Goal: Communication & Community: Answer question/provide support

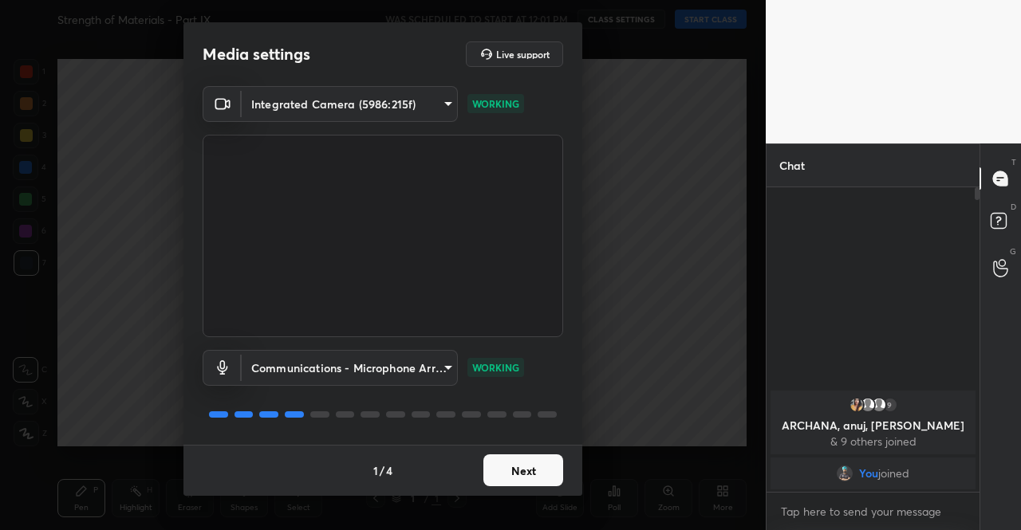
click at [518, 468] on button "Next" at bounding box center [523, 471] width 80 height 32
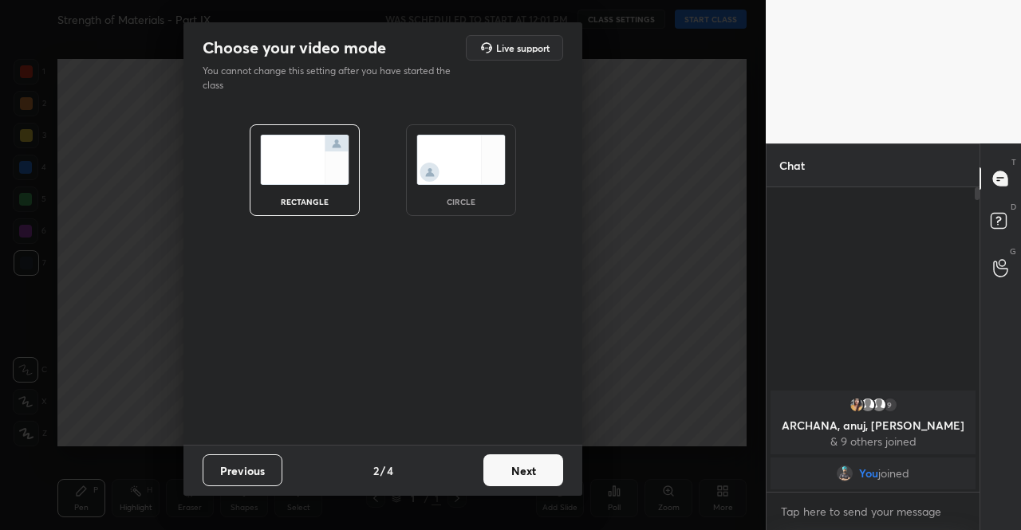
click at [518, 468] on button "Next" at bounding box center [523, 471] width 80 height 32
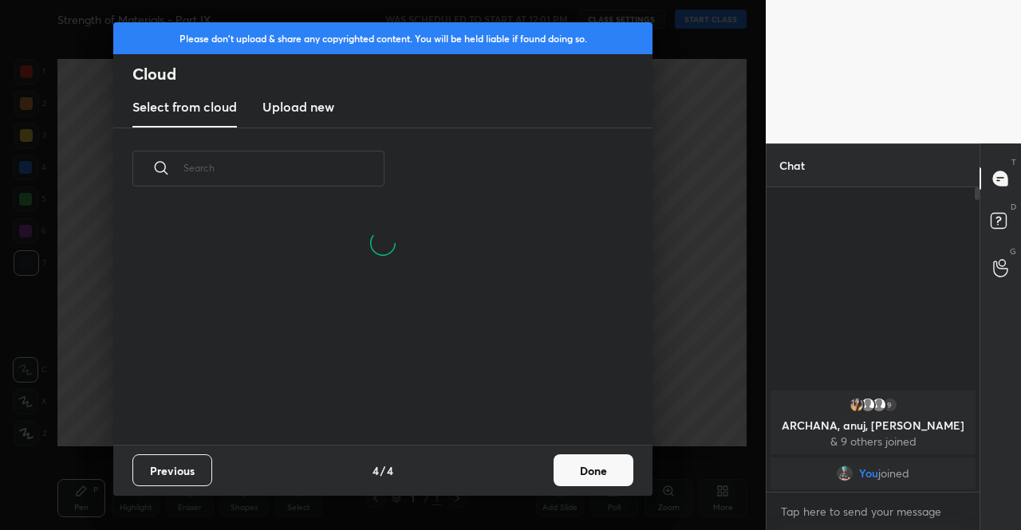
click at [571, 472] on button "Done" at bounding box center [594, 471] width 80 height 32
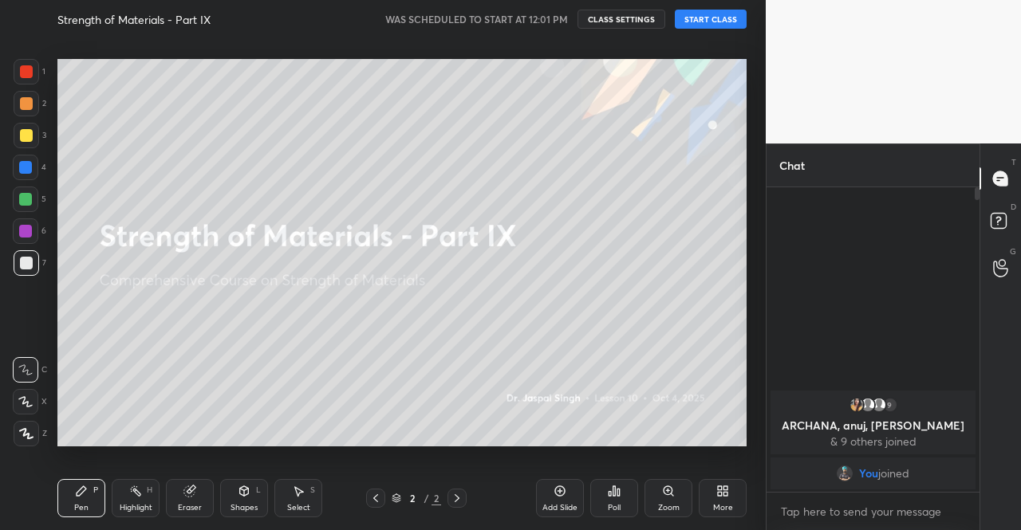
click at [740, 493] on div "More" at bounding box center [723, 498] width 48 height 38
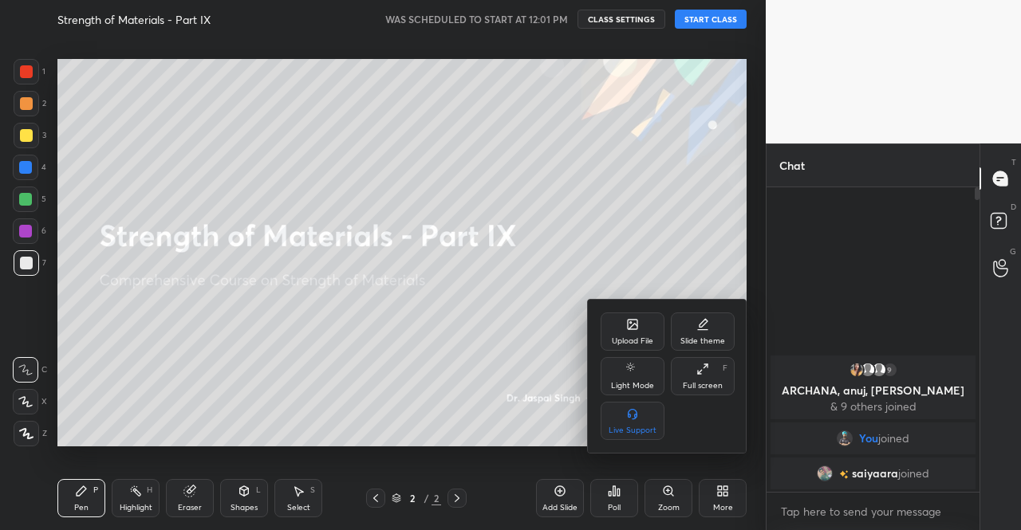
click at [621, 329] on div "Upload File" at bounding box center [633, 332] width 64 height 38
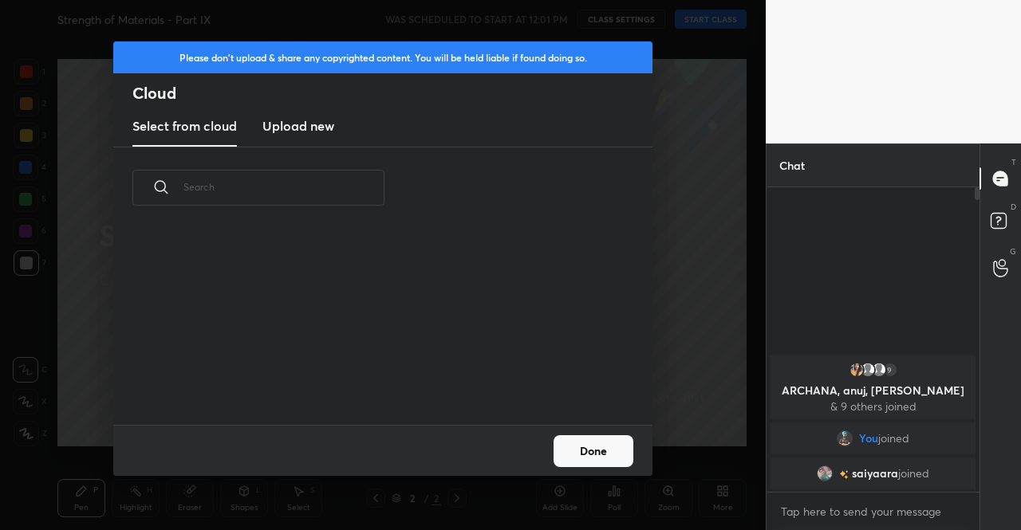
scroll to position [6, 9]
click at [317, 136] on new "Upload new" at bounding box center [298, 127] width 72 height 40
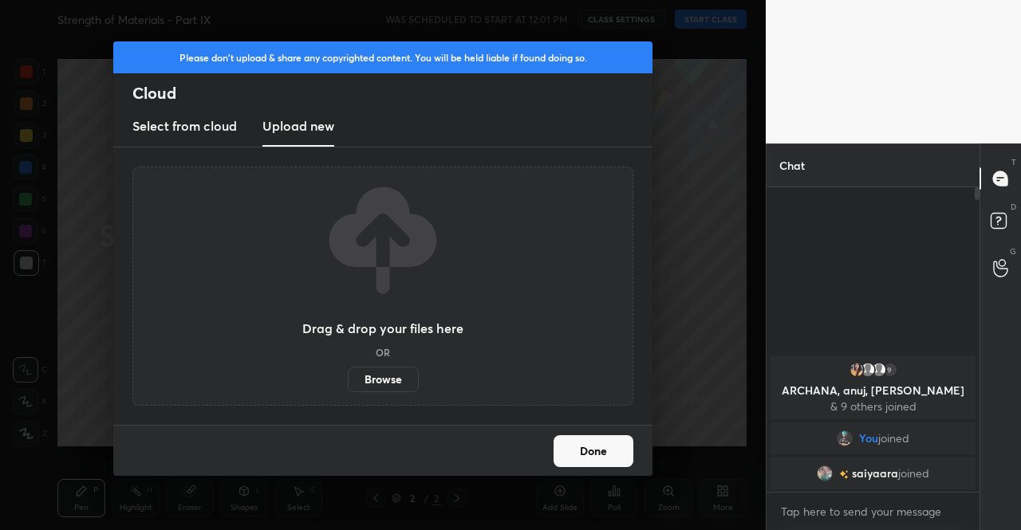
click at [387, 379] on label "Browse" at bounding box center [383, 380] width 71 height 26
click at [348, 379] on input "Browse" at bounding box center [348, 380] width 0 height 26
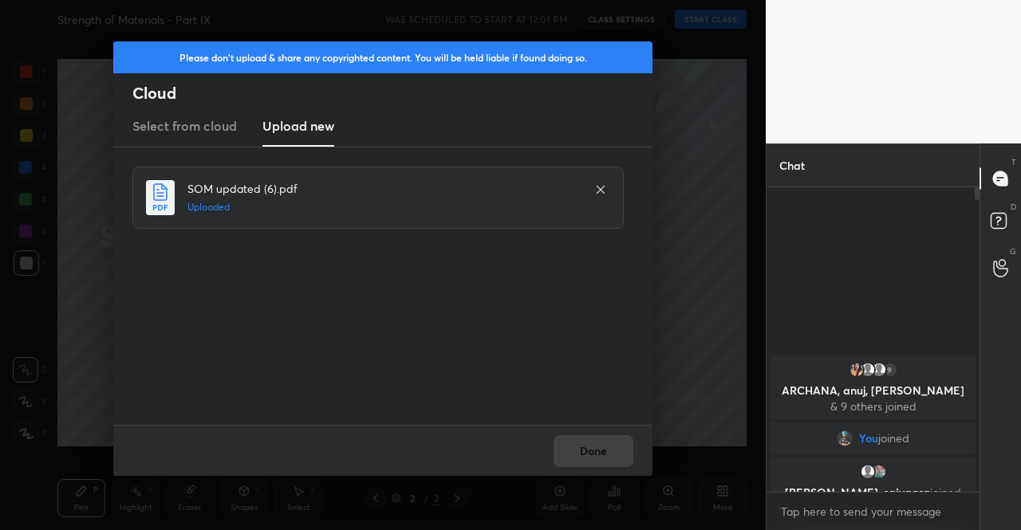
click at [579, 445] on div "Done" at bounding box center [382, 450] width 539 height 51
click at [579, 445] on button "Done" at bounding box center [594, 451] width 80 height 32
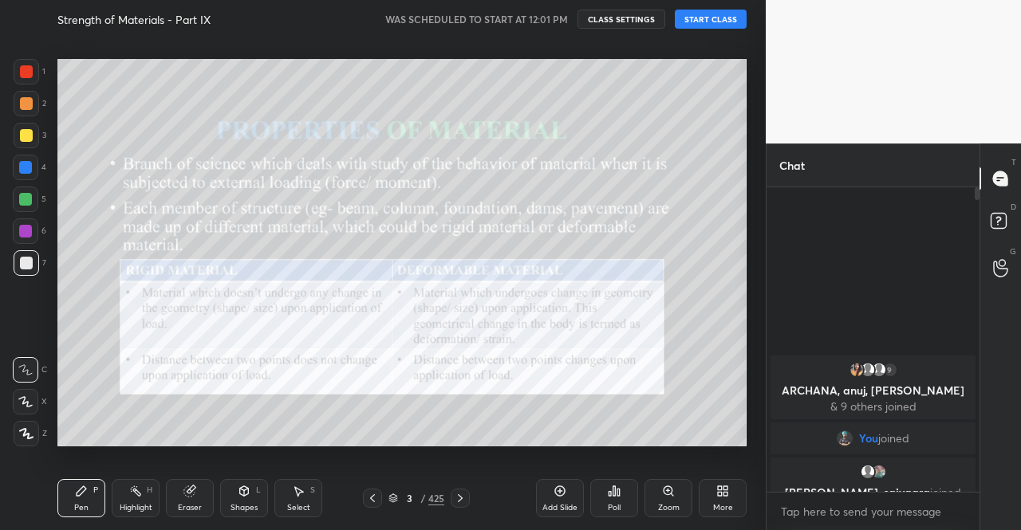
click at [377, 498] on icon at bounding box center [372, 498] width 13 height 13
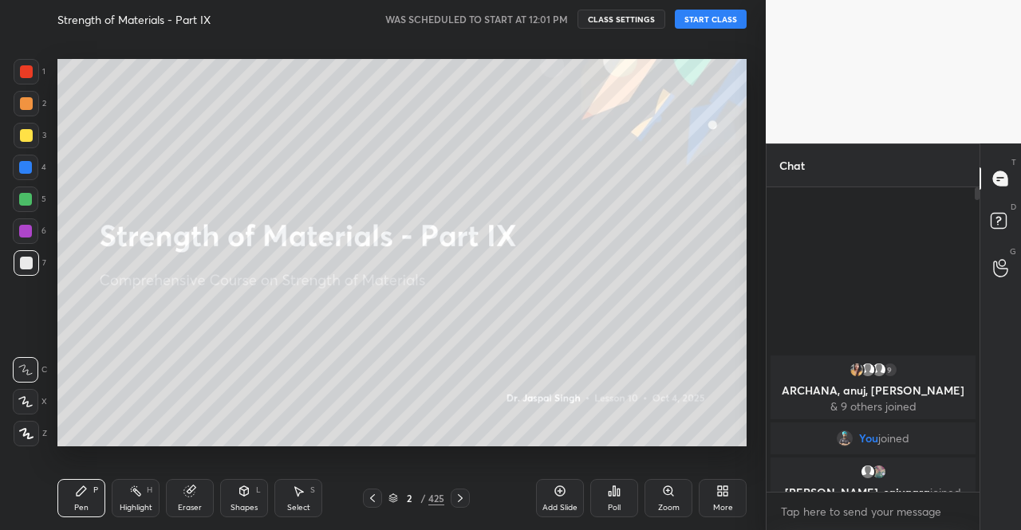
click at [695, 20] on button "START CLASS" at bounding box center [711, 19] width 72 height 19
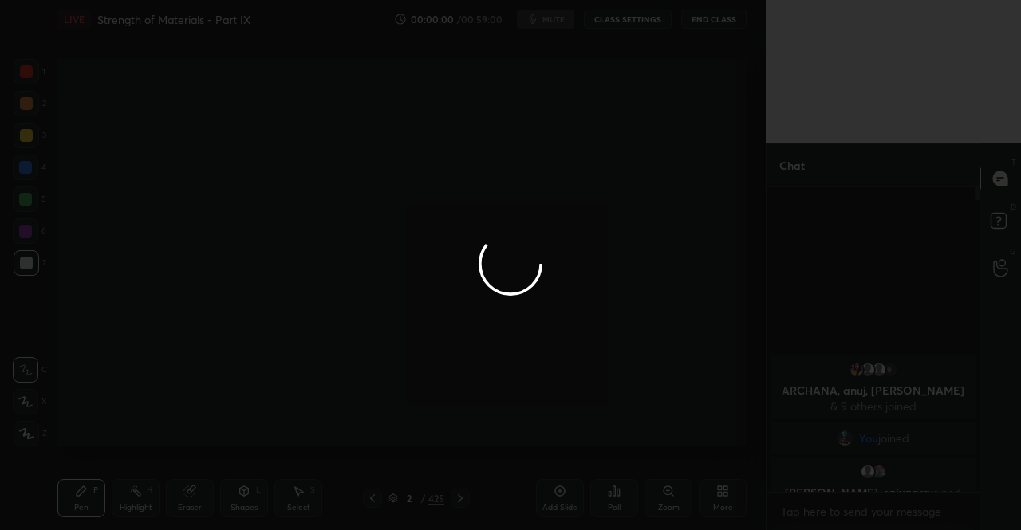
click at [530, 17] on div at bounding box center [510, 265] width 1021 height 530
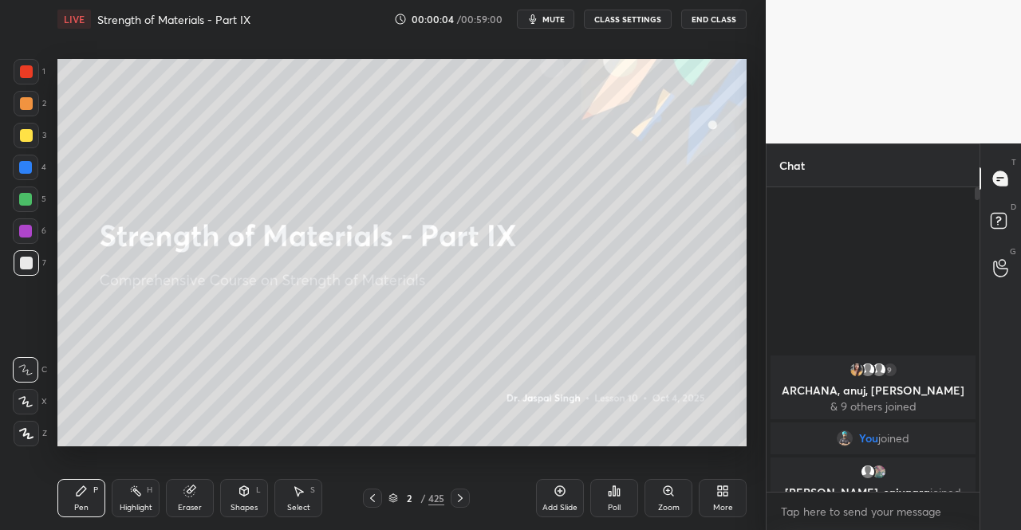
click at [532, 22] on icon "button" at bounding box center [532, 19] width 13 height 13
click at [35, 133] on div at bounding box center [27, 136] width 26 height 26
click at [31, 435] on icon at bounding box center [26, 433] width 14 height 11
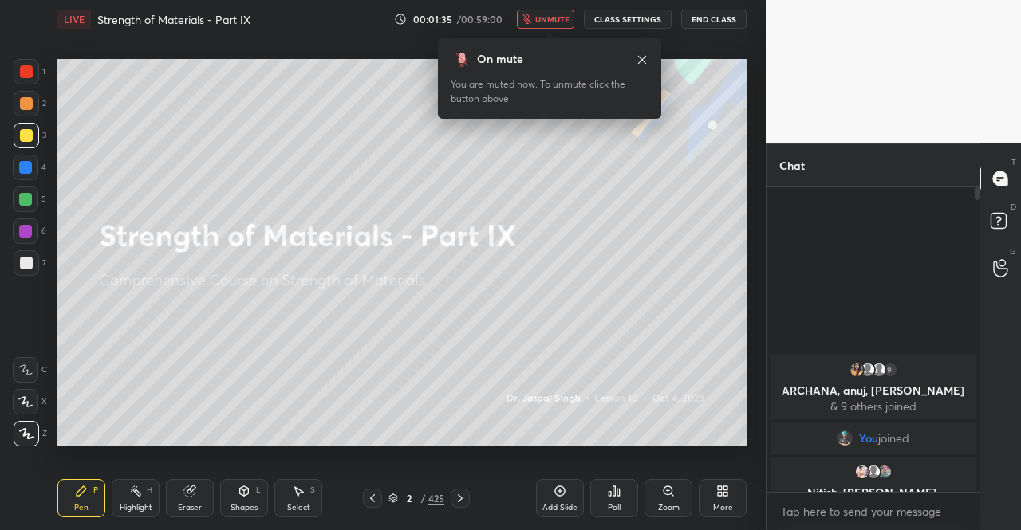
click at [642, 55] on icon at bounding box center [642, 59] width 13 height 13
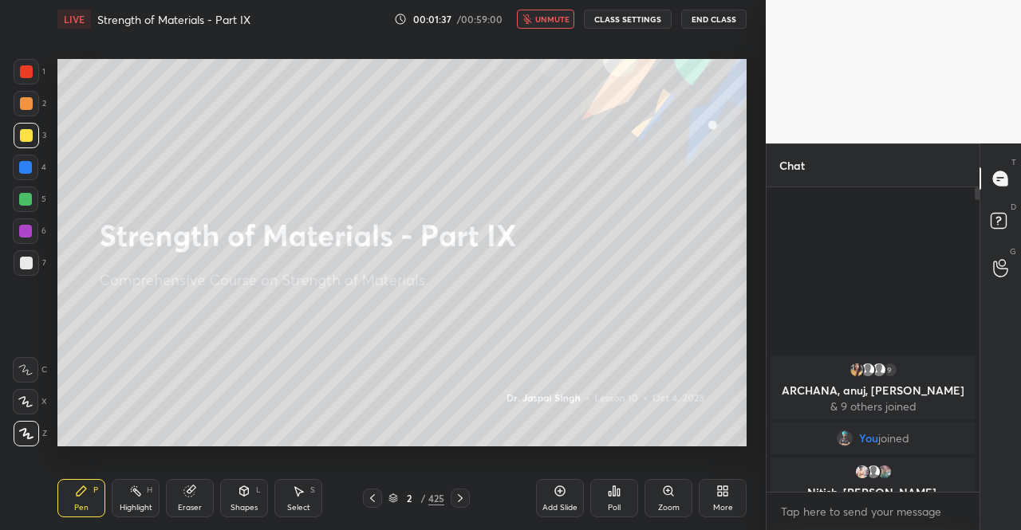
click at [4, 438] on div "1 2 3 4 5 6 7 C X Z C X Z E E Erase all H H" at bounding box center [25, 253] width 51 height 388
click at [29, 430] on icon at bounding box center [26, 433] width 14 height 11
click at [28, 430] on icon at bounding box center [26, 433] width 14 height 11
click at [29, 432] on icon at bounding box center [26, 433] width 14 height 11
click at [30, 432] on icon at bounding box center [26, 433] width 14 height 11
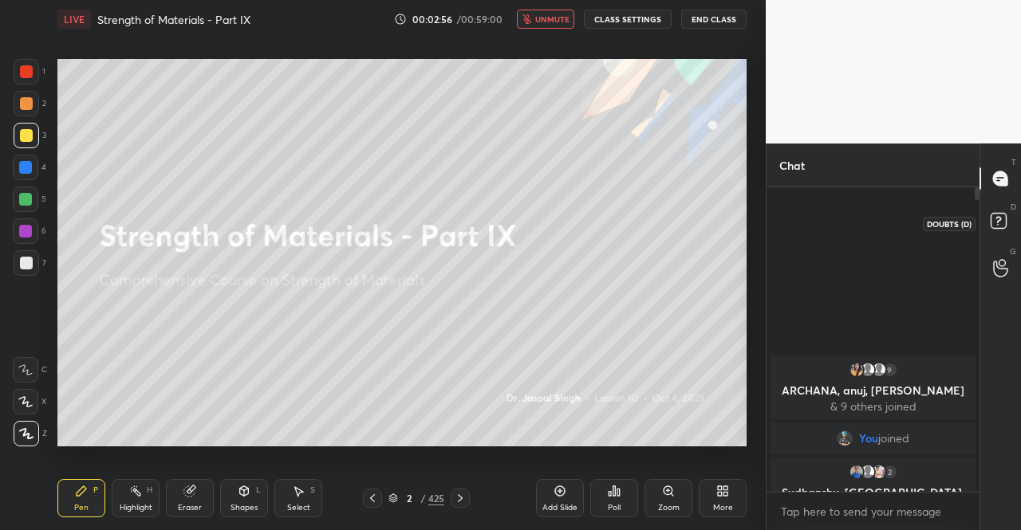
click at [1000, 227] on rect at bounding box center [998, 221] width 15 height 15
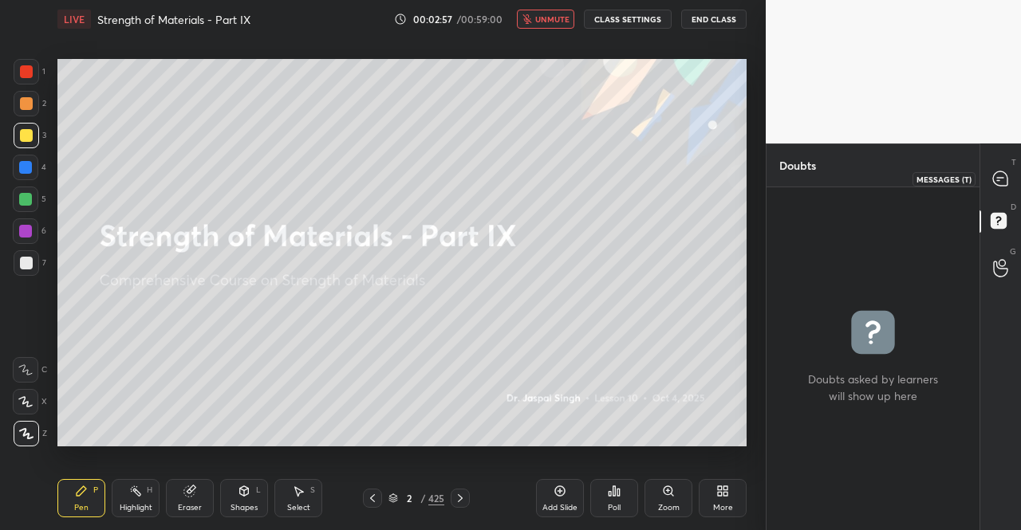
click at [1010, 178] on div at bounding box center [1001, 178] width 32 height 29
type textarea "x"
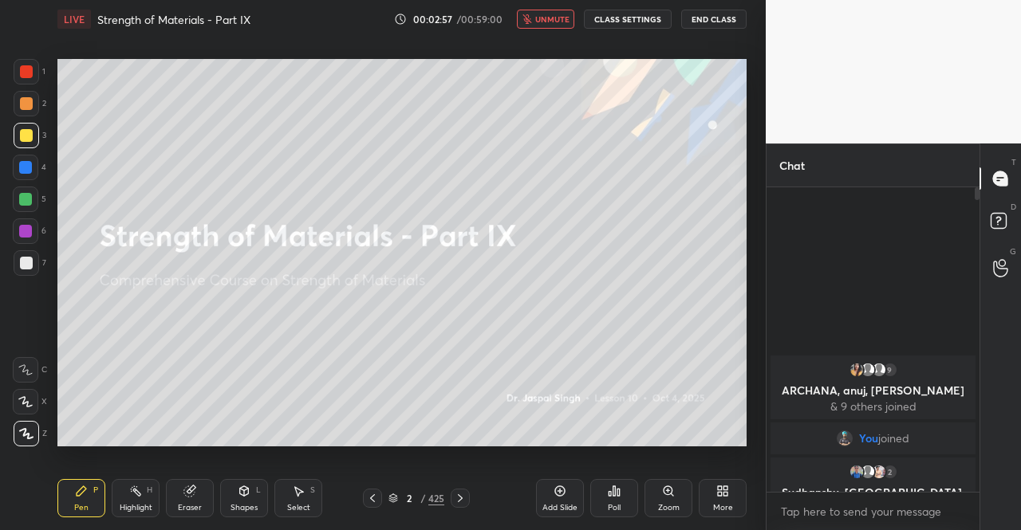
scroll to position [300, 208]
click at [0, 463] on div "1 2 3 4 5 6 7 C X Z C X Z E E Erase all H H LIVE Strength of Materials - Part I…" at bounding box center [376, 265] width 753 height 530
click at [27, 426] on div at bounding box center [27, 434] width 26 height 26
click at [27, 433] on icon at bounding box center [26, 433] width 14 height 11
click at [30, 436] on icon at bounding box center [26, 433] width 14 height 11
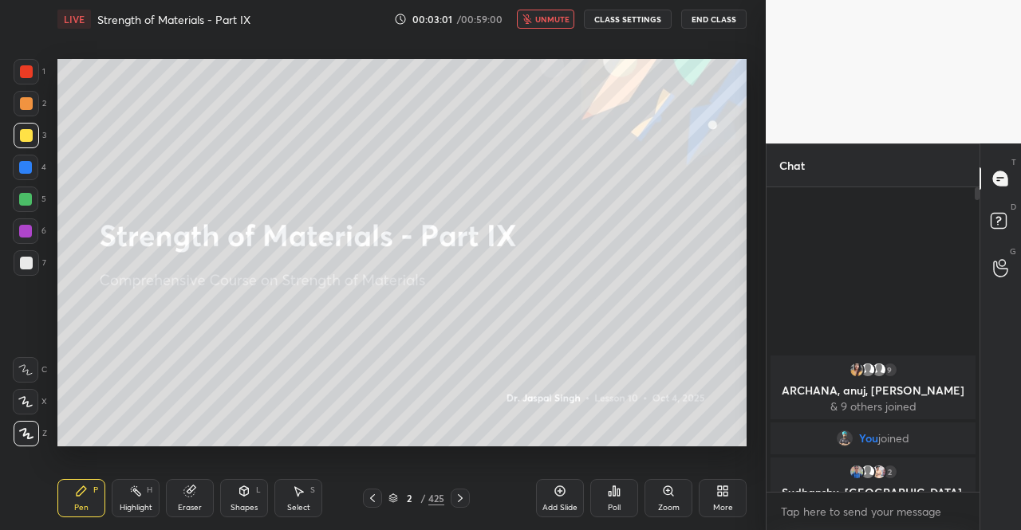
click at [75, 502] on div "Pen P" at bounding box center [81, 498] width 48 height 38
click at [81, 502] on div "Pen P" at bounding box center [81, 498] width 48 height 38
click at [81, 495] on icon at bounding box center [82, 492] width 10 height 10
click at [43, 138] on div "3" at bounding box center [30, 136] width 33 height 26
click at [28, 138] on div at bounding box center [26, 135] width 13 height 13
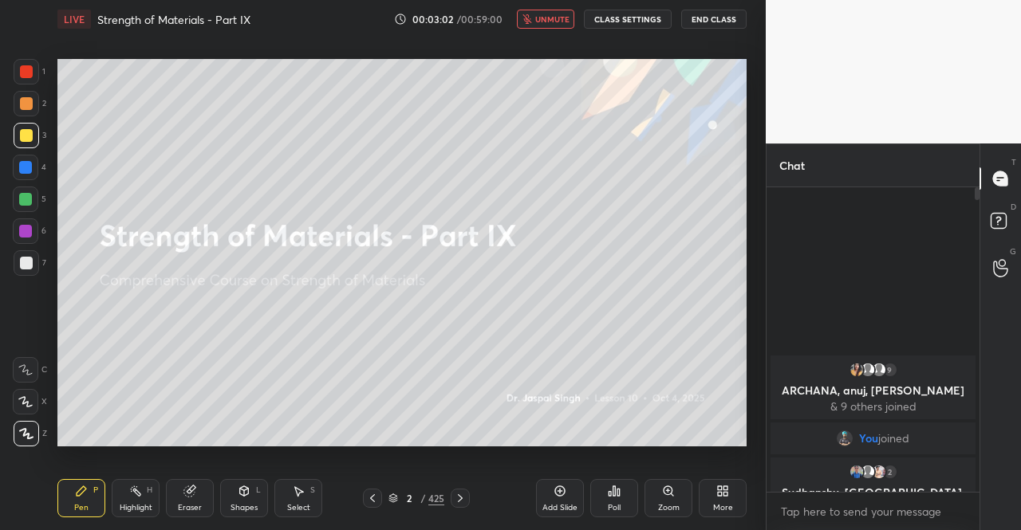
click at [22, 137] on div at bounding box center [26, 135] width 13 height 13
click at [25, 138] on div at bounding box center [26, 135] width 13 height 13
click at [15, 438] on div at bounding box center [27, 434] width 26 height 26
click at [28, 441] on div at bounding box center [27, 434] width 26 height 26
click at [26, 436] on icon at bounding box center [26, 433] width 14 height 11
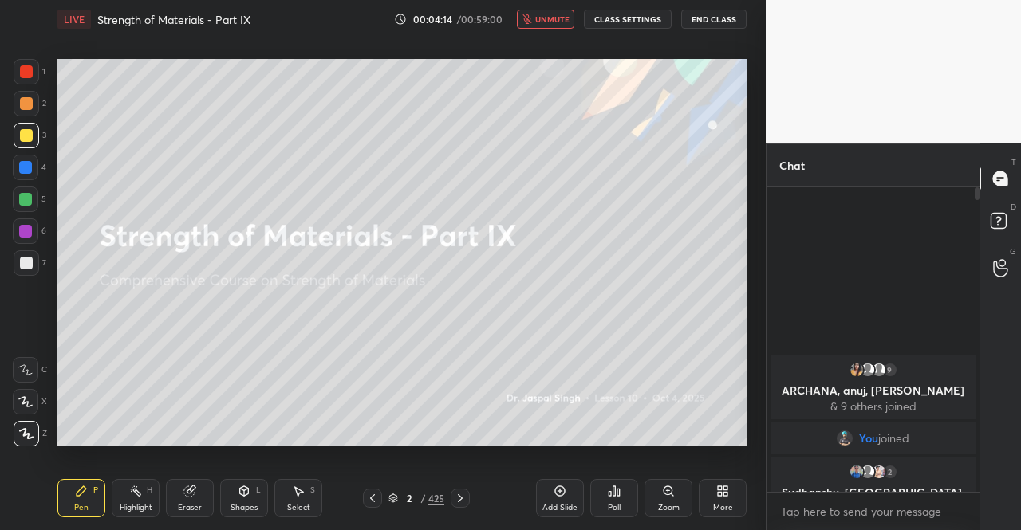
click at [29, 437] on icon at bounding box center [26, 433] width 14 height 11
click at [32, 435] on icon at bounding box center [26, 433] width 14 height 11
click at [79, 500] on div "Pen P" at bounding box center [81, 498] width 48 height 38
click at [80, 506] on div "Pen" at bounding box center [81, 508] width 14 height 8
click at [80, 504] on div "Pen" at bounding box center [81, 508] width 14 height 8
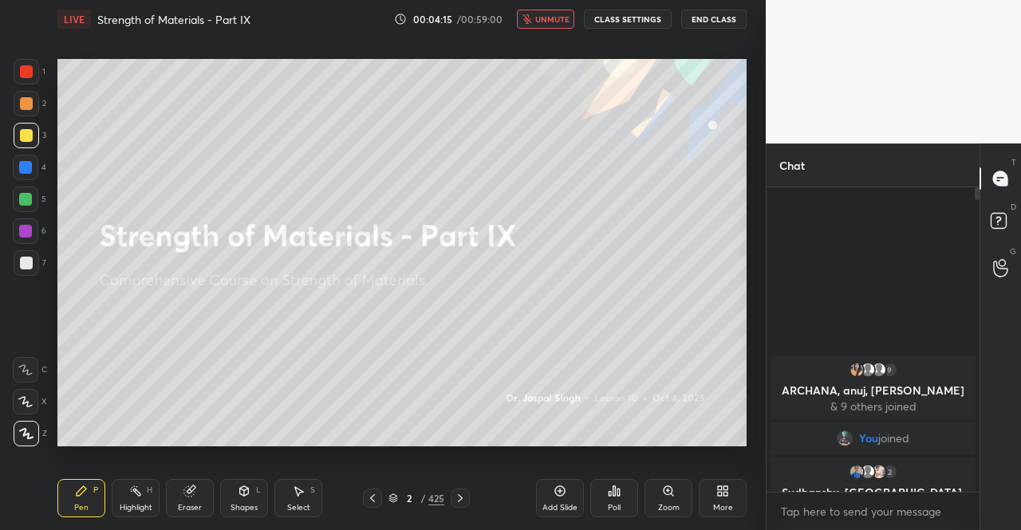
click at [81, 500] on div "Pen P" at bounding box center [81, 498] width 48 height 38
click at [81, 499] on div "Pen P" at bounding box center [81, 498] width 48 height 38
click at [24, 127] on div at bounding box center [27, 136] width 26 height 26
click at [22, 132] on div at bounding box center [26, 135] width 13 height 13
click at [20, 137] on div at bounding box center [26, 135] width 13 height 13
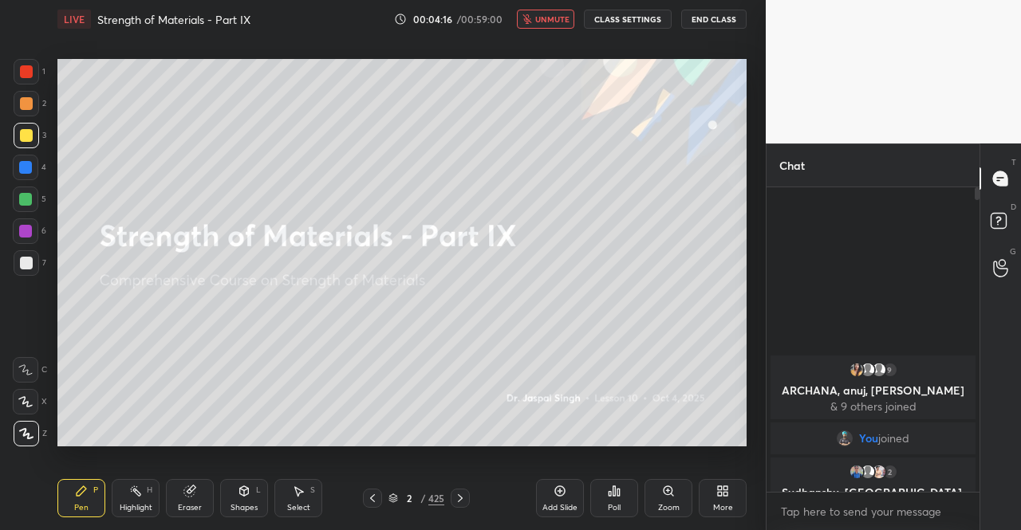
click at [24, 141] on div at bounding box center [26, 135] width 13 height 13
click at [18, 436] on div at bounding box center [27, 434] width 26 height 26
click at [21, 441] on div at bounding box center [27, 434] width 26 height 26
click at [19, 437] on icon at bounding box center [26, 433] width 14 height 11
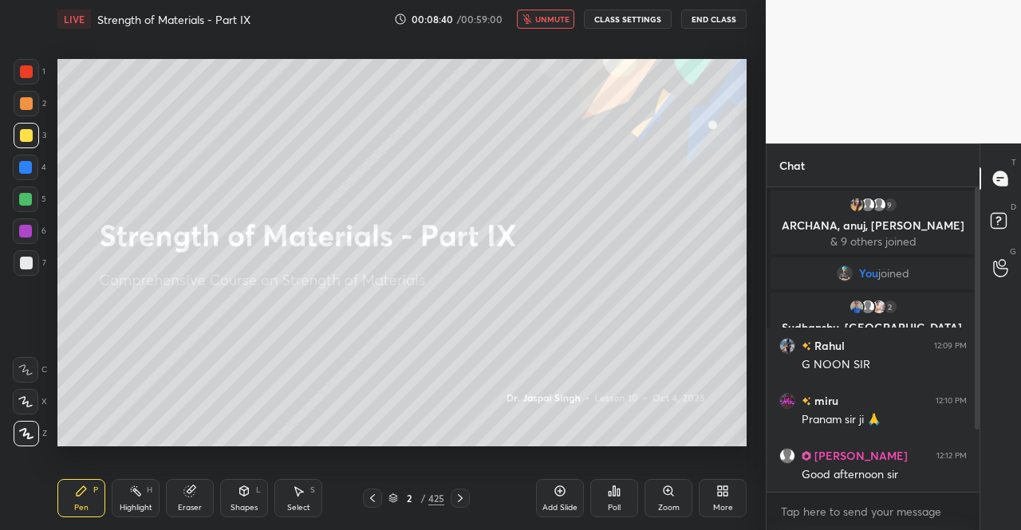
click at [553, 26] on button "unmute" at bounding box center [545, 19] width 57 height 19
click at [18, 137] on div at bounding box center [27, 136] width 26 height 26
click at [22, 440] on div at bounding box center [27, 434] width 26 height 26
click at [27, 431] on icon at bounding box center [26, 433] width 14 height 11
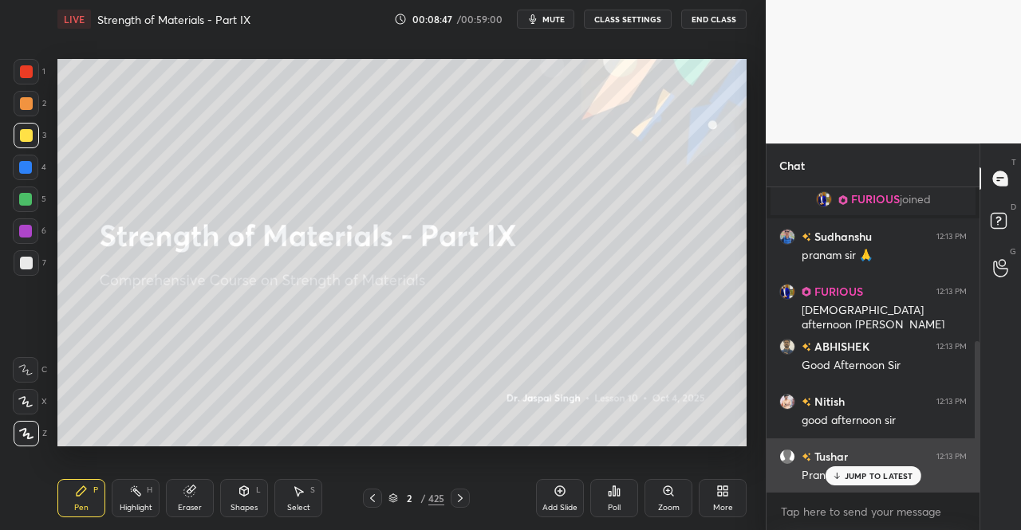
scroll to position [368, 0]
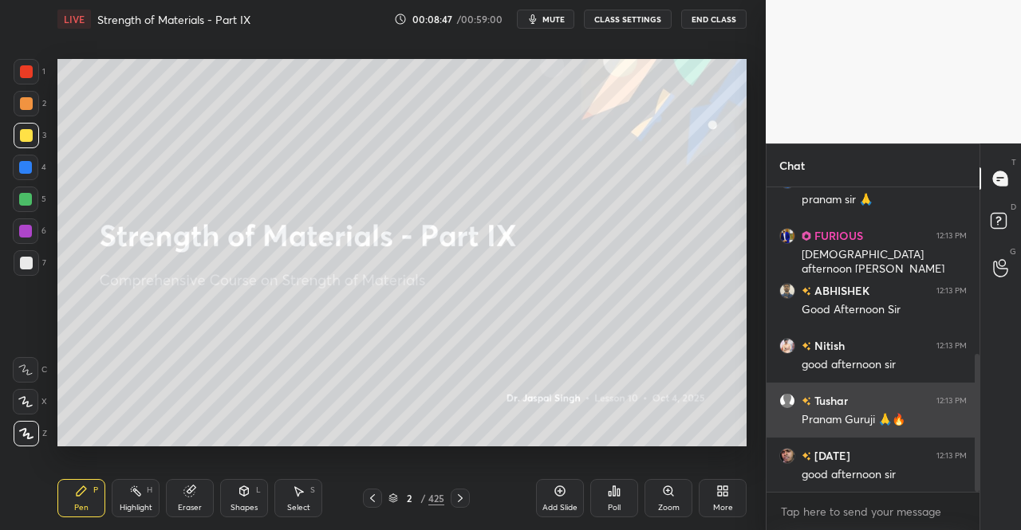
click at [895, 480] on div "good afternoon sir" at bounding box center [884, 475] width 165 height 16
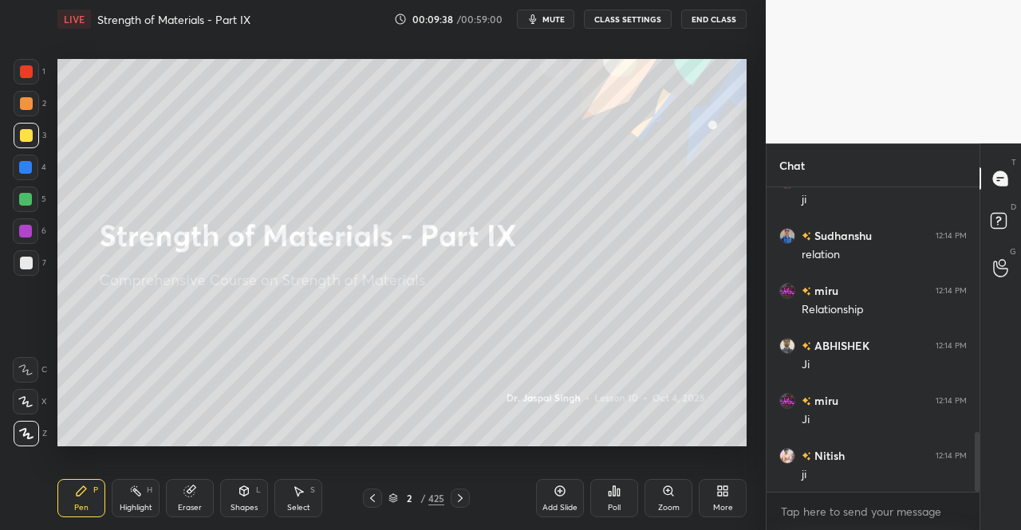
scroll to position [1303, 0]
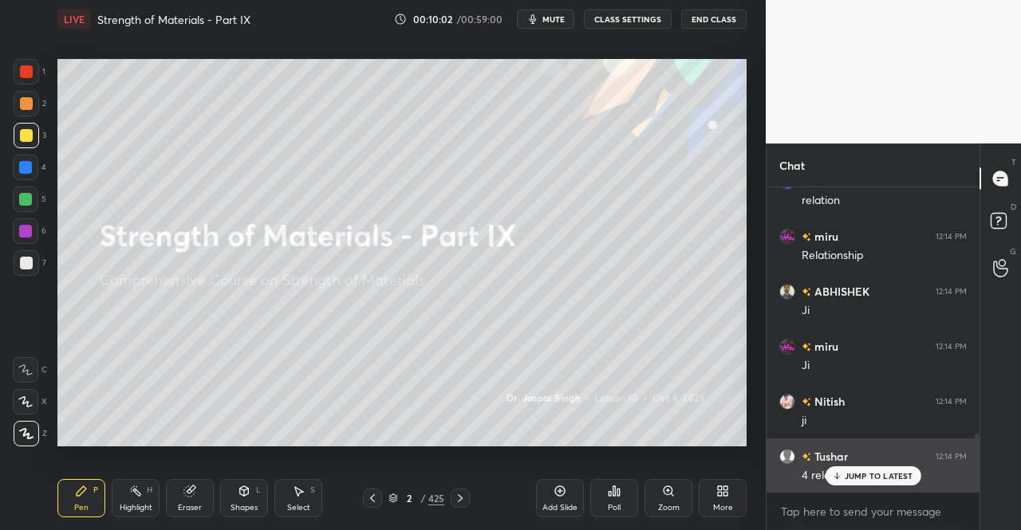
click at [865, 481] on p "JUMP TO LATEST" at bounding box center [879, 476] width 69 height 10
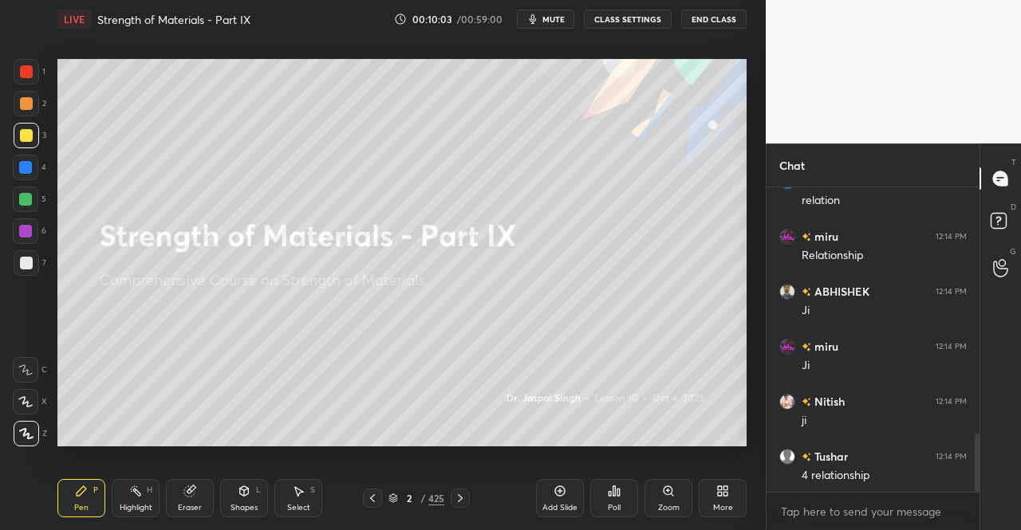
click at [393, 497] on icon at bounding box center [393, 499] width 10 height 10
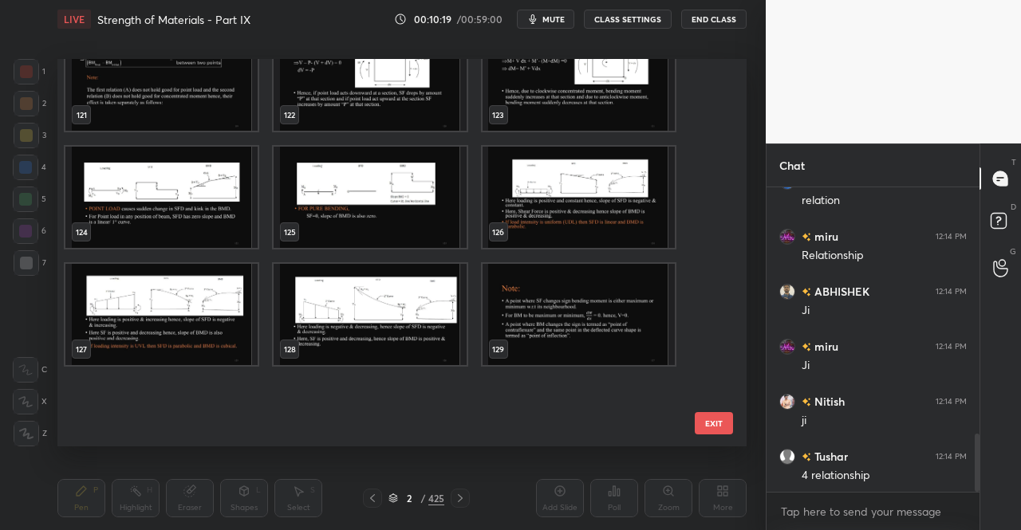
scroll to position [4626, 0]
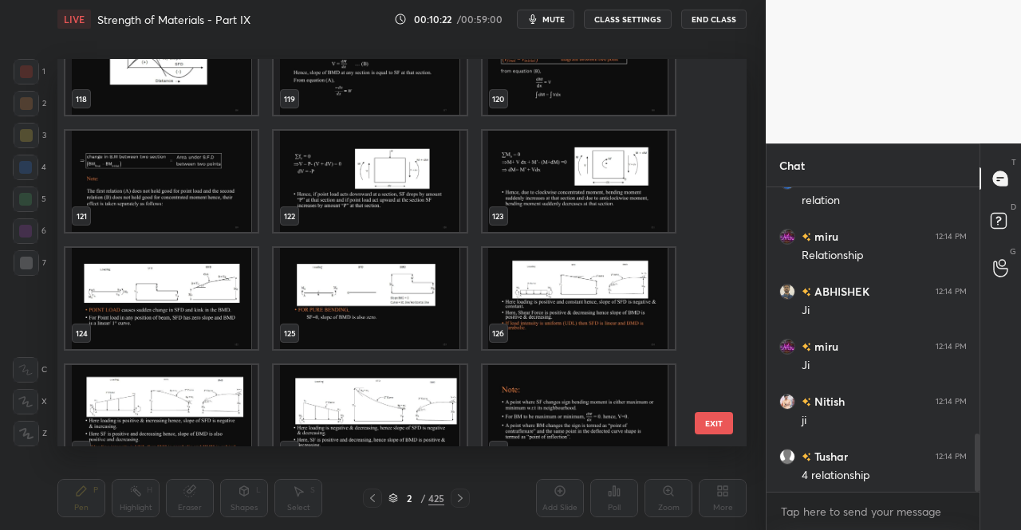
click at [203, 293] on img "grid" at bounding box center [161, 298] width 192 height 101
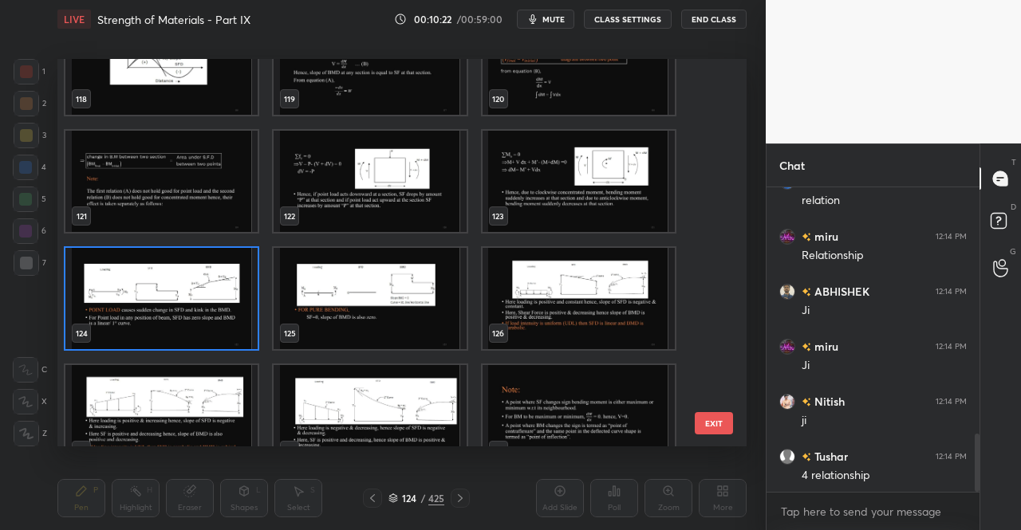
click at [203, 293] on img "grid" at bounding box center [161, 298] width 192 height 101
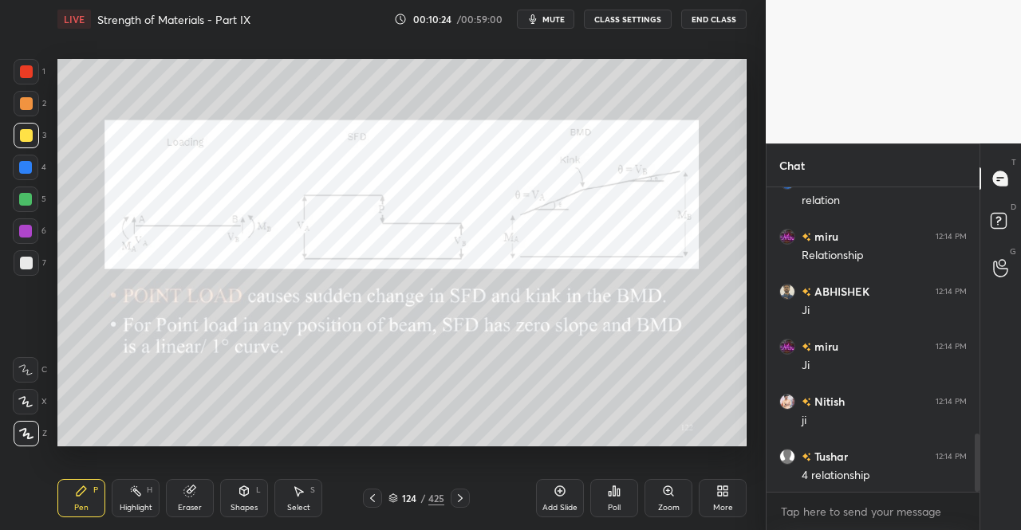
click at [376, 498] on icon at bounding box center [372, 498] width 13 height 13
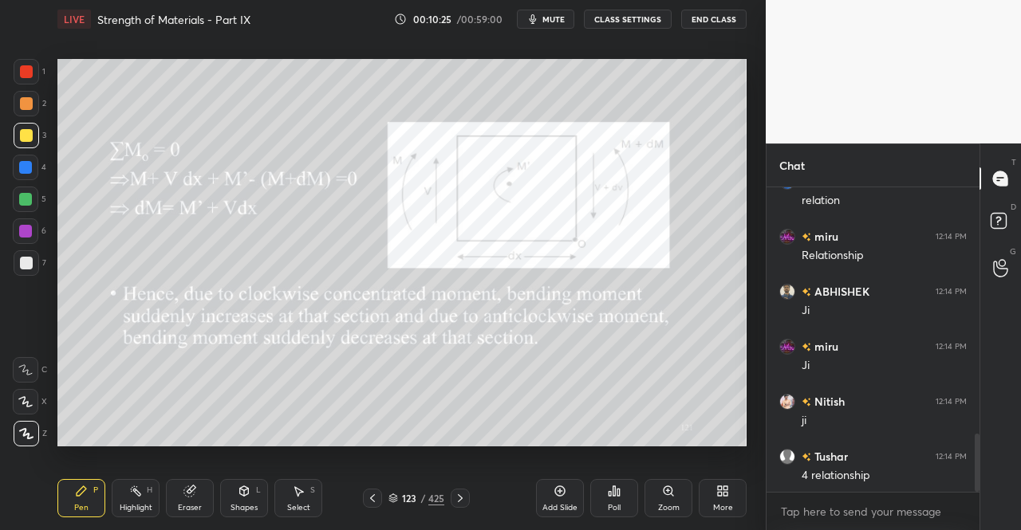
click at [376, 498] on icon at bounding box center [372, 498] width 13 height 13
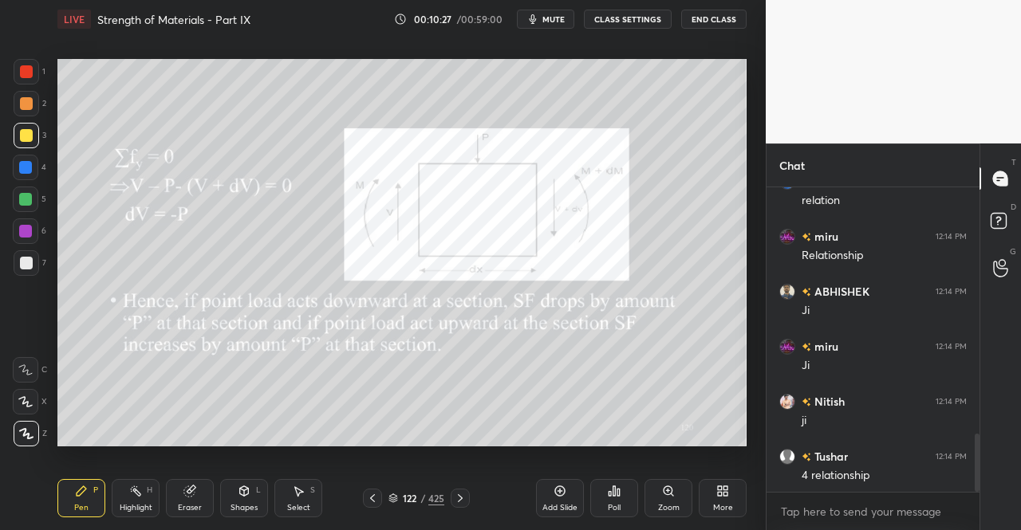
click at [459, 502] on icon at bounding box center [460, 498] width 13 height 13
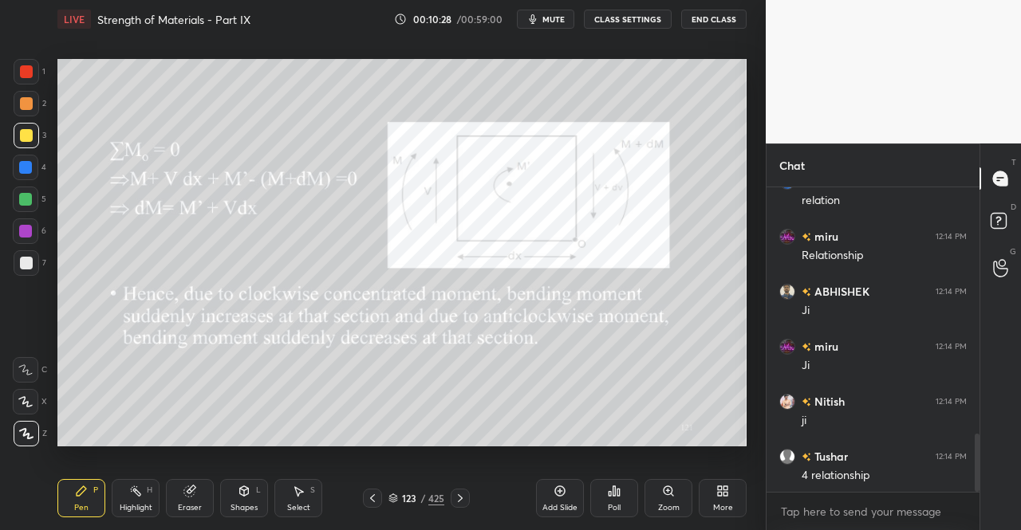
click at [461, 506] on div at bounding box center [460, 498] width 19 height 19
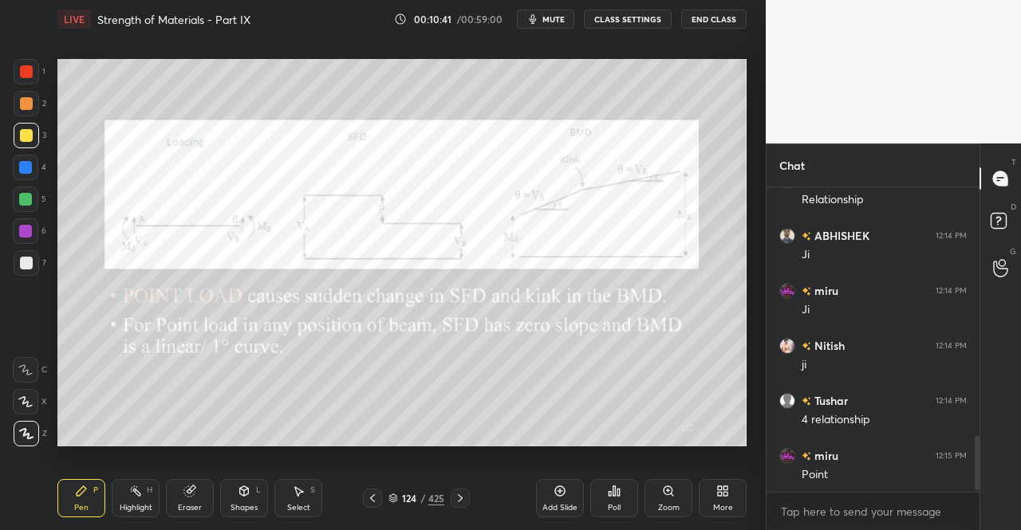
scroll to position [1413, 0]
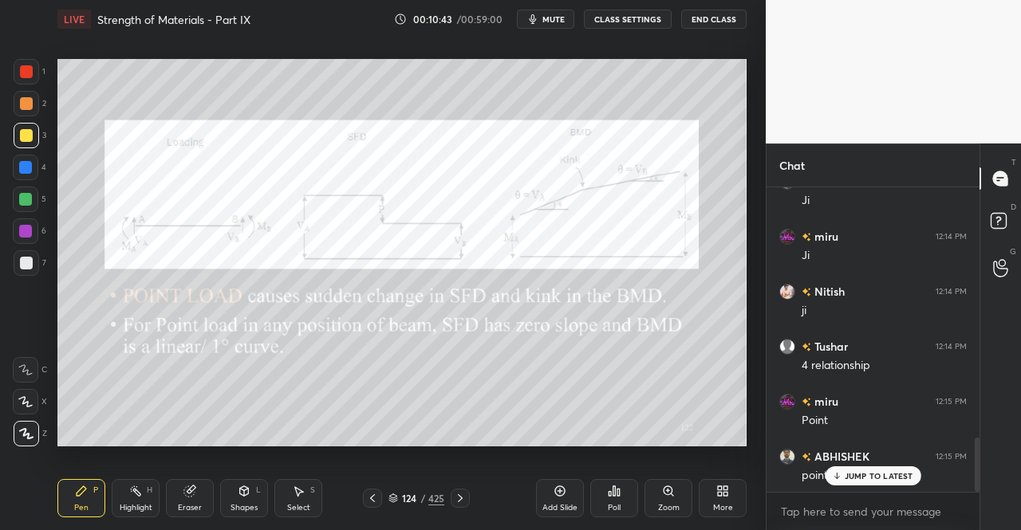
click at [463, 499] on icon at bounding box center [460, 498] width 13 height 13
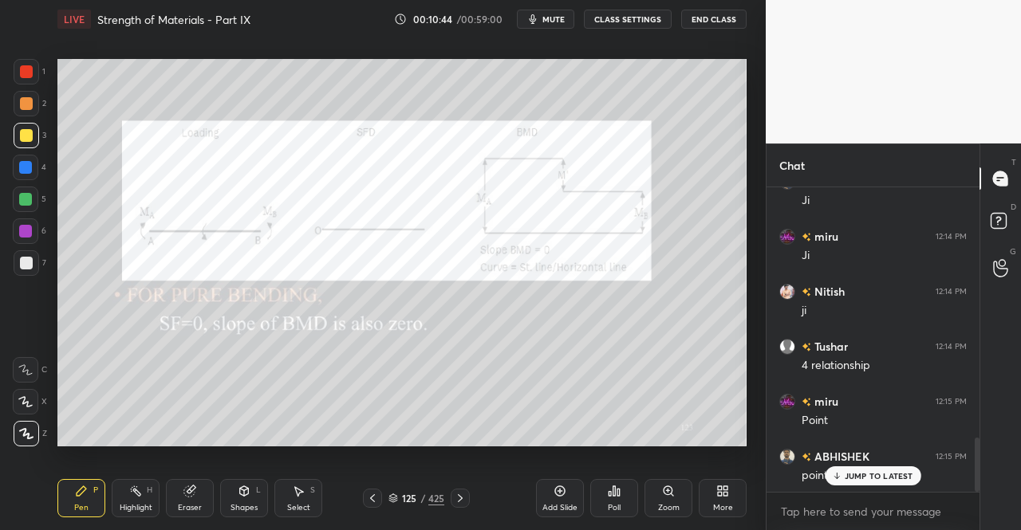
click at [375, 501] on icon at bounding box center [372, 498] width 13 height 13
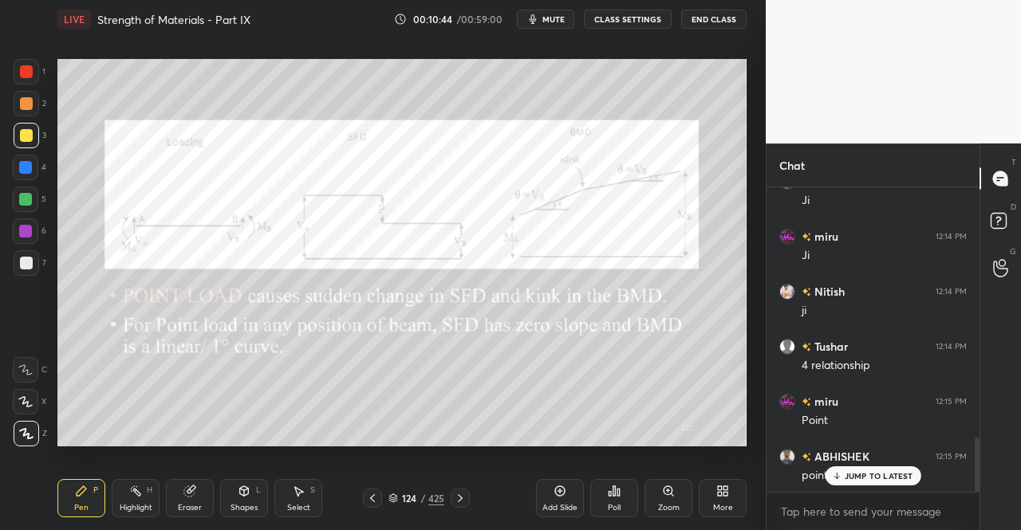
click at [375, 501] on icon at bounding box center [372, 498] width 13 height 13
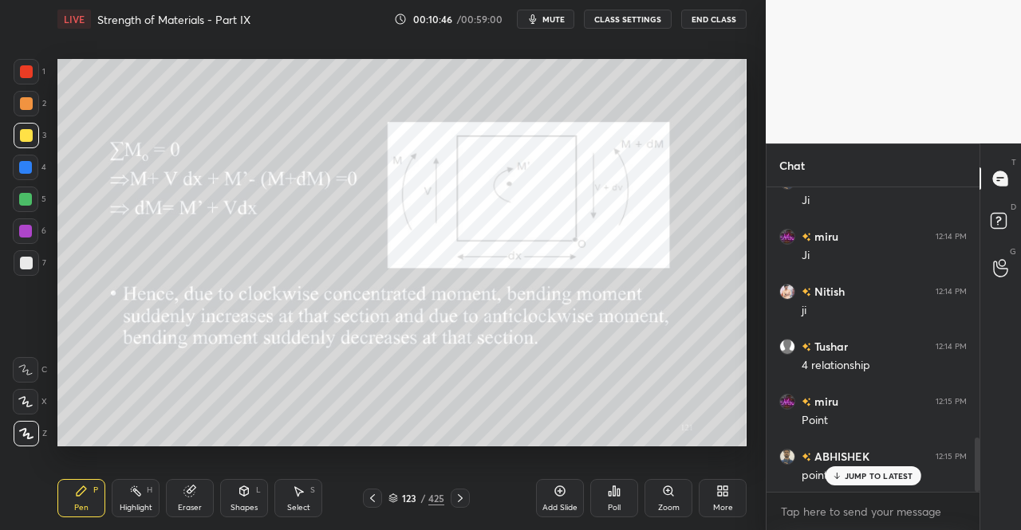
click at [464, 498] on icon at bounding box center [460, 498] width 13 height 13
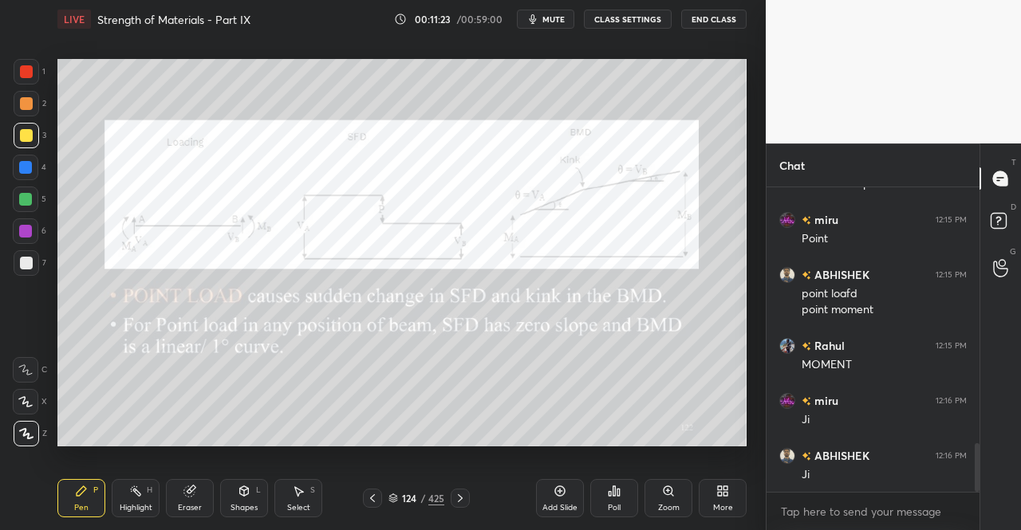
scroll to position [1611, 0]
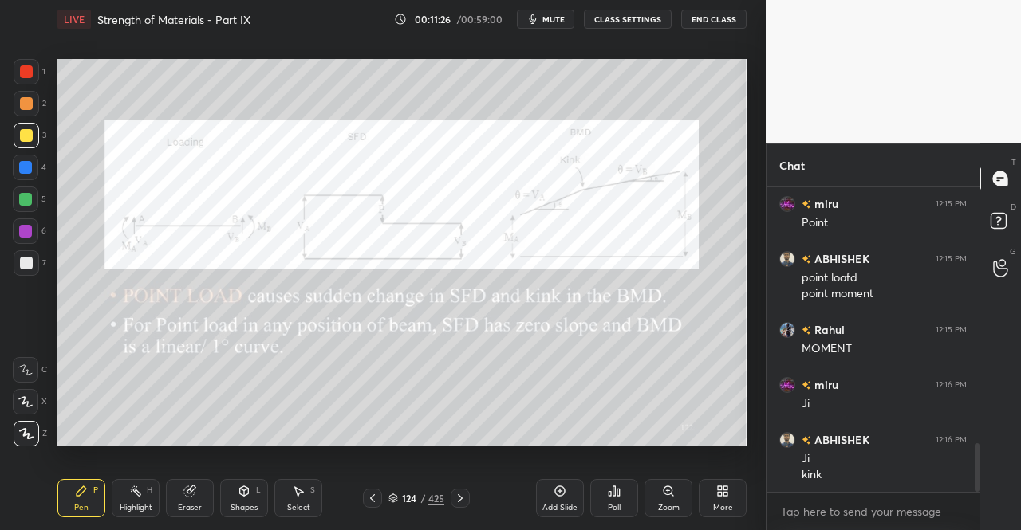
click at [373, 502] on icon at bounding box center [372, 498] width 13 height 13
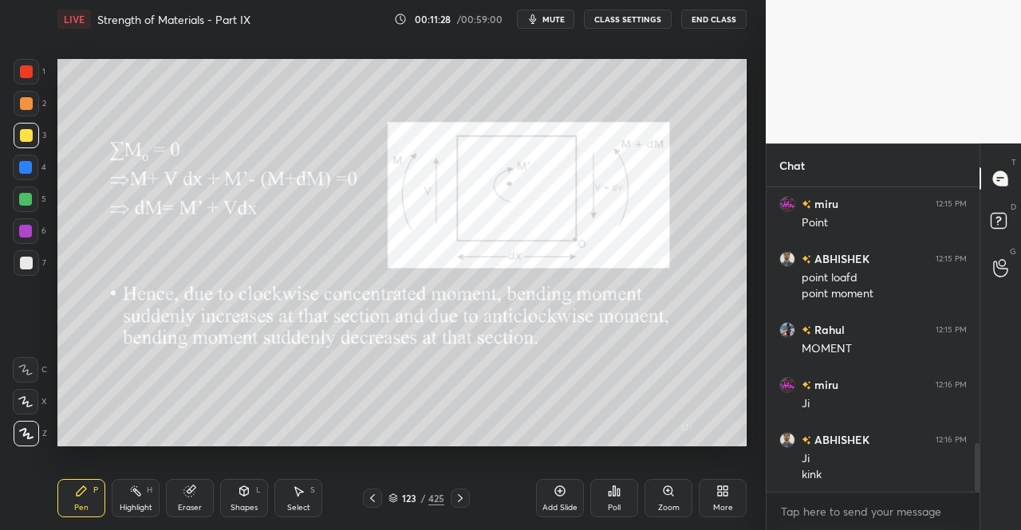
click at [463, 495] on icon at bounding box center [460, 498] width 13 height 13
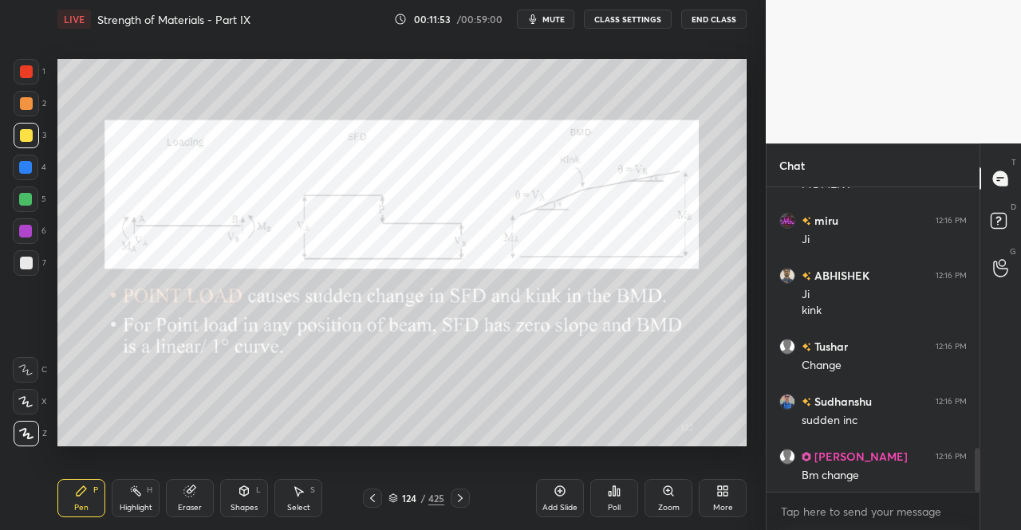
scroll to position [1831, 0]
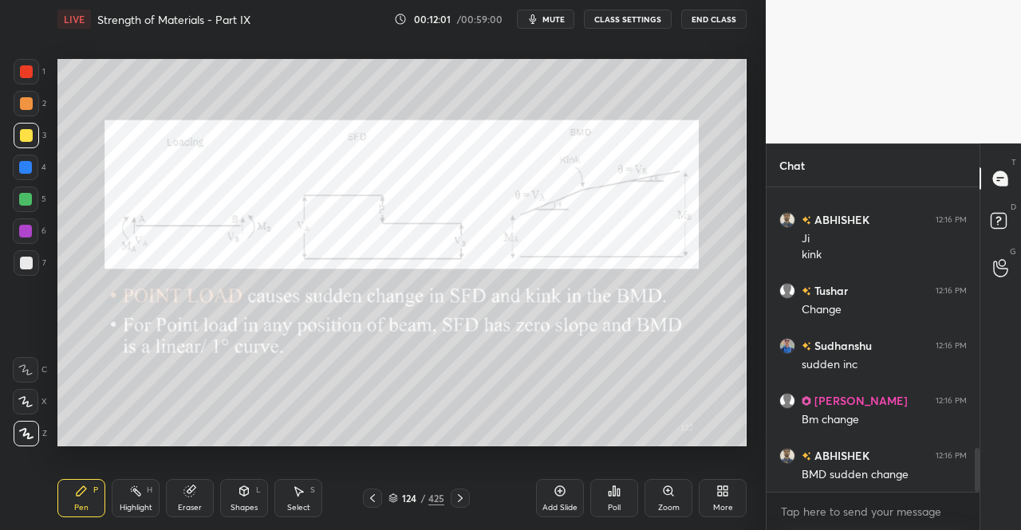
click at [244, 500] on div "Shapes L" at bounding box center [244, 498] width 48 height 38
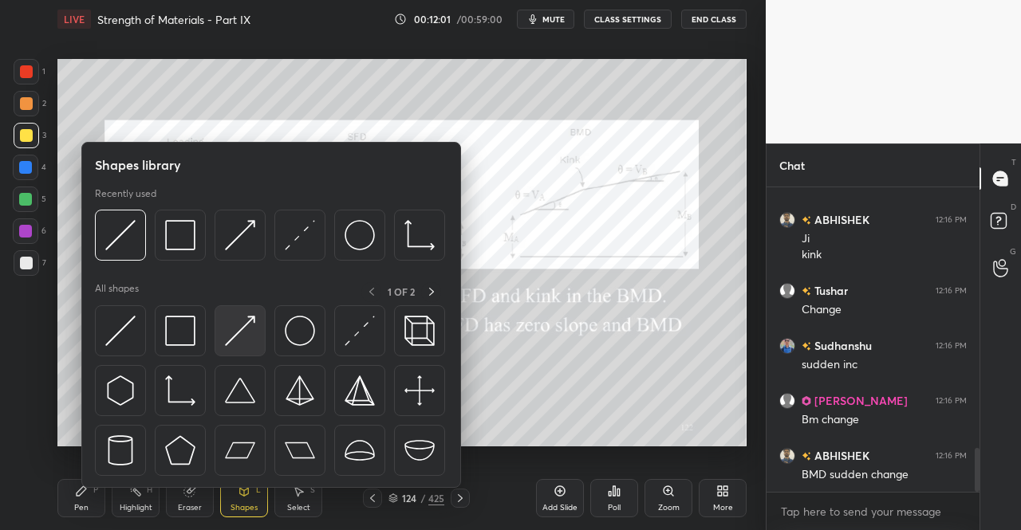
click at [240, 329] on img at bounding box center [240, 331] width 30 height 30
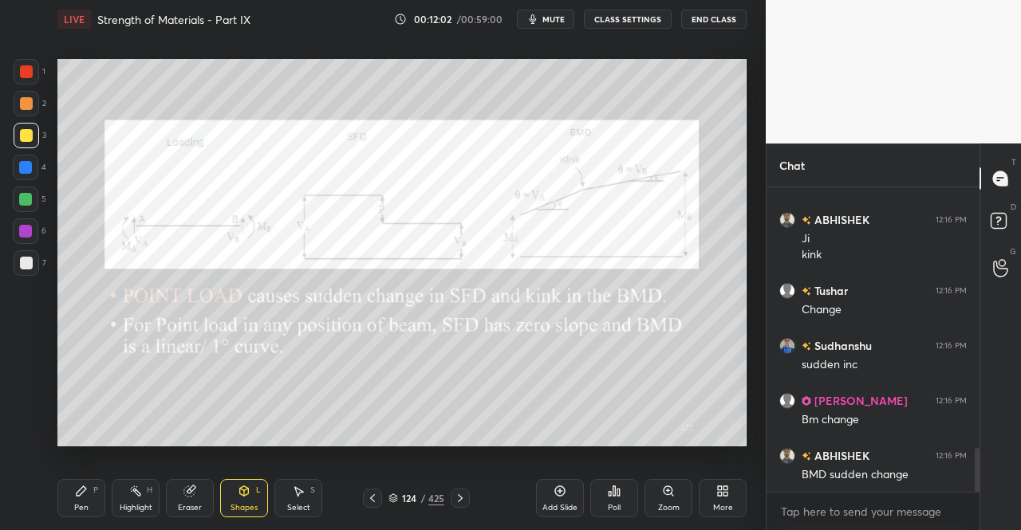
click at [21, 68] on div at bounding box center [26, 71] width 13 height 13
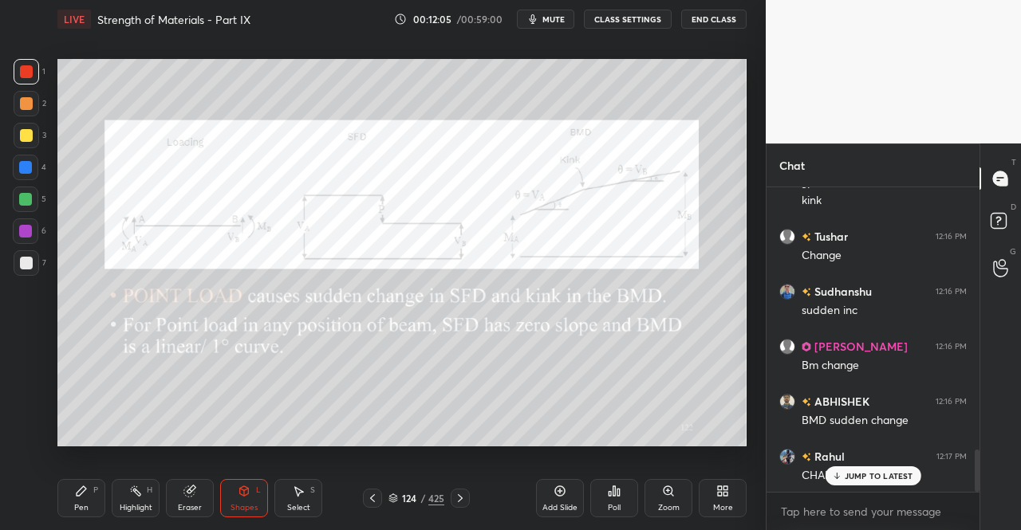
click at [80, 497] on icon at bounding box center [81, 491] width 13 height 13
click at [81, 491] on icon at bounding box center [82, 492] width 10 height 10
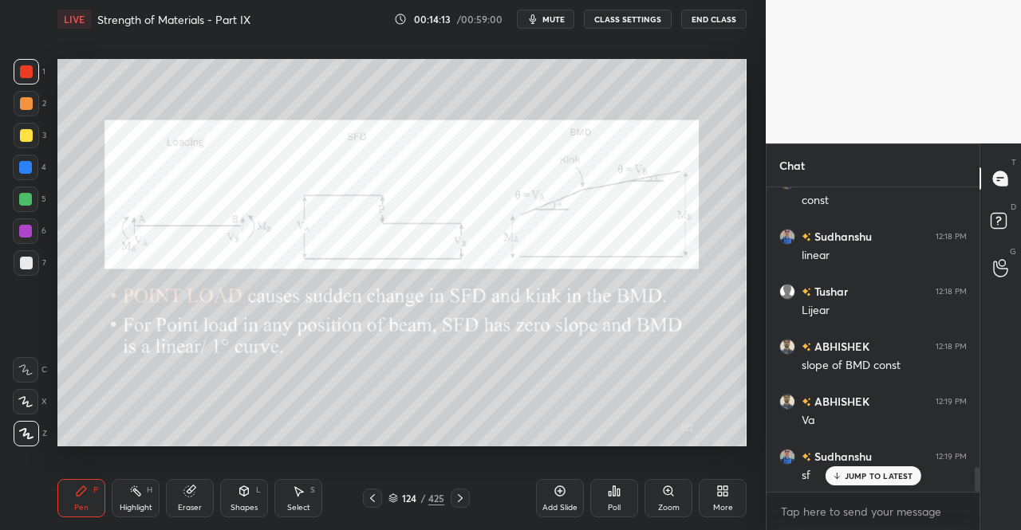
scroll to position [3465, 0]
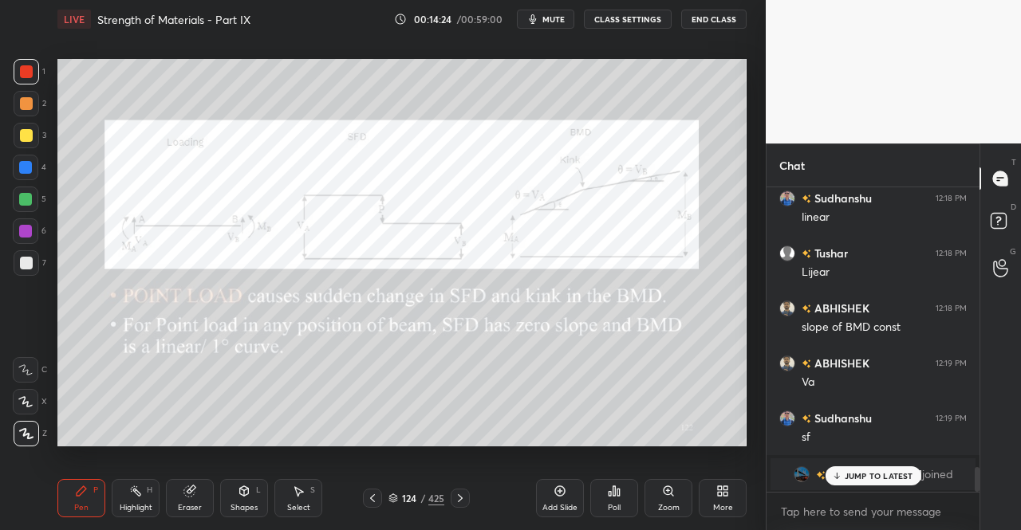
click at [238, 497] on icon at bounding box center [244, 491] width 13 height 13
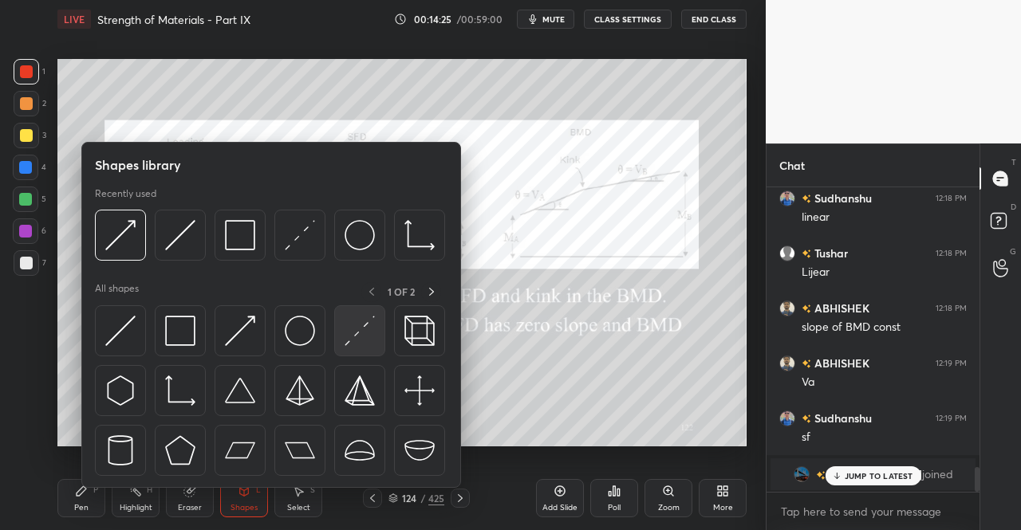
click at [349, 326] on img at bounding box center [360, 331] width 30 height 30
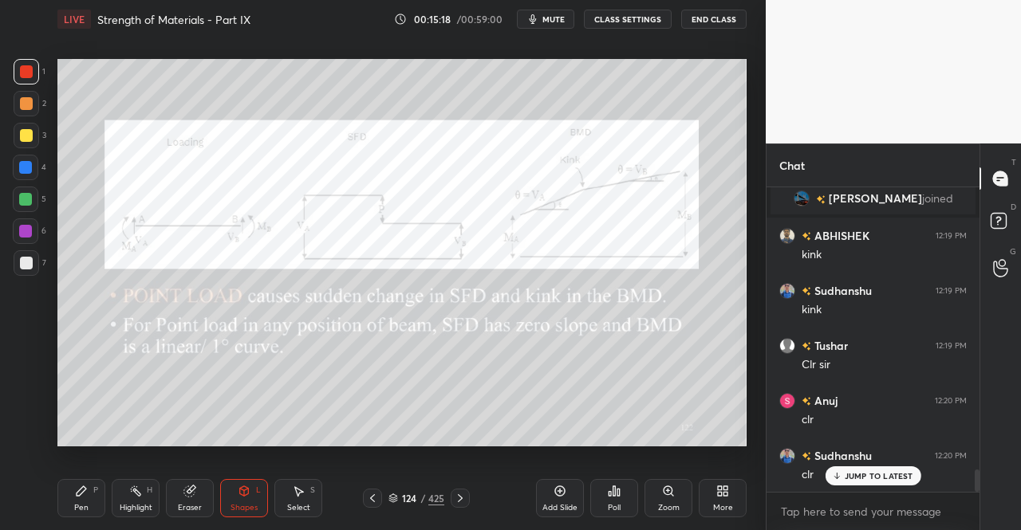
scroll to position [3795, 0]
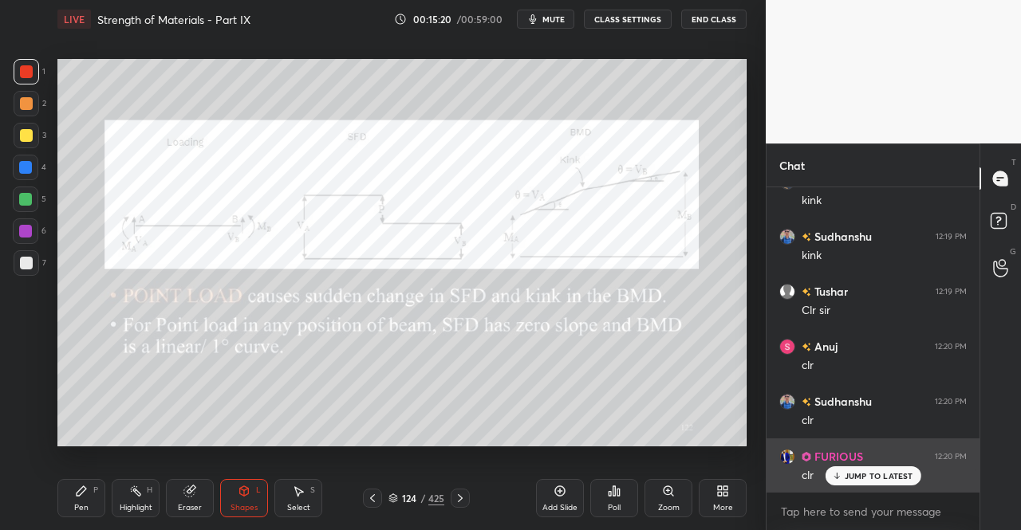
click at [847, 474] on p "JUMP TO LATEST" at bounding box center [879, 476] width 69 height 10
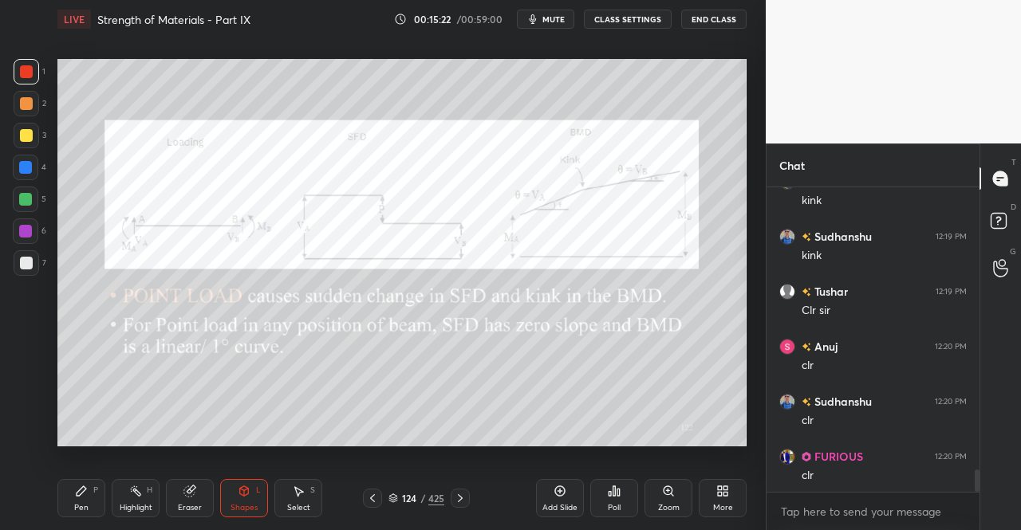
click at [460, 496] on icon at bounding box center [460, 498] width 13 height 13
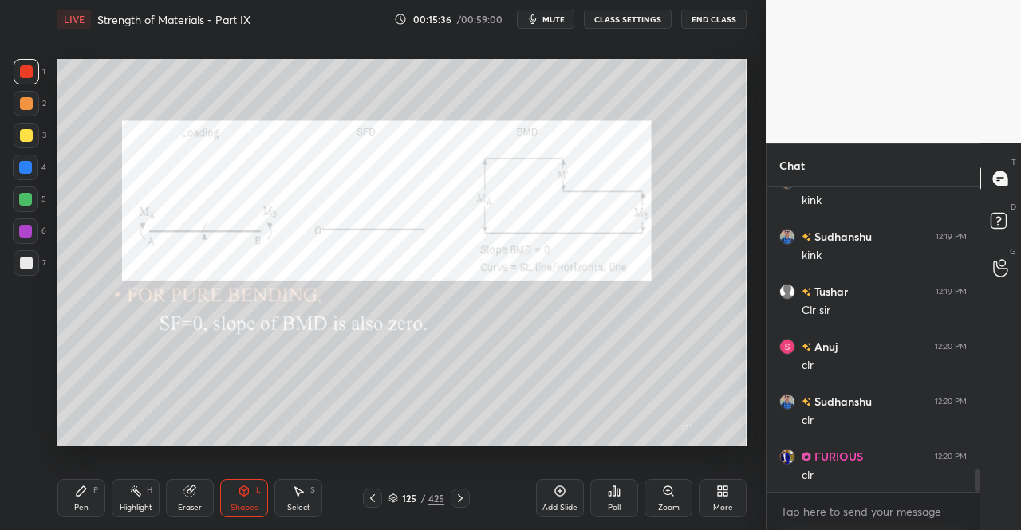
click at [78, 492] on icon at bounding box center [82, 492] width 10 height 10
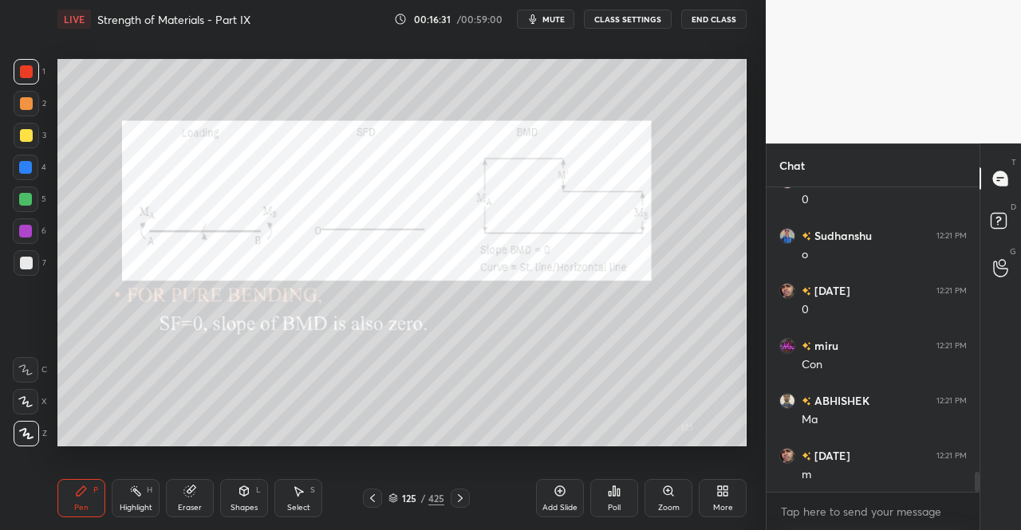
scroll to position [4511, 0]
click at [225, 502] on div "Shapes L" at bounding box center [244, 498] width 48 height 38
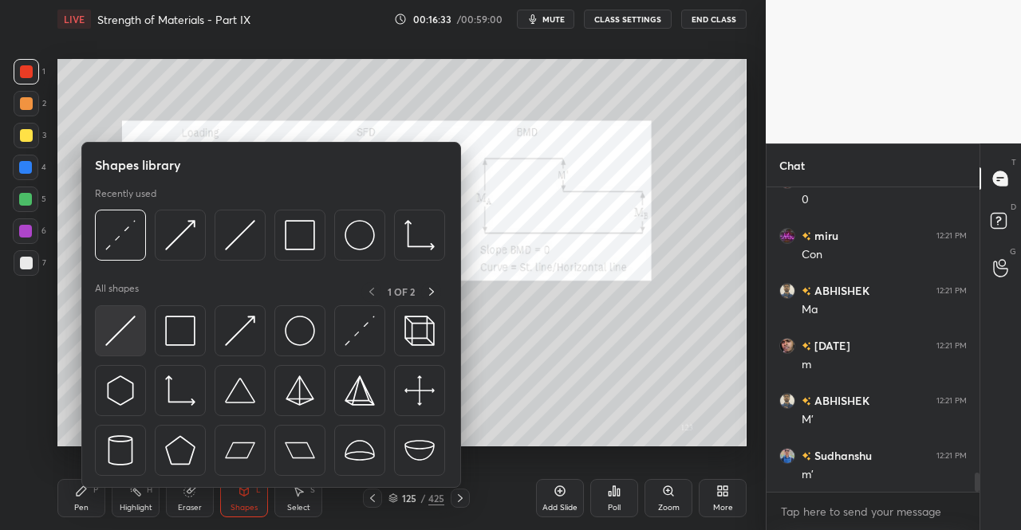
click at [136, 328] on div at bounding box center [120, 330] width 51 height 51
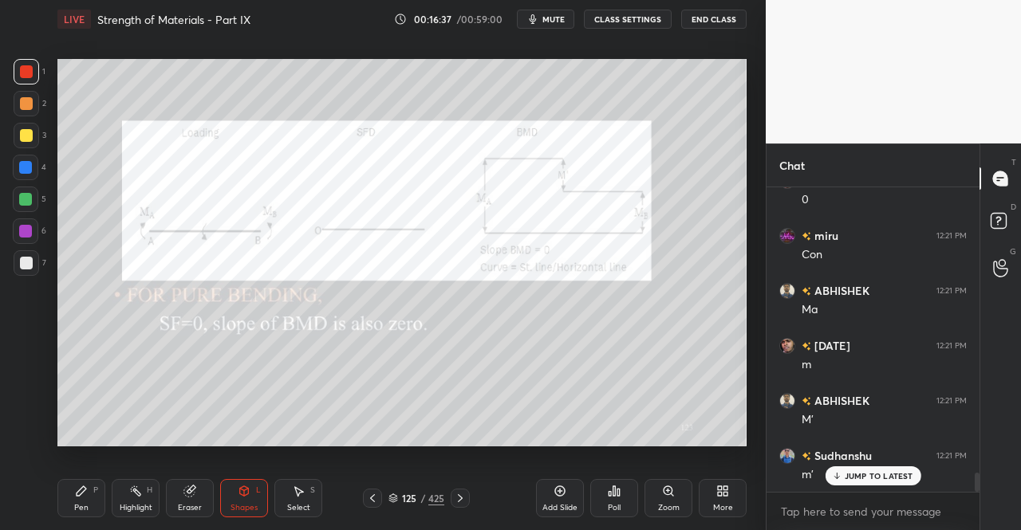
scroll to position [4565, 0]
click at [183, 506] on div "Eraser" at bounding box center [190, 508] width 24 height 8
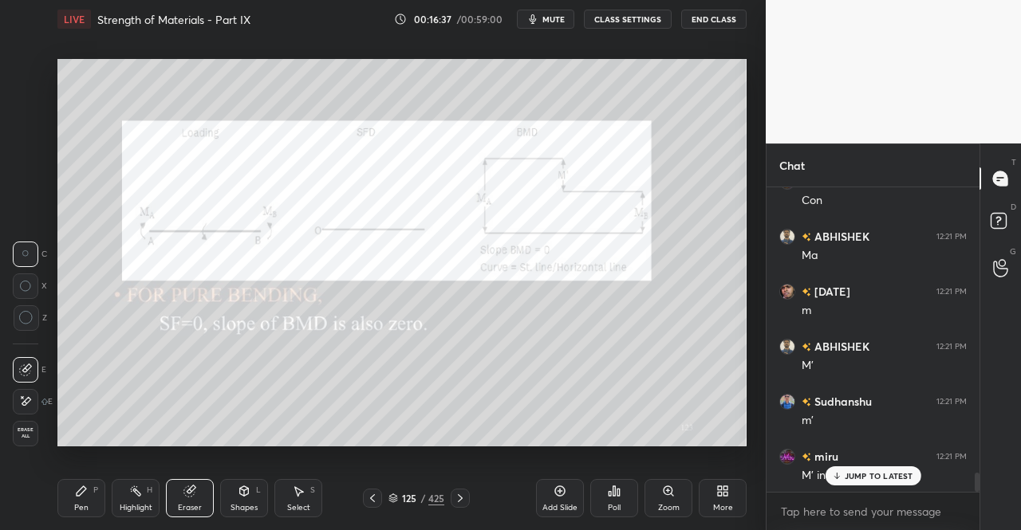
click at [196, 500] on div "Eraser" at bounding box center [190, 498] width 48 height 38
click at [86, 497] on icon at bounding box center [81, 491] width 13 height 13
click at [85, 491] on icon at bounding box center [82, 492] width 10 height 10
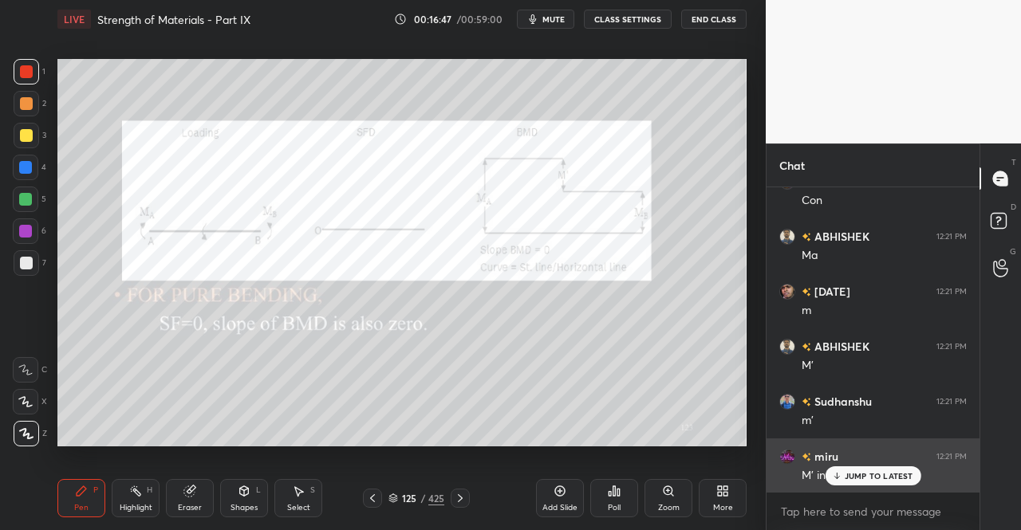
click at [867, 471] on div "JUMP TO LATEST" at bounding box center [873, 476] width 96 height 19
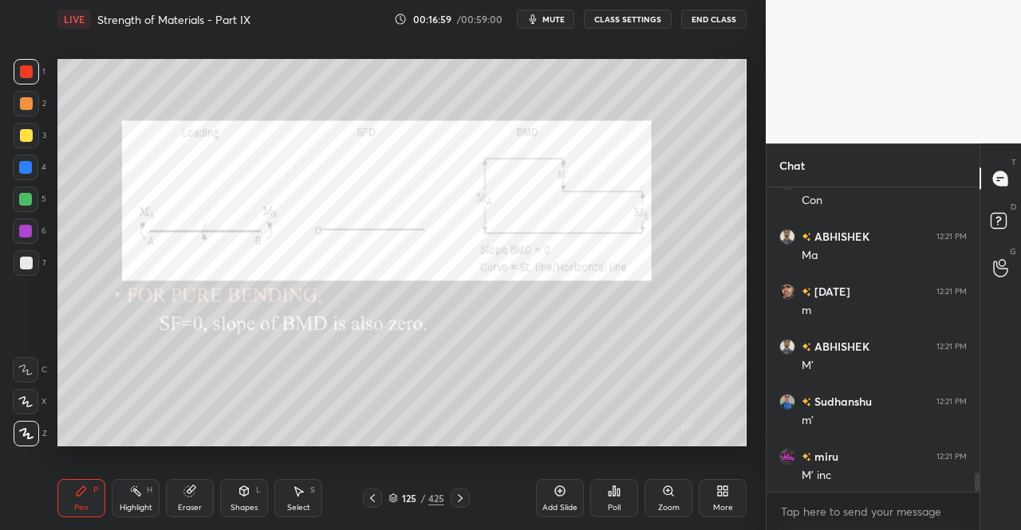
click at [528, 17] on button "mute" at bounding box center [545, 19] width 57 height 19
click at [562, 14] on button "unmute" at bounding box center [545, 19] width 57 height 19
click at [552, 17] on span "mute" at bounding box center [553, 19] width 22 height 11
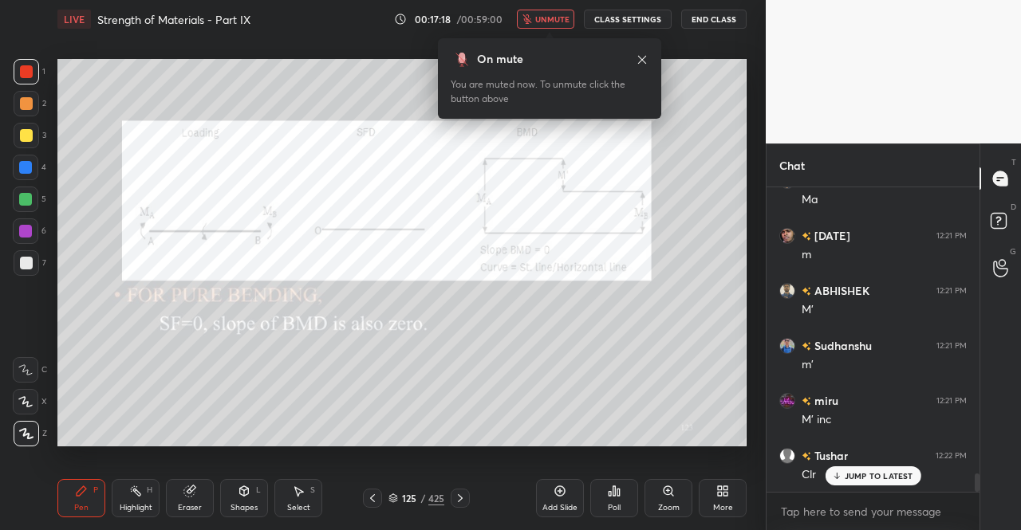
scroll to position [4675, 0]
click at [641, 58] on icon at bounding box center [642, 59] width 13 height 13
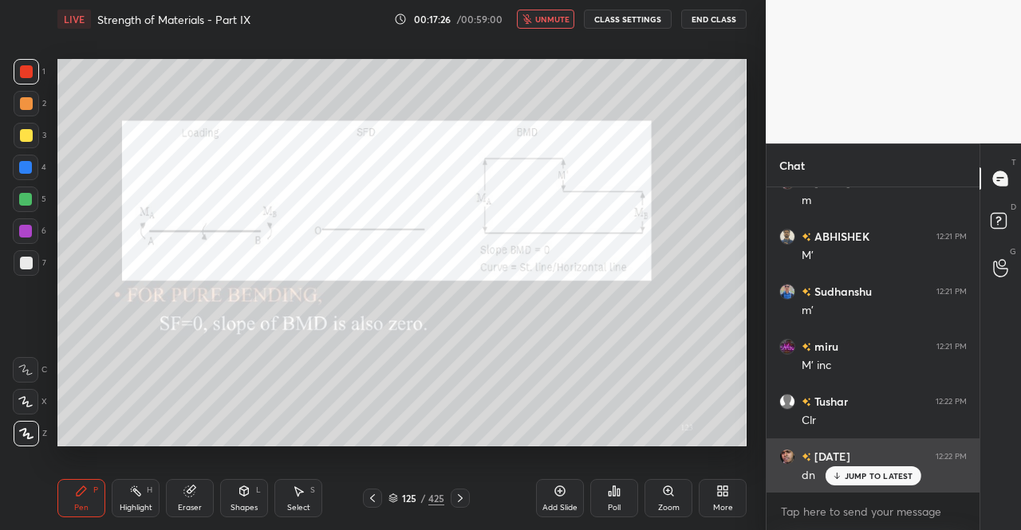
click at [900, 476] on p "JUMP TO LATEST" at bounding box center [879, 476] width 69 height 10
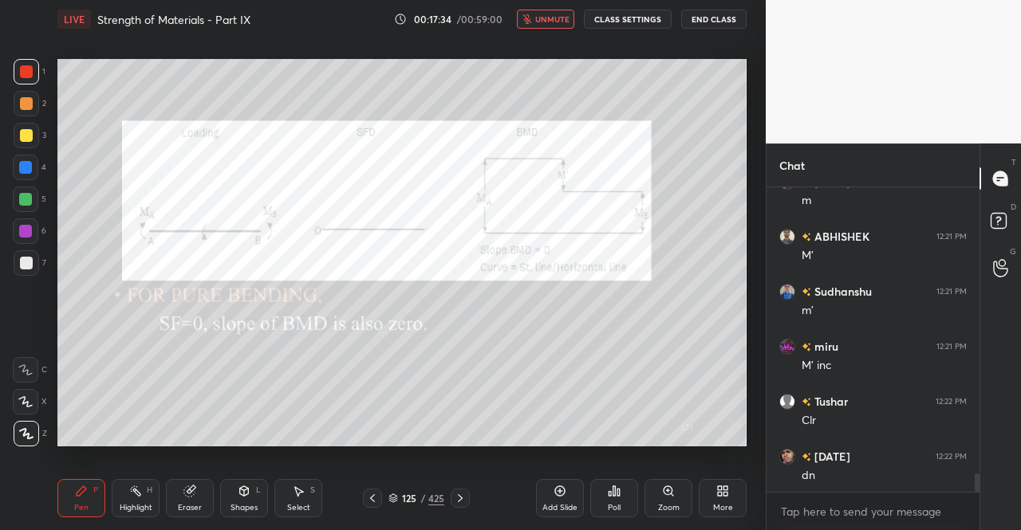
scroll to position [4731, 0]
click at [545, 20] on span "unmute" at bounding box center [552, 19] width 34 height 11
click at [463, 498] on icon at bounding box center [460, 498] width 13 height 13
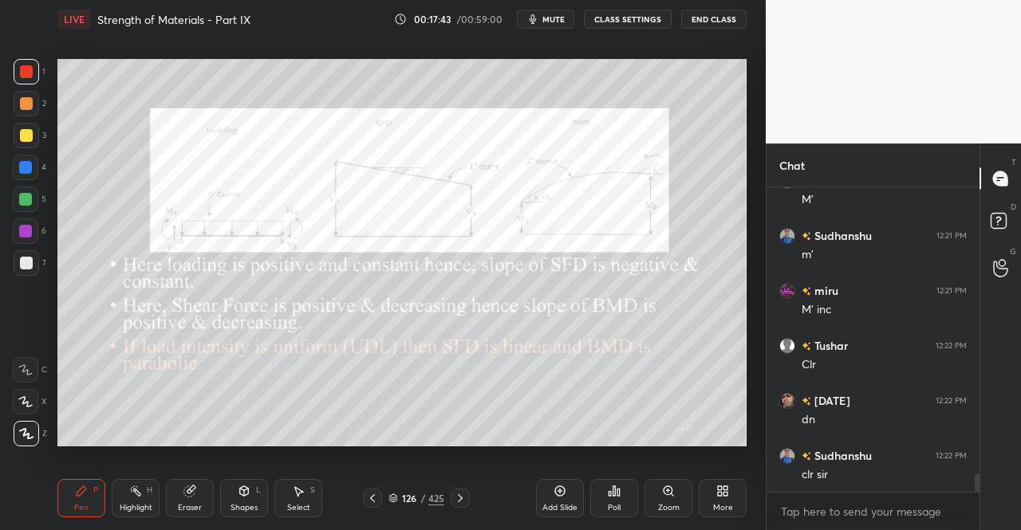
click at [83, 496] on icon at bounding box center [81, 491] width 13 height 13
click at [81, 483] on div "Pen P" at bounding box center [81, 498] width 48 height 38
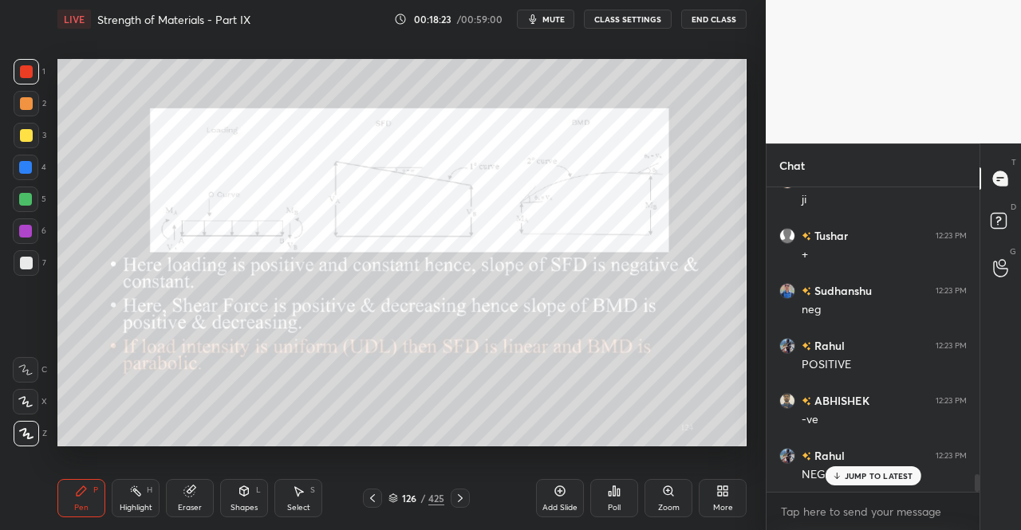
scroll to position [5116, 0]
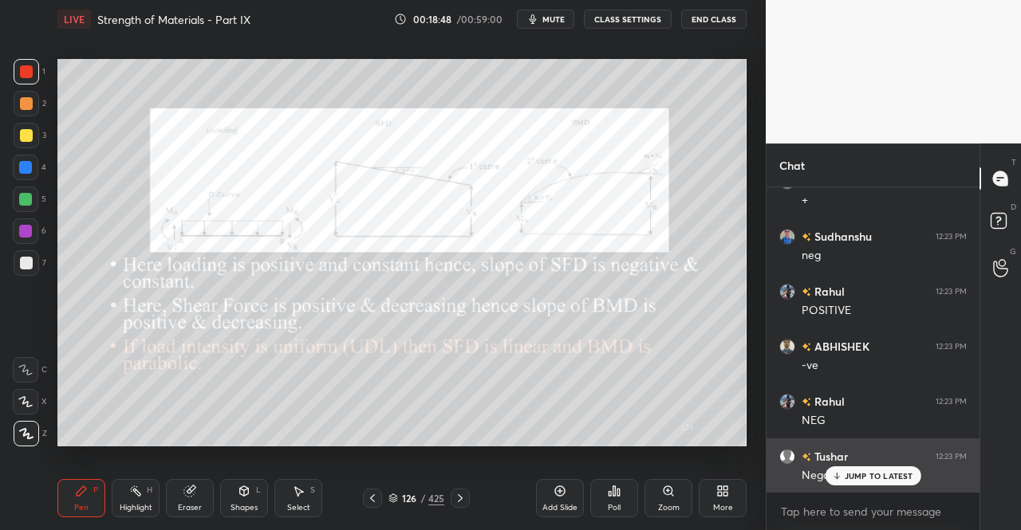
click at [855, 475] on p "JUMP TO LATEST" at bounding box center [879, 476] width 69 height 10
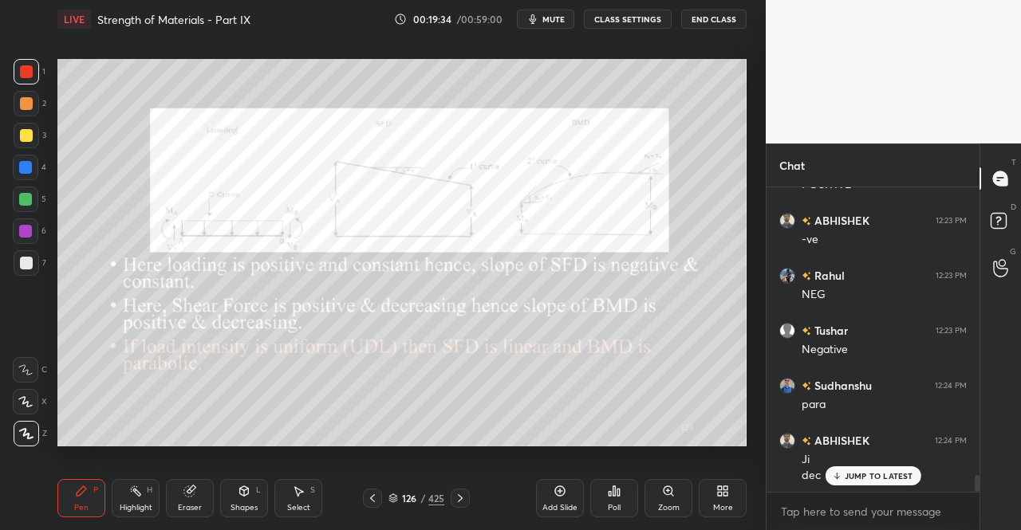
scroll to position [5298, 0]
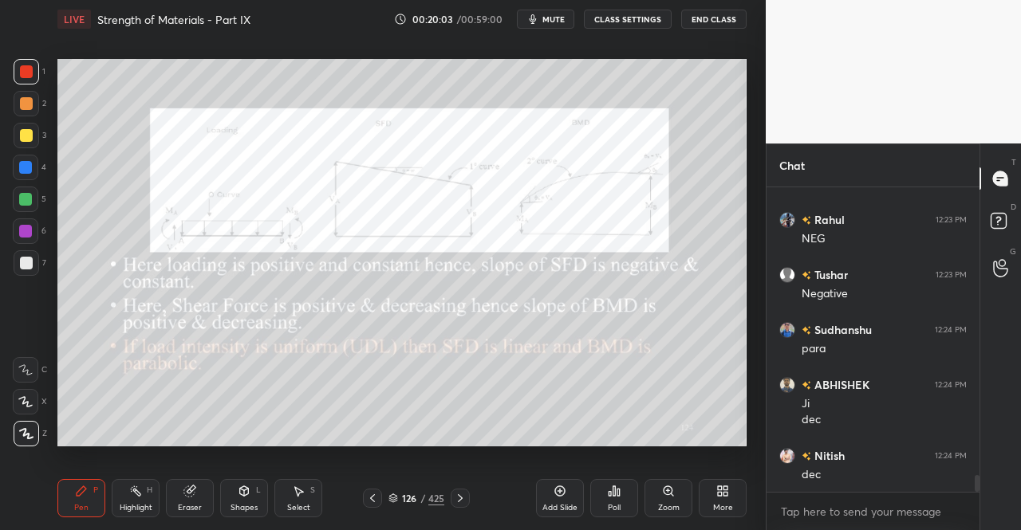
click at [193, 483] on div "Eraser" at bounding box center [190, 498] width 48 height 38
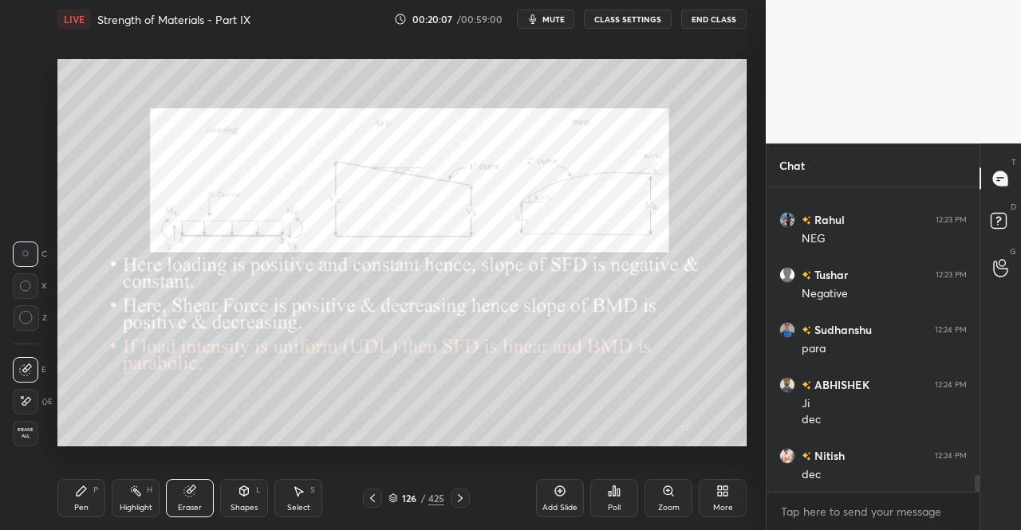
click at [220, 518] on div "Pen P Highlight H Eraser Shapes L Select S 126 / 425 Add Slide Poll Zoom More" at bounding box center [401, 499] width 689 height 64
click at [257, 504] on div "Shapes" at bounding box center [244, 508] width 27 height 8
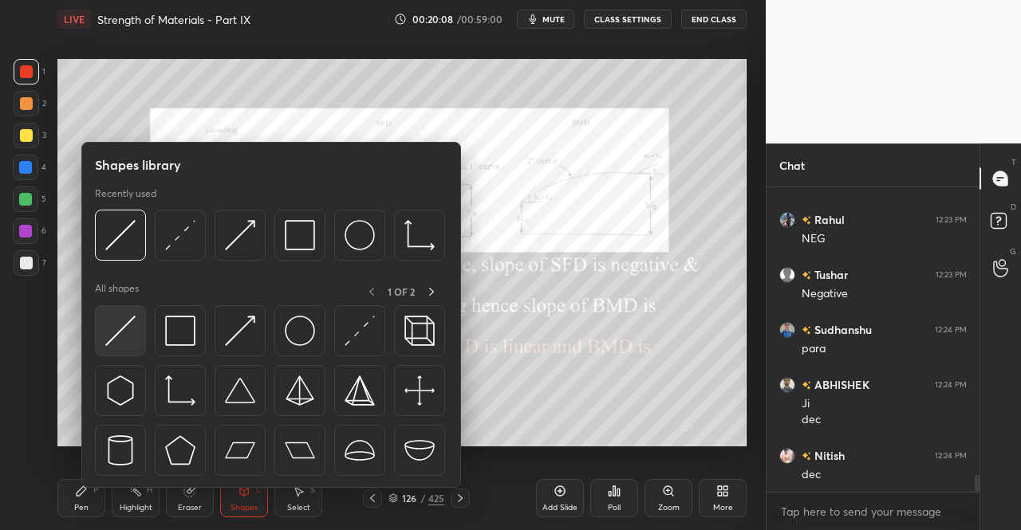
click at [134, 338] on img at bounding box center [120, 331] width 30 height 30
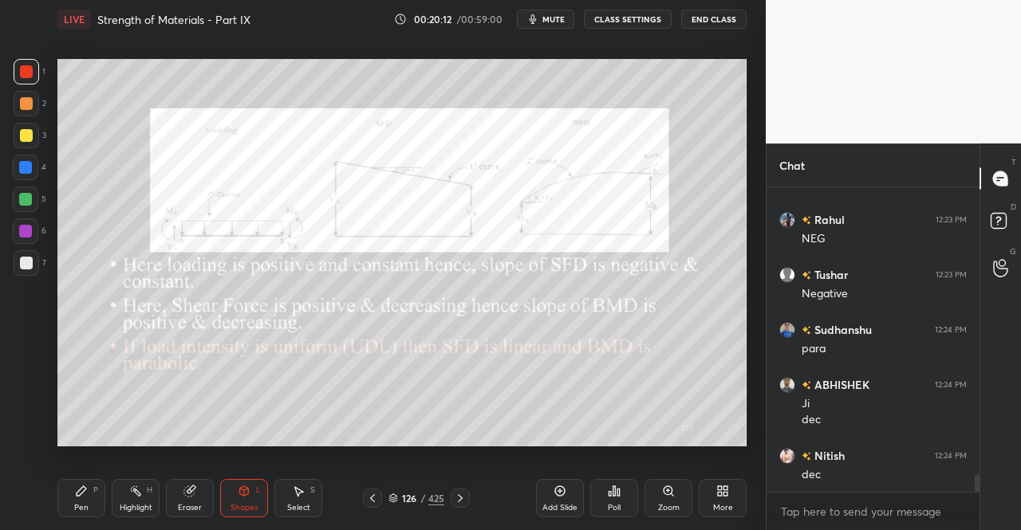
click at [83, 495] on icon at bounding box center [81, 491] width 13 height 13
click at [80, 481] on div "Pen P" at bounding box center [81, 498] width 48 height 38
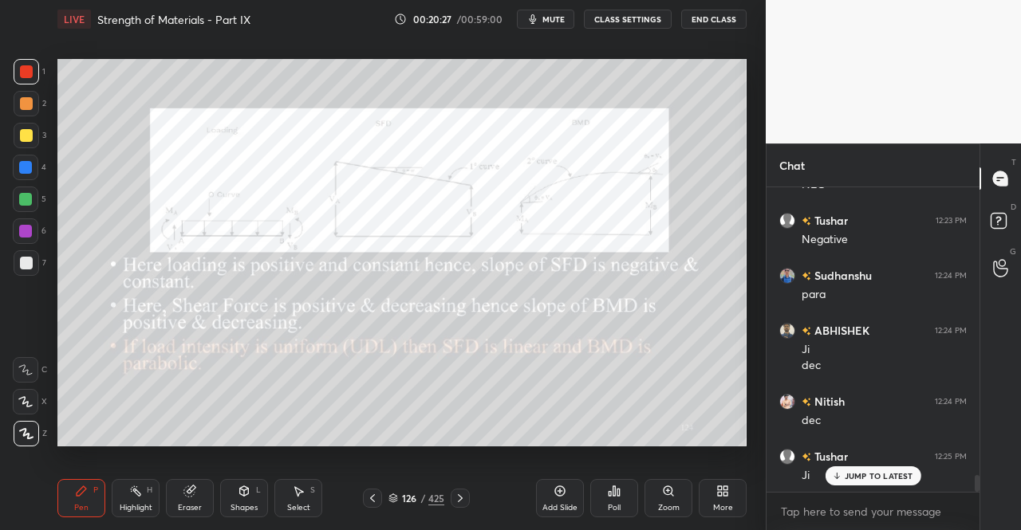
click at [198, 495] on div "Eraser" at bounding box center [190, 498] width 48 height 38
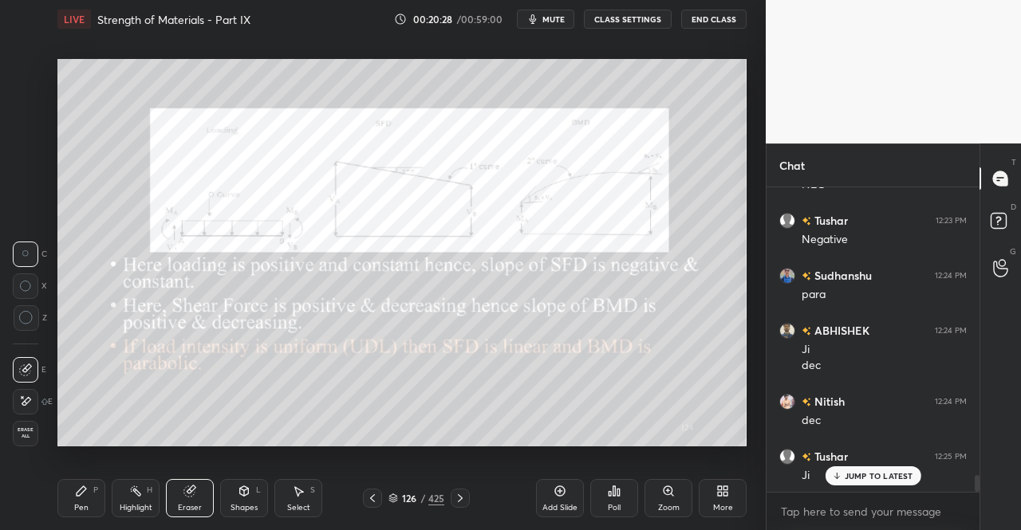
click at [195, 488] on icon at bounding box center [191, 490] width 9 height 8
click at [72, 494] on div "Pen P" at bounding box center [81, 498] width 48 height 38
click at [75, 478] on div "Pen P Highlight H Eraser Shapes L Select S 126 / 425 Add Slide Poll Zoom More" at bounding box center [401, 499] width 689 height 64
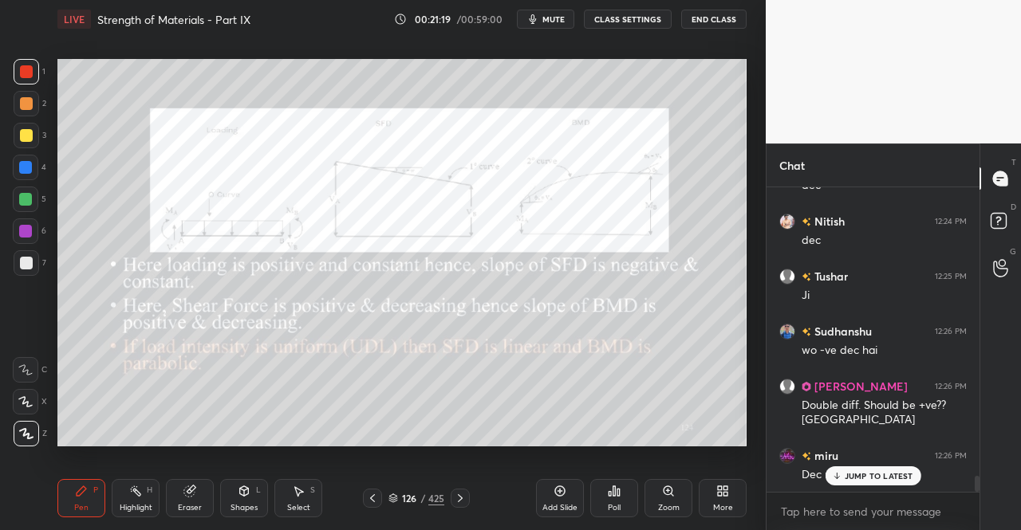
scroll to position [5586, 0]
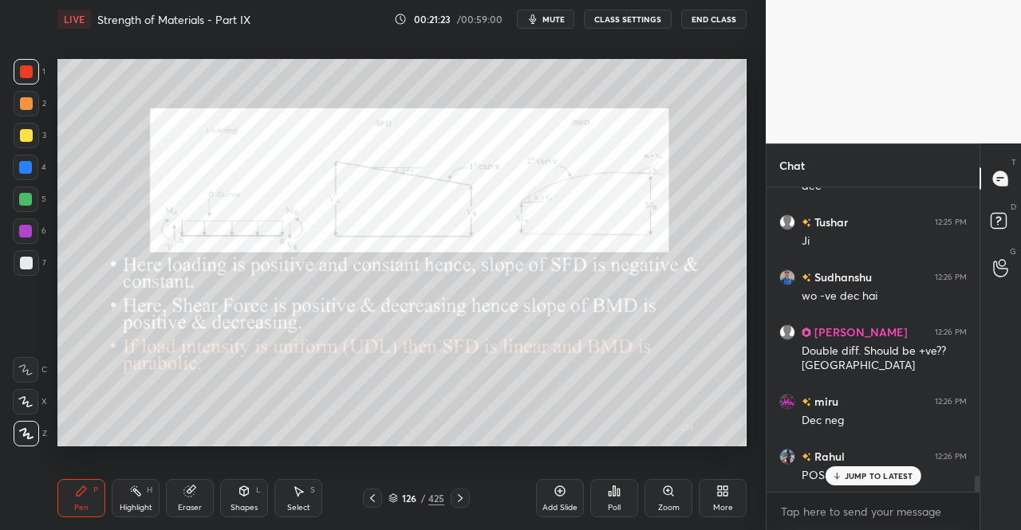
click at [310, 484] on div "Select S" at bounding box center [298, 498] width 48 height 38
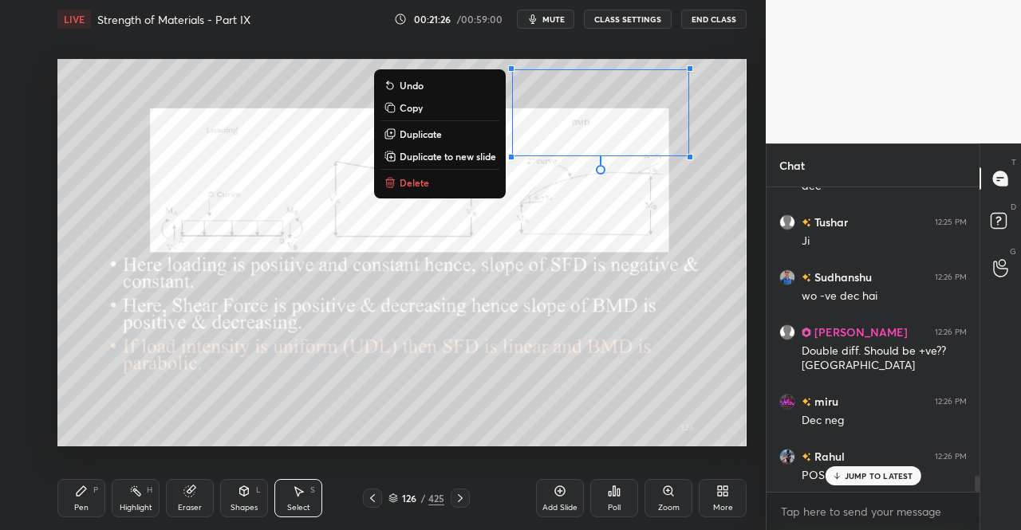
click at [444, 189] on button "Delete" at bounding box center [439, 182] width 119 height 19
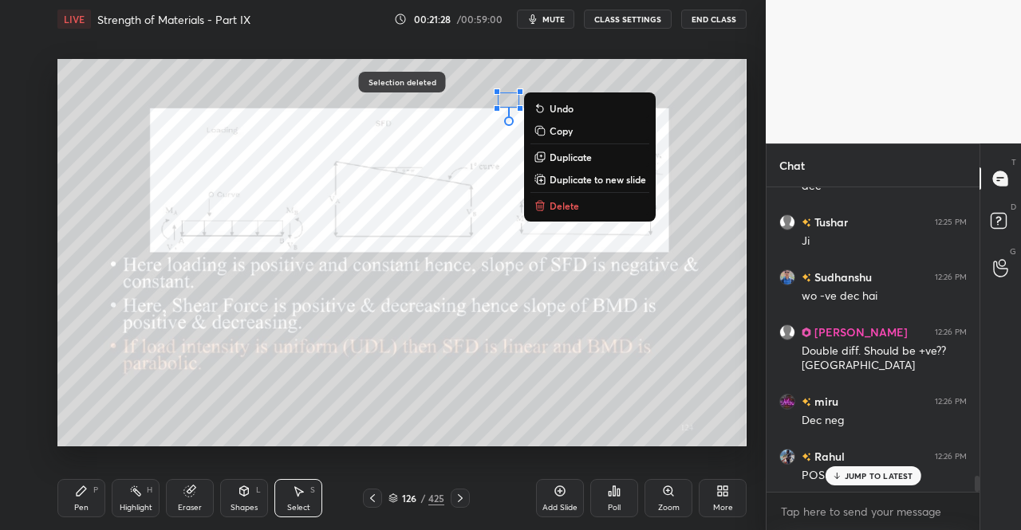
click at [567, 215] on div "0 ° Undo Copy Duplicate Duplicate to new slide Delete" at bounding box center [401, 253] width 689 height 388
click at [568, 210] on p "Delete" at bounding box center [565, 205] width 30 height 13
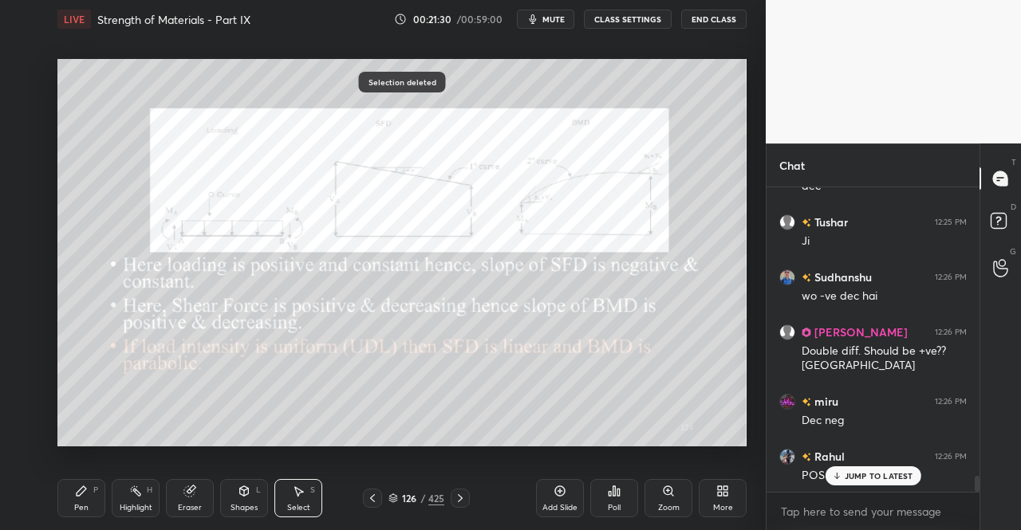
click at [464, 495] on icon at bounding box center [460, 498] width 13 height 13
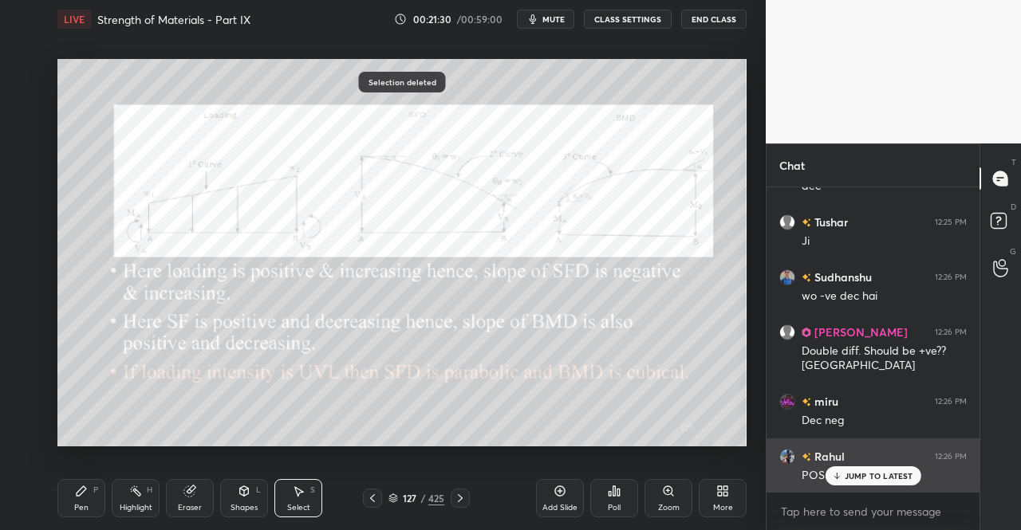
click at [849, 479] on p "JUMP TO LATEST" at bounding box center [879, 476] width 69 height 10
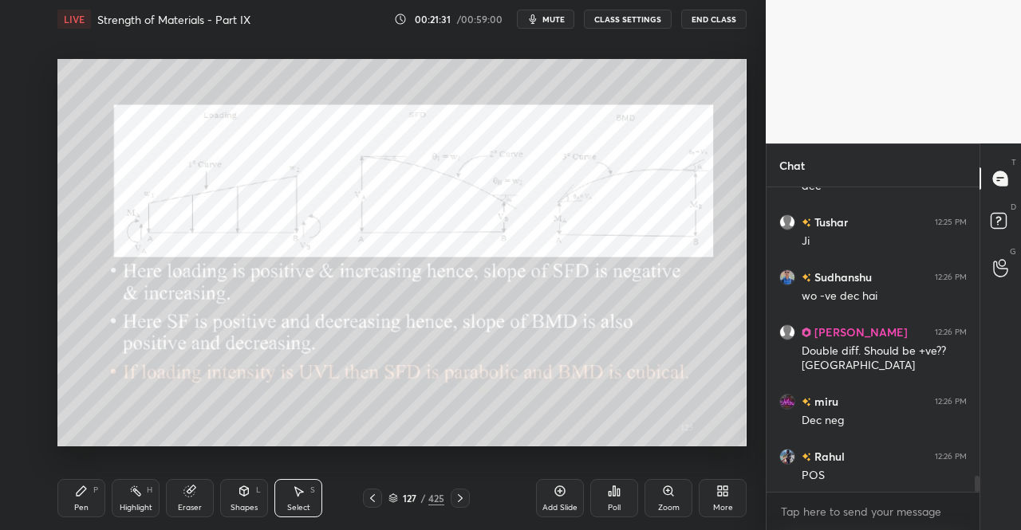
click at [93, 502] on div "Pen P" at bounding box center [81, 498] width 48 height 38
click at [93, 491] on div "P" at bounding box center [95, 491] width 5 height 8
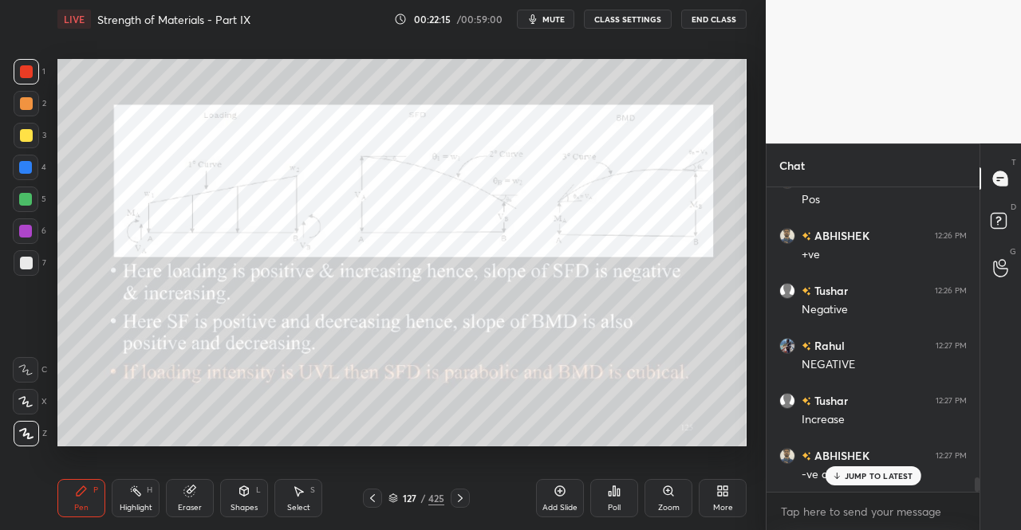
scroll to position [6027, 0]
click at [367, 494] on icon at bounding box center [372, 498] width 13 height 13
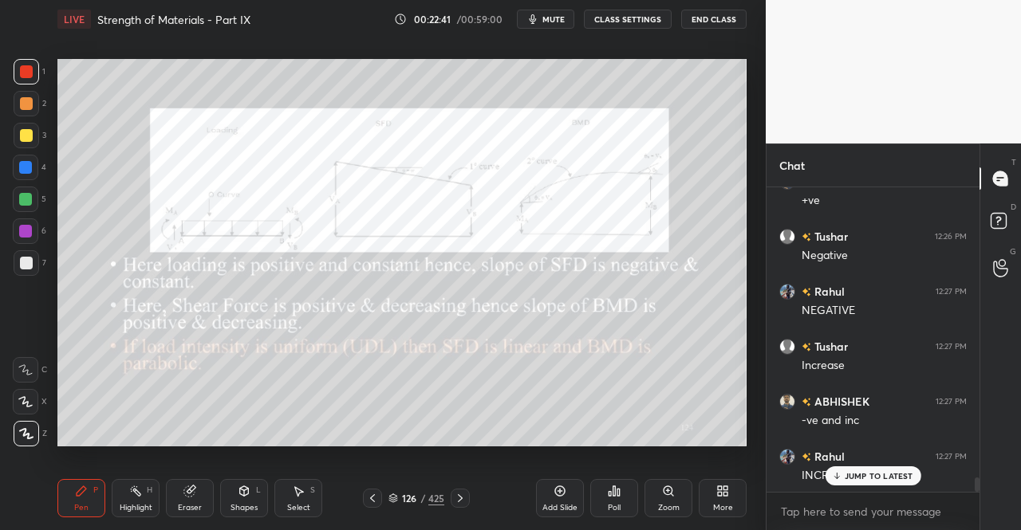
click at [466, 502] on icon at bounding box center [460, 498] width 13 height 13
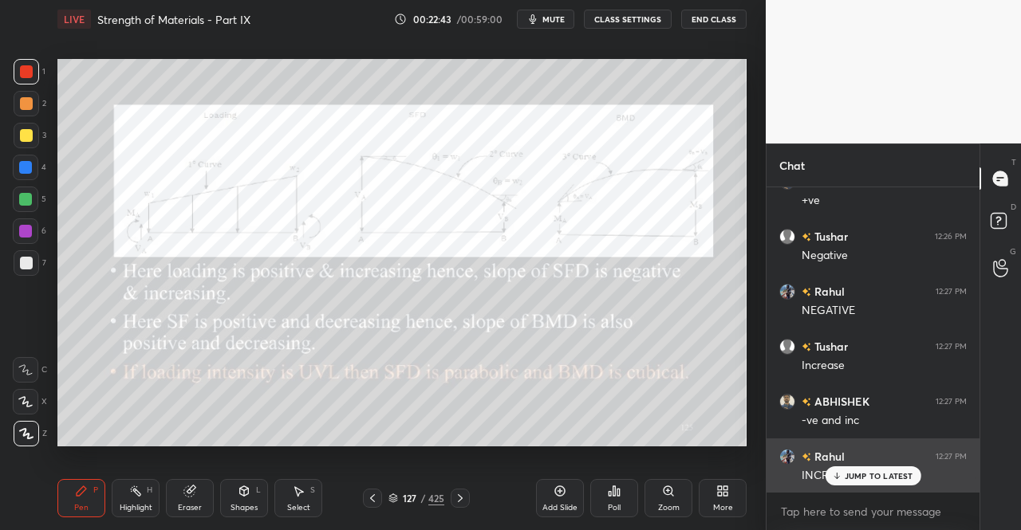
click at [835, 478] on icon at bounding box center [836, 478] width 5 height 2
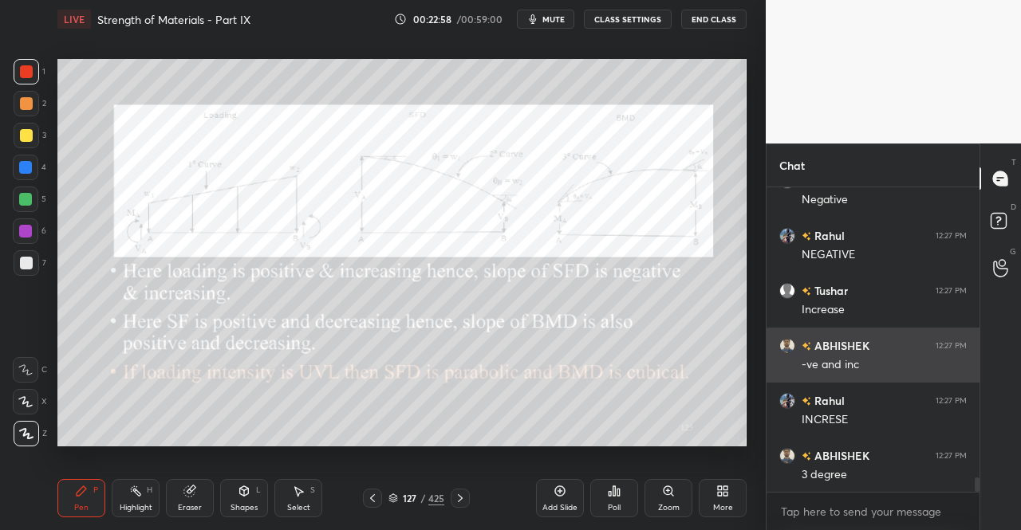
scroll to position [6137, 0]
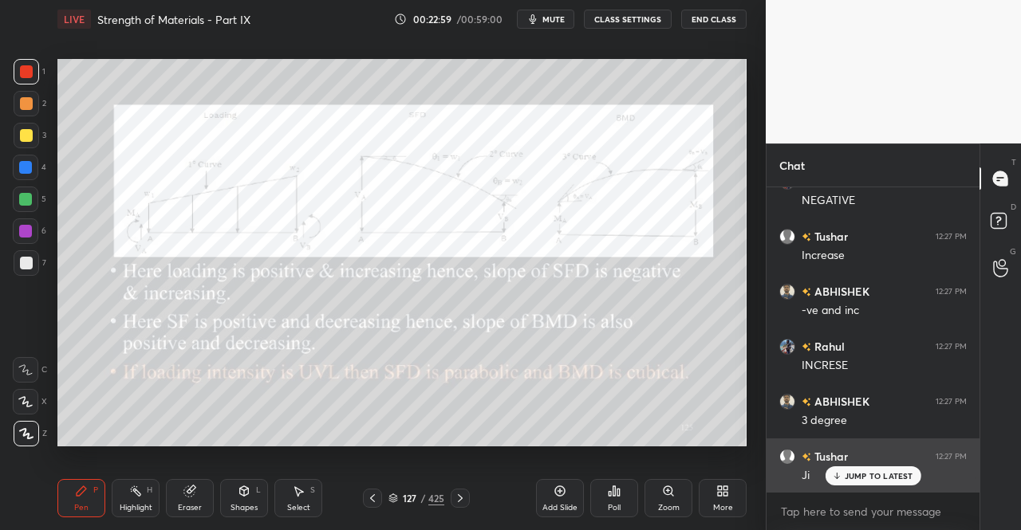
click at [845, 478] on p "JUMP TO LATEST" at bounding box center [879, 476] width 69 height 10
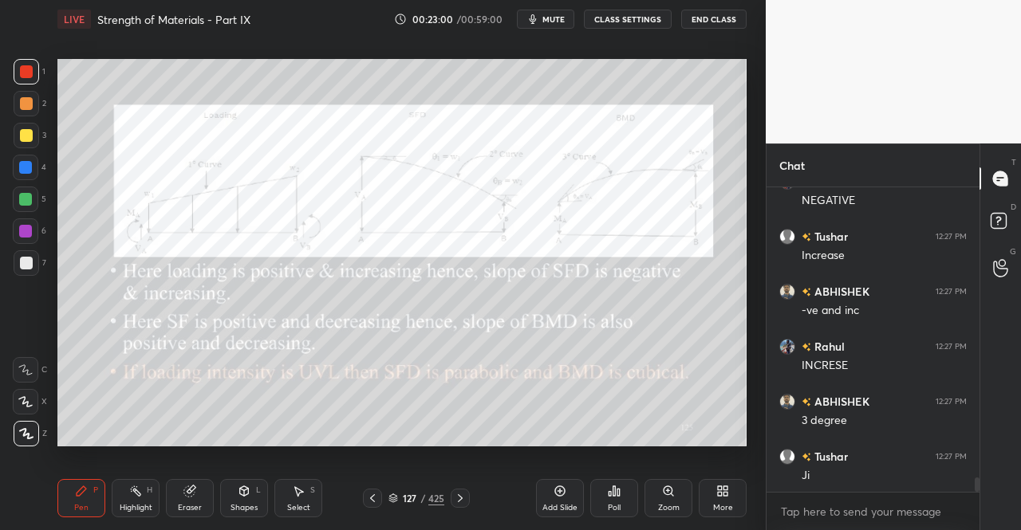
click at [461, 500] on icon at bounding box center [460, 499] width 5 height 8
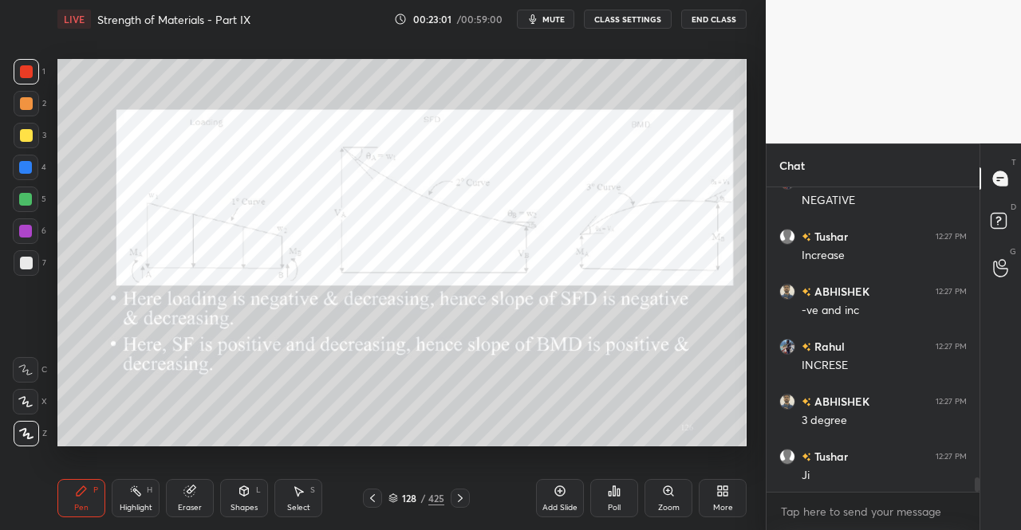
click at [82, 490] on icon at bounding box center [82, 492] width 10 height 10
click at [75, 487] on icon at bounding box center [81, 491] width 13 height 13
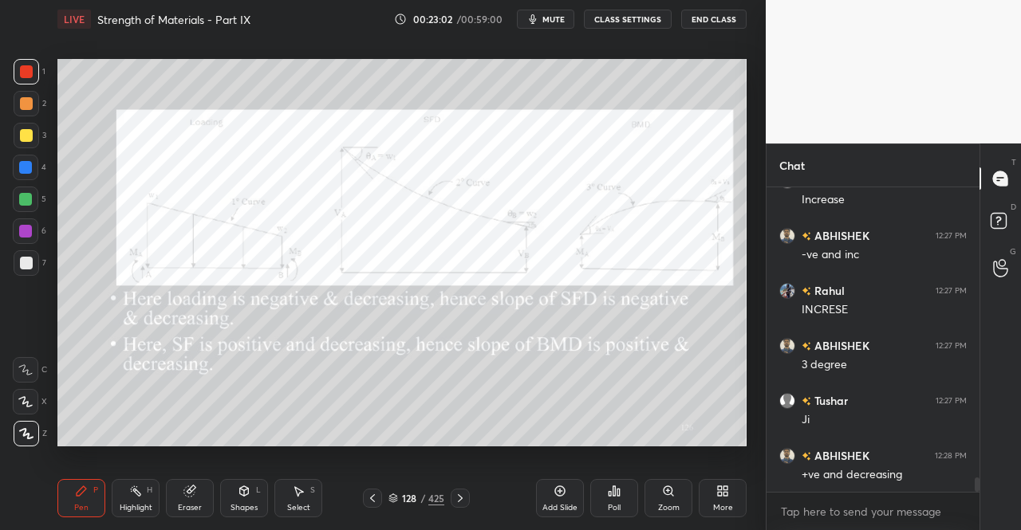
click at [373, 498] on icon at bounding box center [372, 498] width 13 height 13
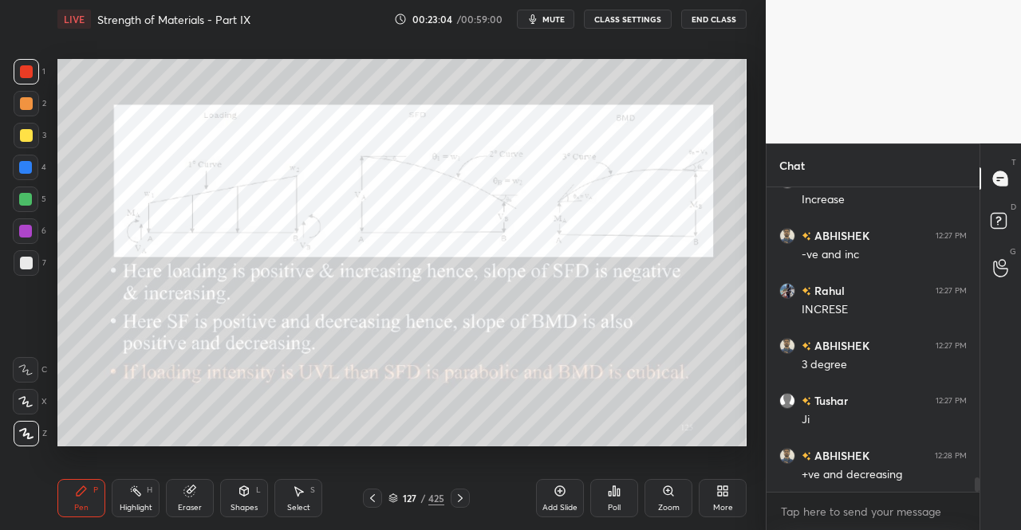
click at [465, 495] on icon at bounding box center [460, 498] width 13 height 13
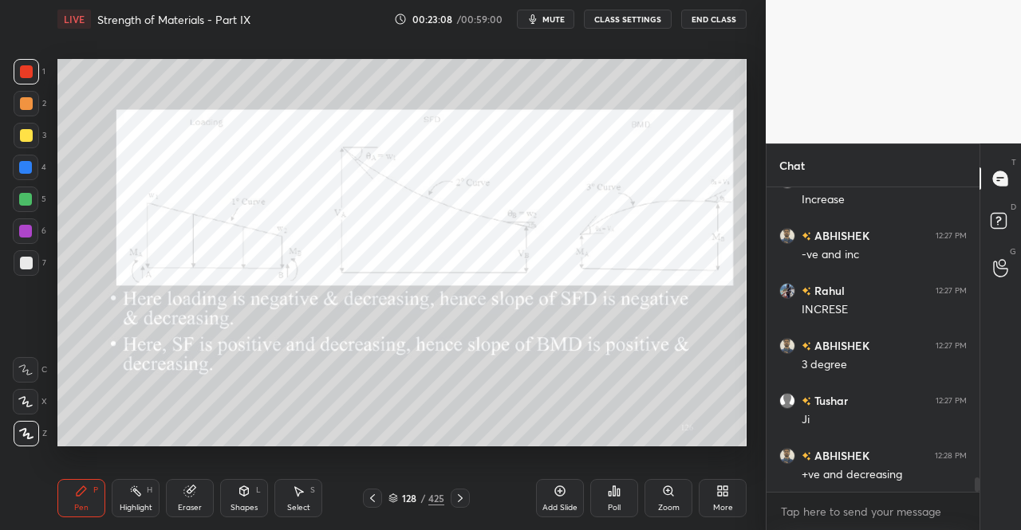
click at [368, 497] on icon at bounding box center [372, 498] width 13 height 13
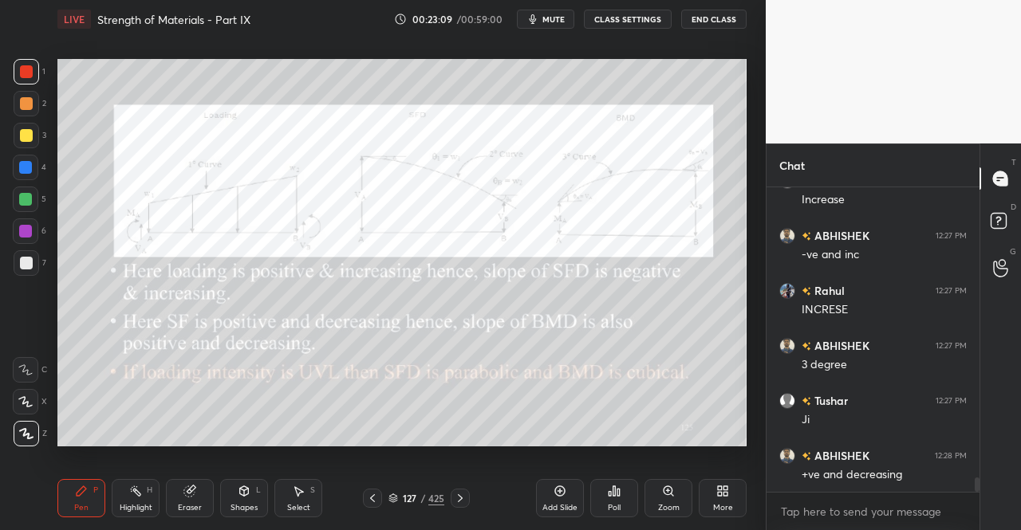
click at [458, 493] on icon at bounding box center [460, 498] width 13 height 13
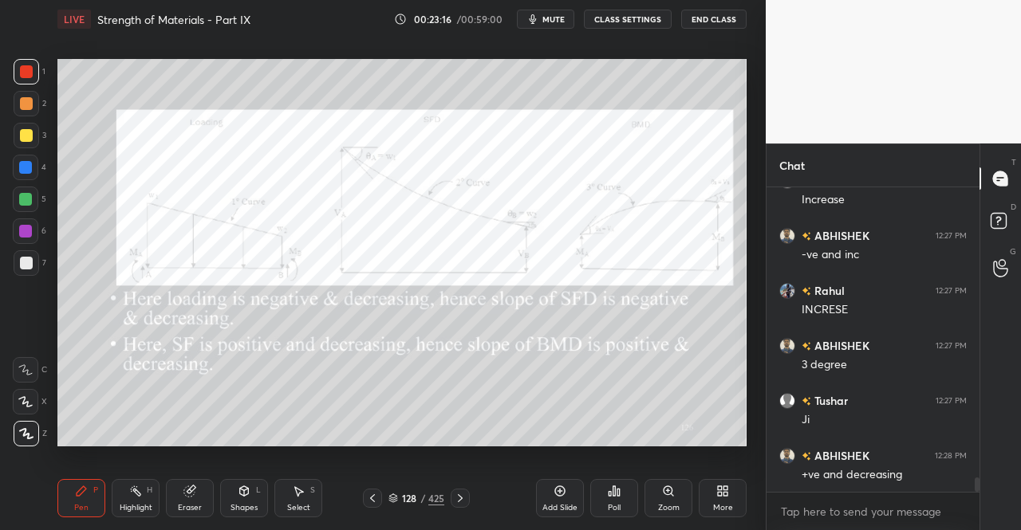
click at [558, 15] on span "mute" at bounding box center [553, 19] width 22 height 11
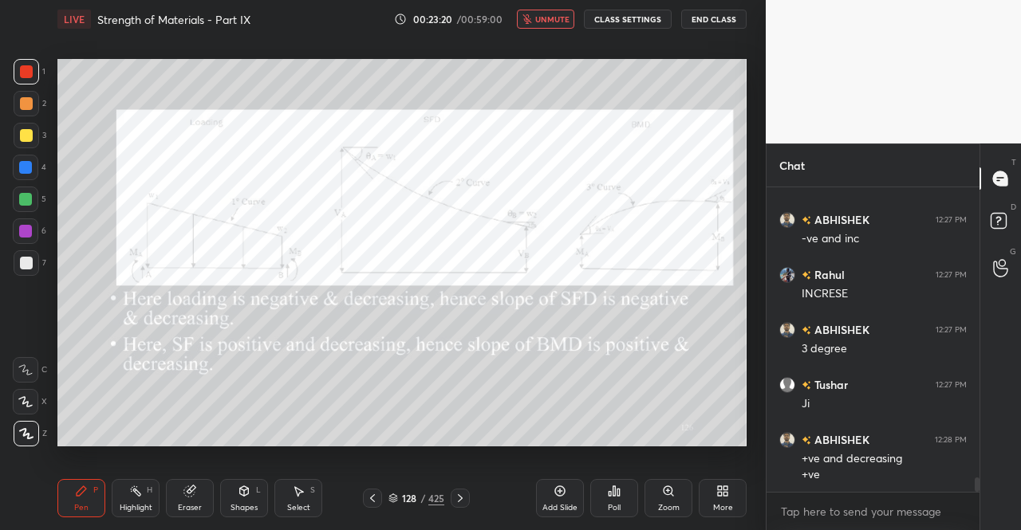
scroll to position [6263, 0]
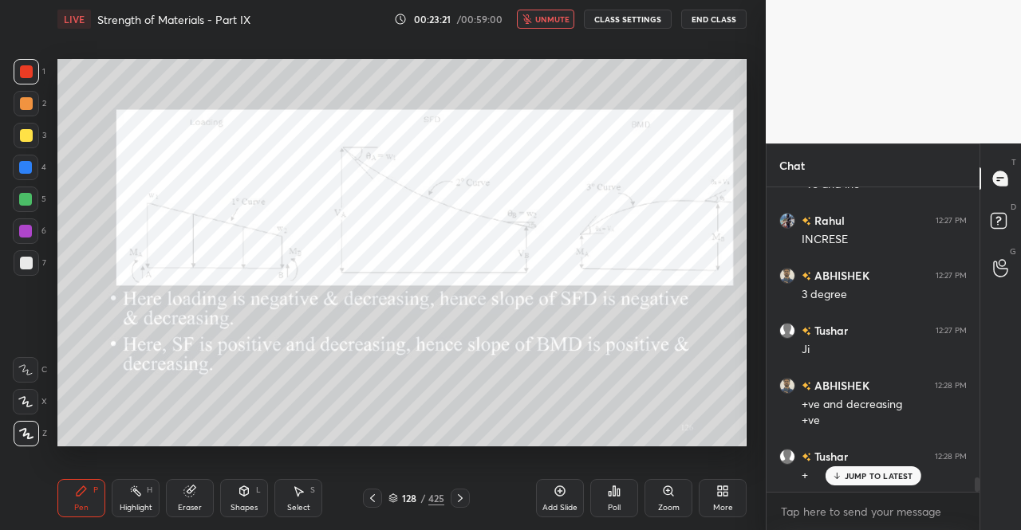
click at [550, 17] on span "unmute" at bounding box center [552, 19] width 34 height 11
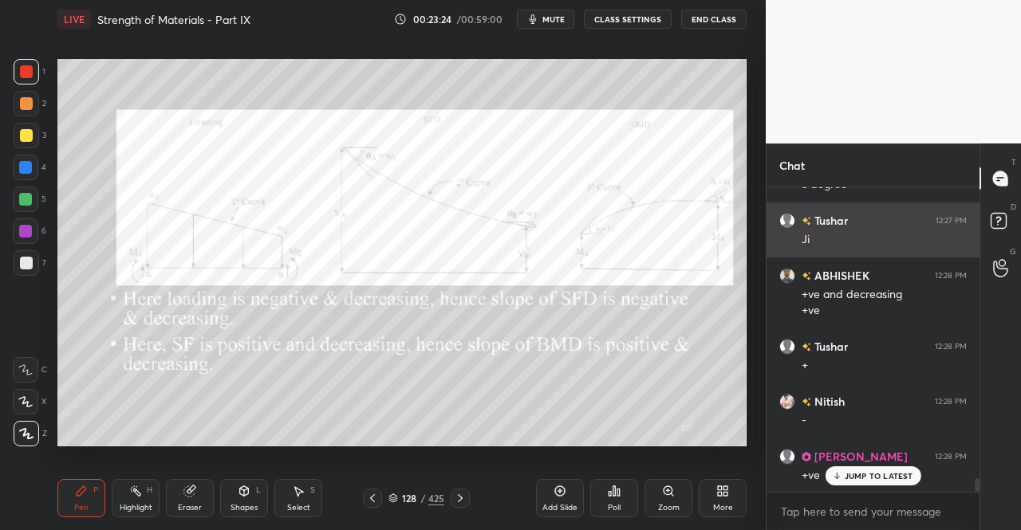
scroll to position [6429, 0]
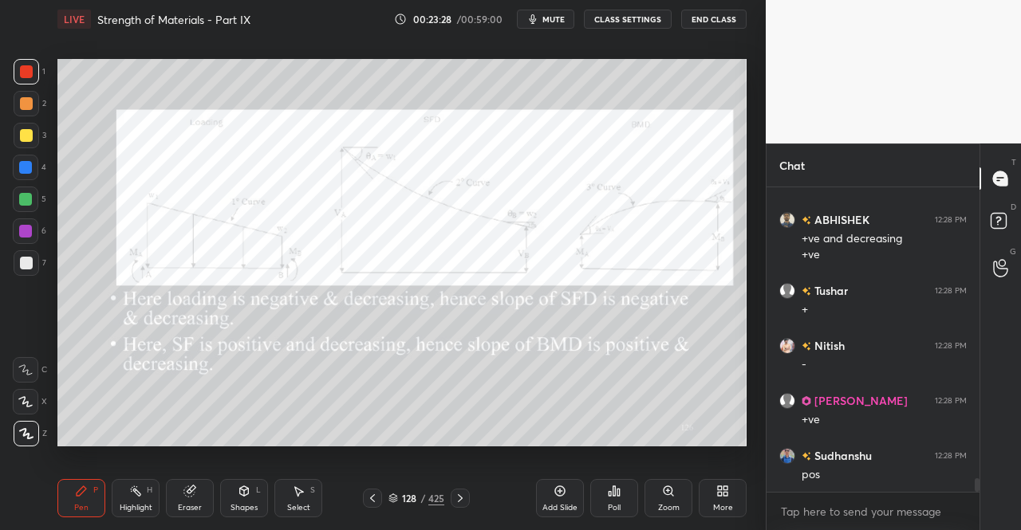
click at [80, 509] on div "Pen" at bounding box center [81, 508] width 14 height 8
click at [89, 494] on div "Pen P" at bounding box center [81, 498] width 48 height 38
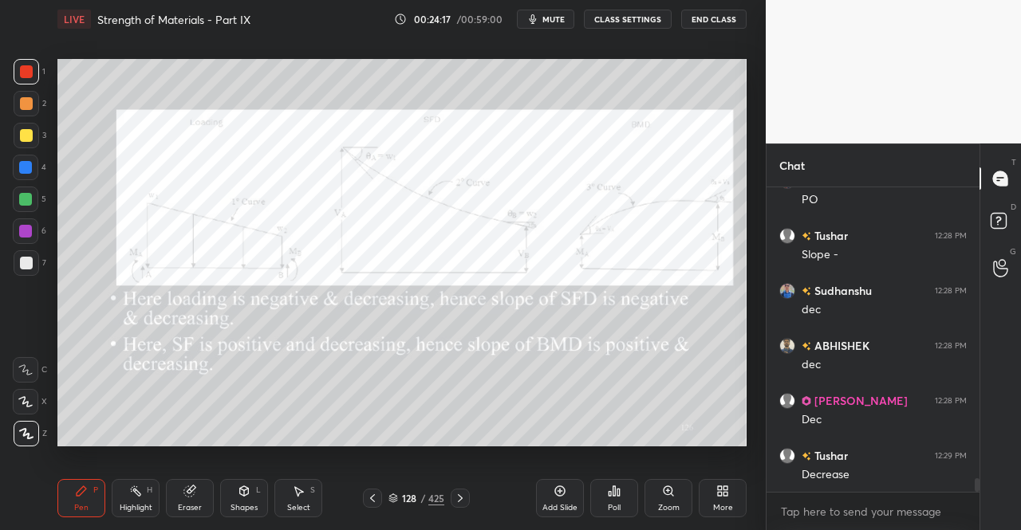
scroll to position [6813, 0]
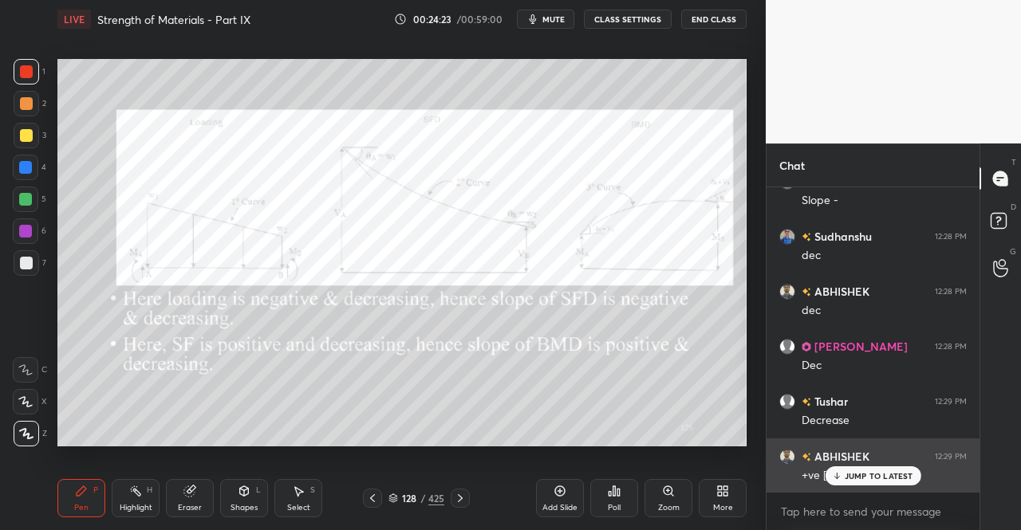
click at [854, 479] on p "JUMP TO LATEST" at bounding box center [879, 476] width 69 height 10
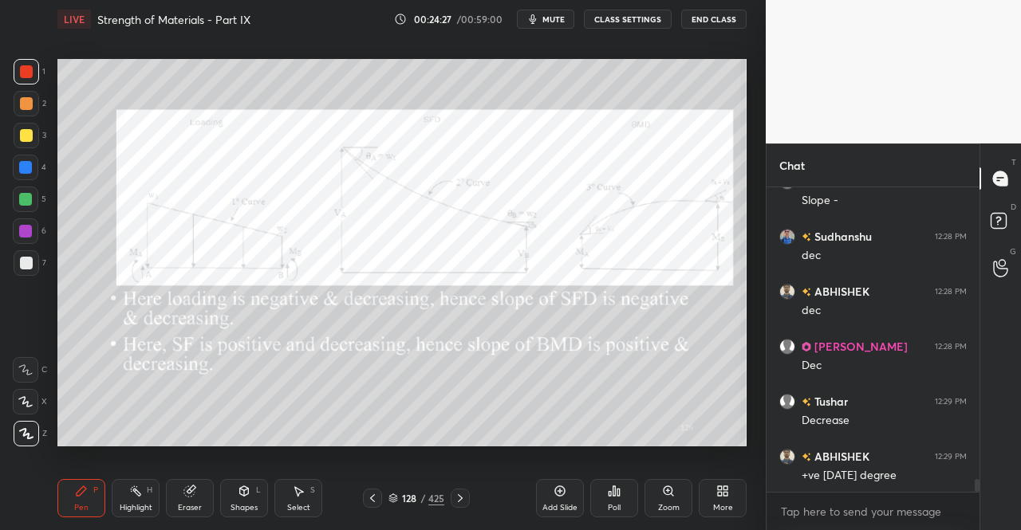
click at [456, 494] on icon at bounding box center [460, 498] width 13 height 13
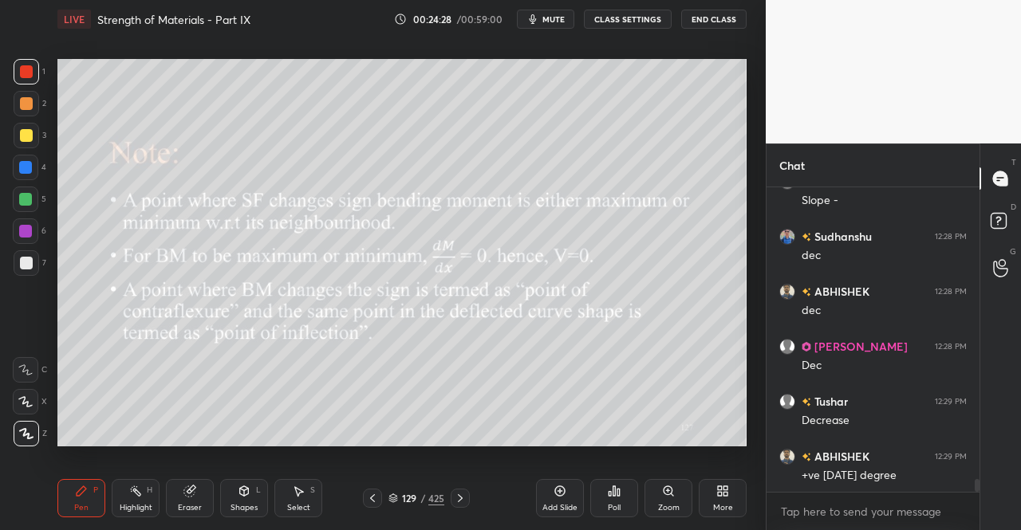
scroll to position [6829, 0]
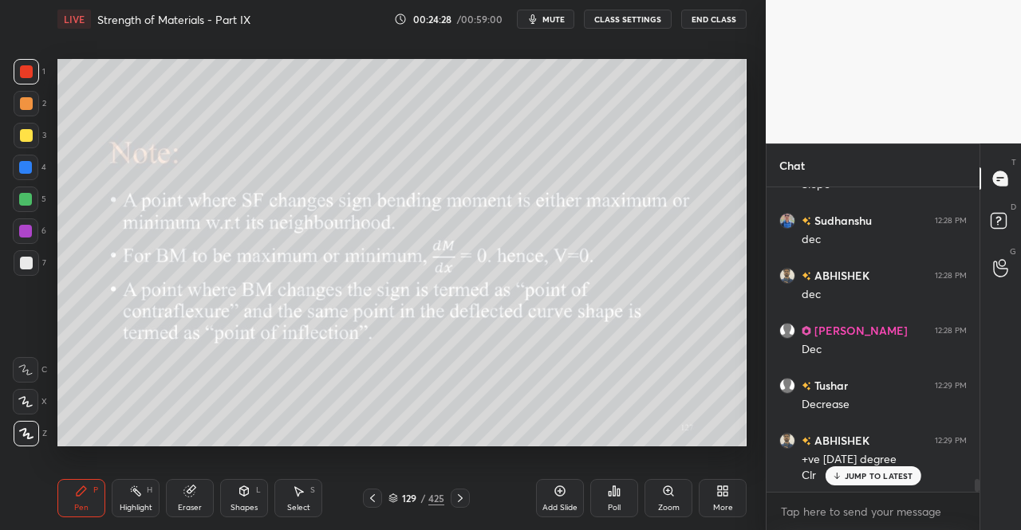
click at [61, 495] on div "Pen P" at bounding box center [81, 498] width 48 height 38
click at [69, 502] on div "Pen P" at bounding box center [81, 498] width 48 height 38
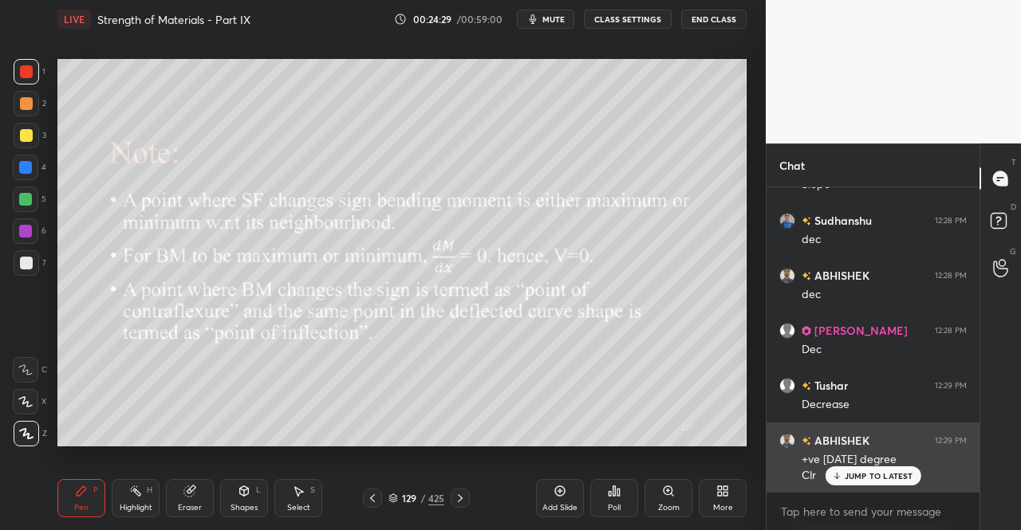
scroll to position [6885, 0]
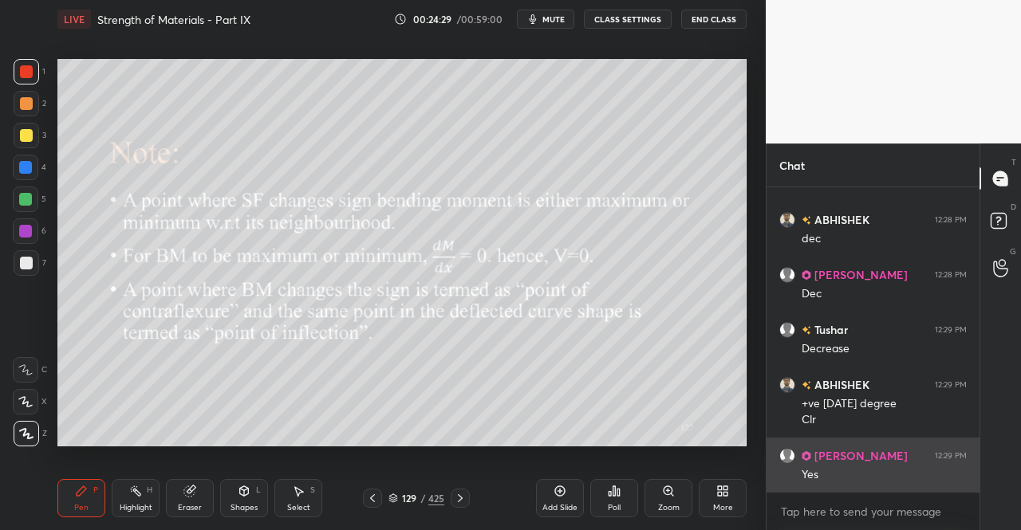
click at [893, 480] on div "Yes" at bounding box center [884, 475] width 165 height 16
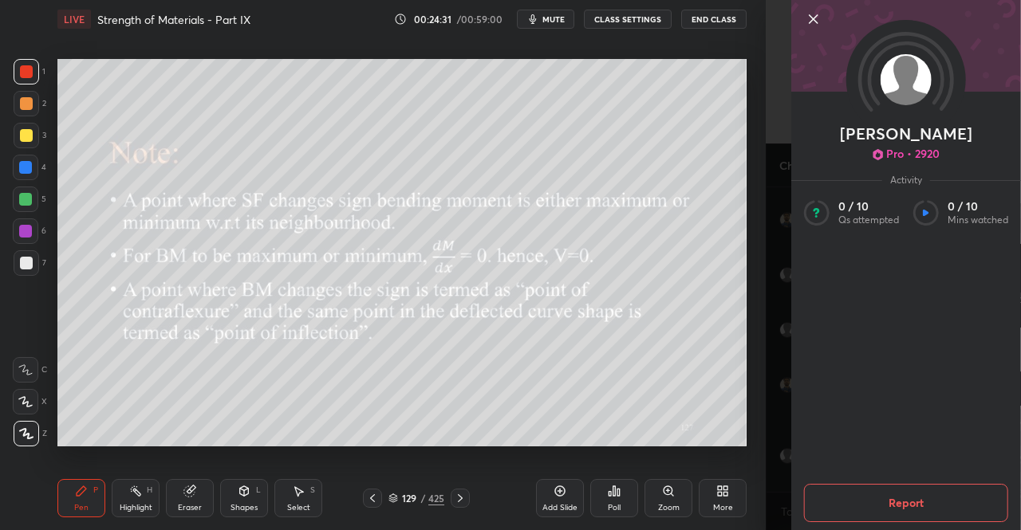
click at [808, 9] on div at bounding box center [906, 46] width 230 height 92
click at [809, 22] on icon at bounding box center [813, 19] width 19 height 19
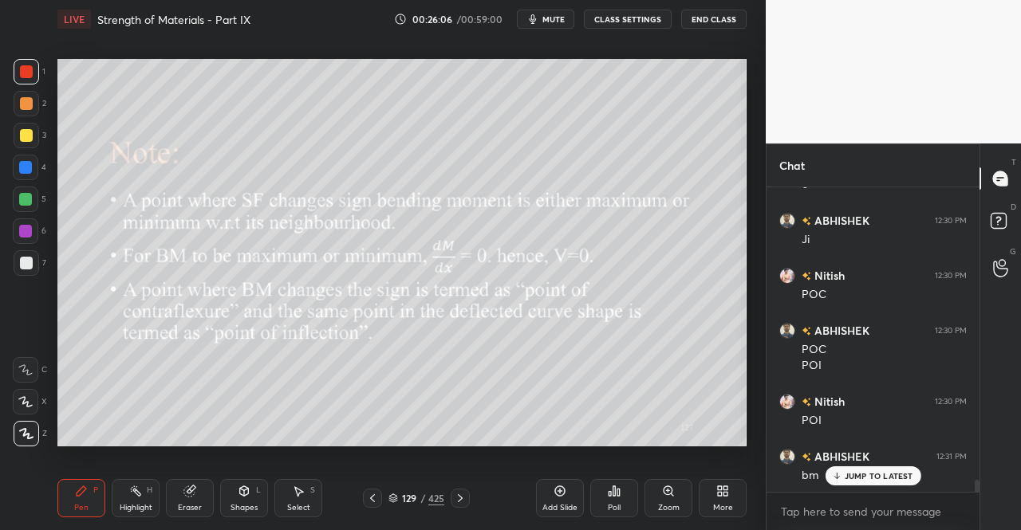
scroll to position [7341, 0]
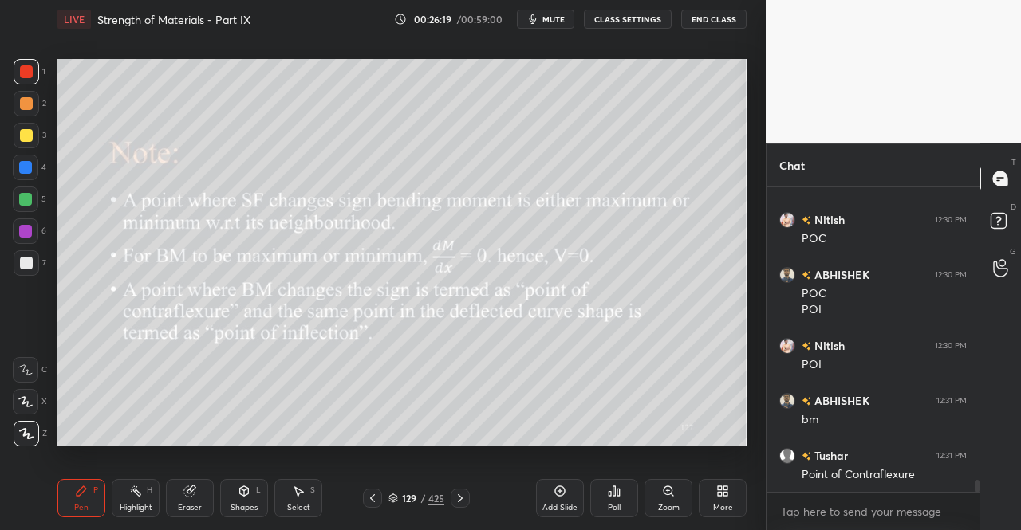
click at [464, 494] on icon at bounding box center [460, 498] width 13 height 13
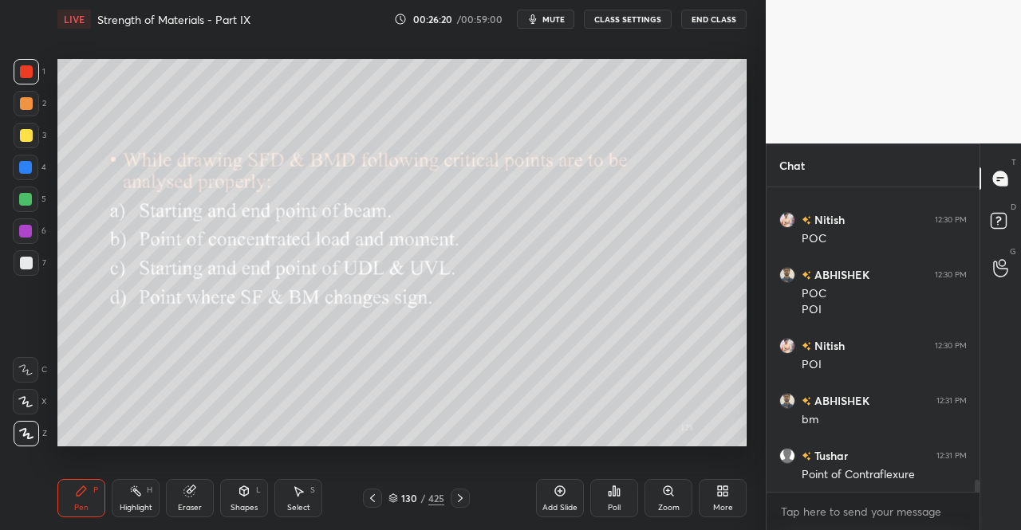
click at [70, 502] on div "Pen P" at bounding box center [81, 498] width 48 height 38
click at [89, 487] on div "Pen P" at bounding box center [81, 498] width 48 height 38
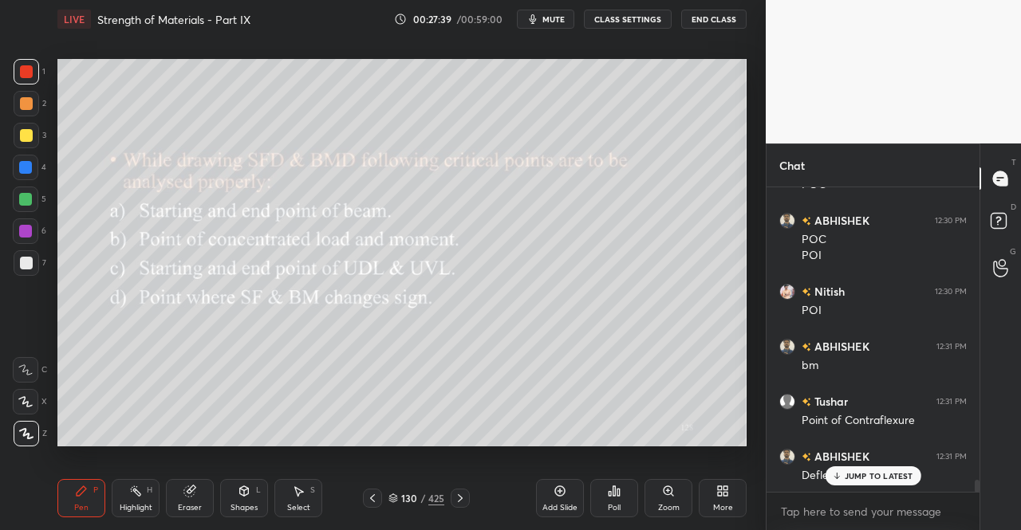
scroll to position [7451, 0]
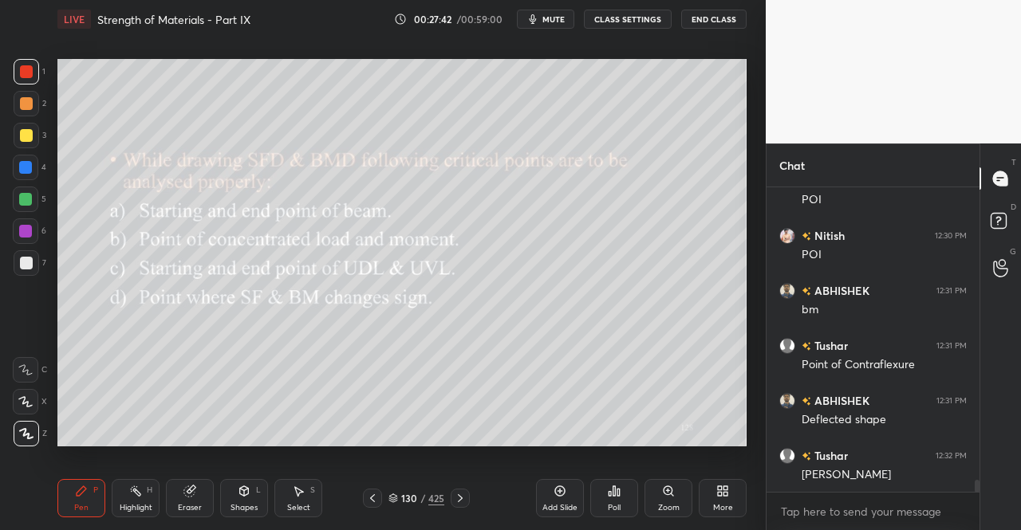
click at [465, 495] on icon at bounding box center [460, 498] width 13 height 13
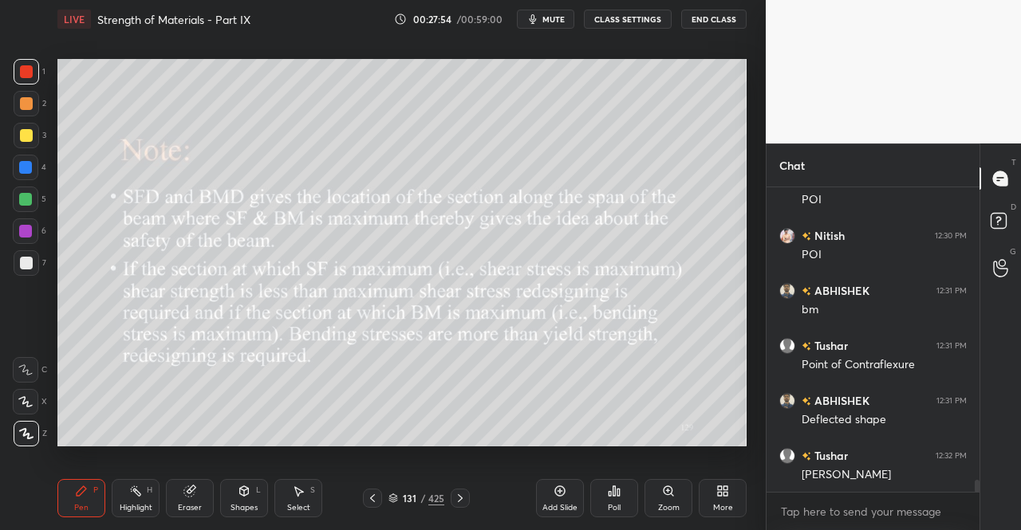
scroll to position [7505, 0]
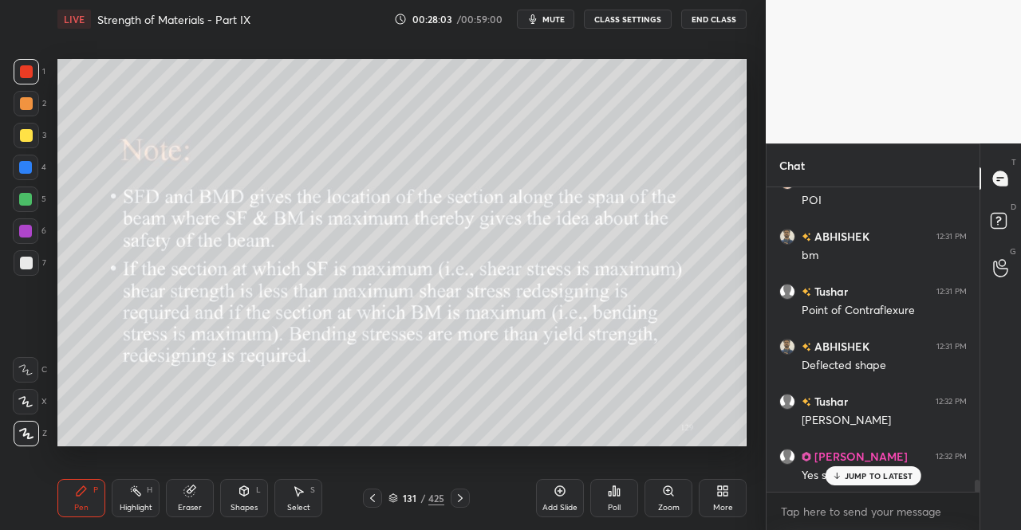
click at [556, 15] on span "mute" at bounding box center [553, 19] width 22 height 11
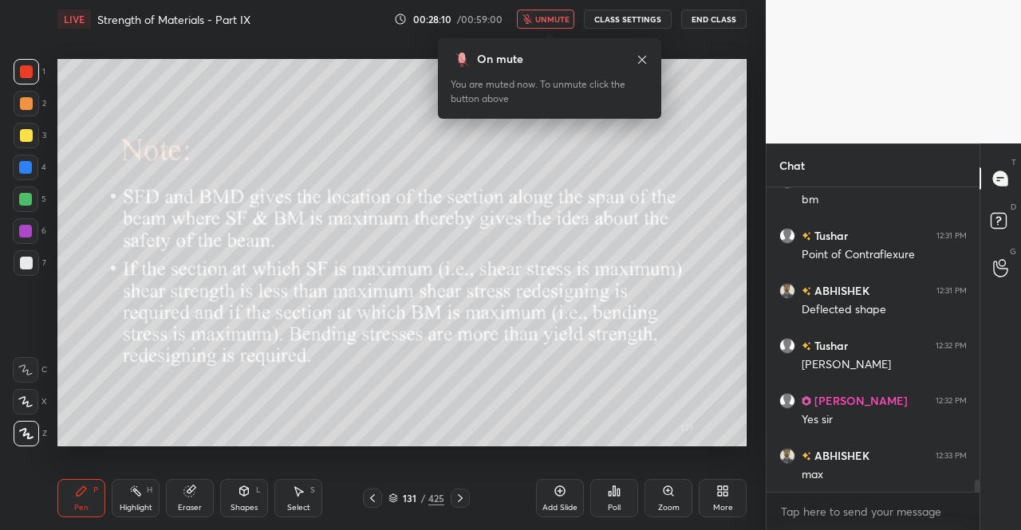
scroll to position [7615, 0]
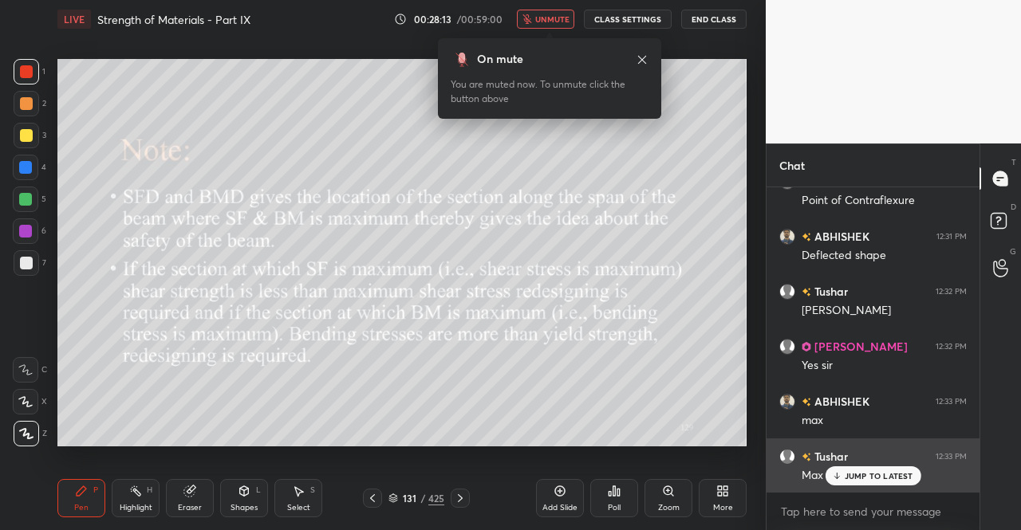
click at [849, 478] on p "JUMP TO LATEST" at bounding box center [879, 476] width 69 height 10
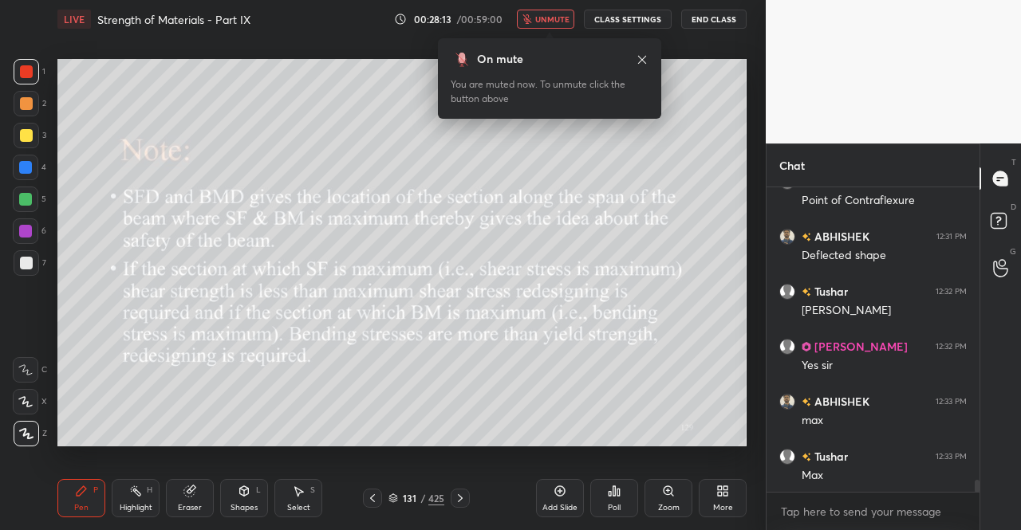
scroll to position [7671, 0]
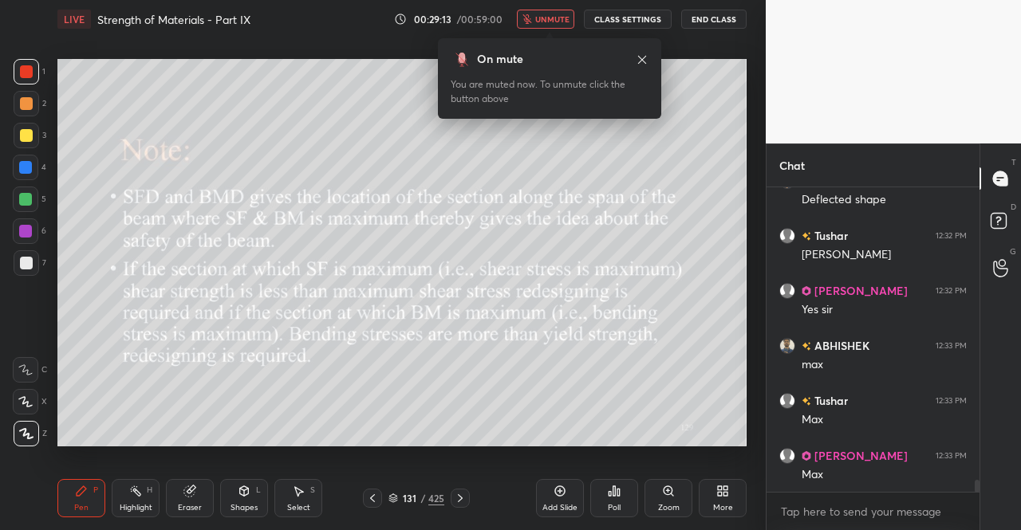
click at [93, 500] on div "Pen P" at bounding box center [81, 498] width 48 height 38
click at [89, 495] on div "Pen P" at bounding box center [81, 498] width 48 height 38
click at [41, 102] on div "2" at bounding box center [30, 104] width 33 height 26
click at [27, 70] on div at bounding box center [26, 71] width 13 height 13
click at [648, 57] on icon at bounding box center [642, 59] width 13 height 13
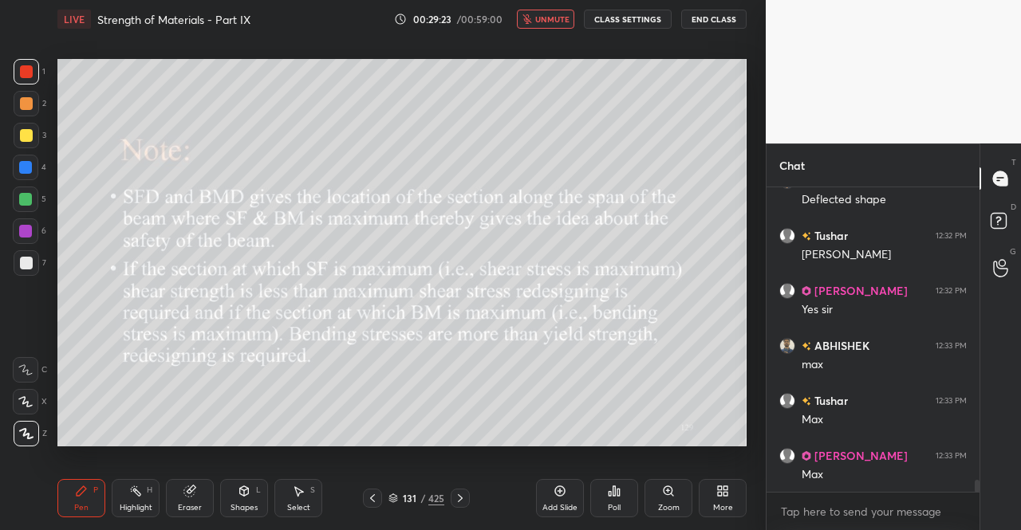
click at [551, 15] on span "unmute" at bounding box center [552, 19] width 34 height 11
click at [70, 518] on div "Pen P" at bounding box center [81, 498] width 48 height 38
click at [88, 492] on div "Pen P" at bounding box center [81, 498] width 48 height 38
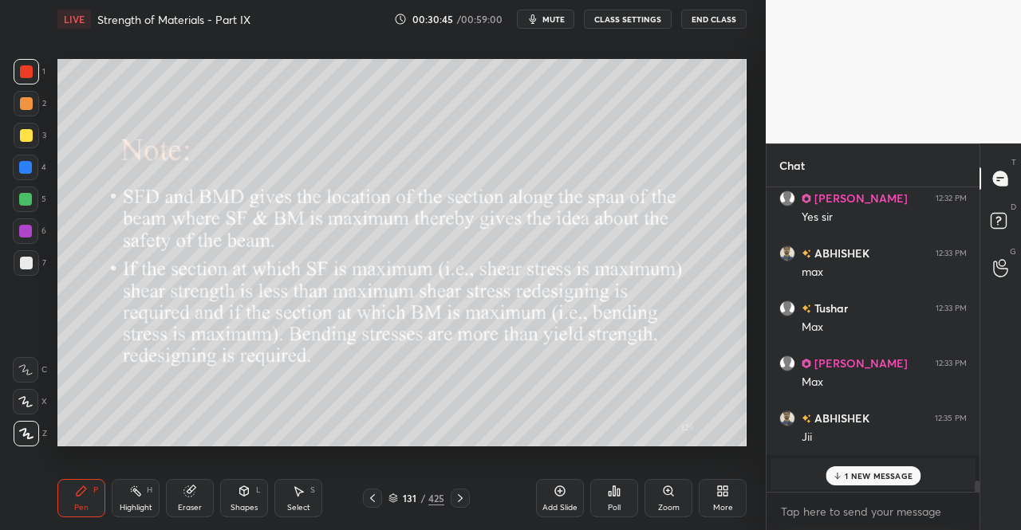
scroll to position [7820, 0]
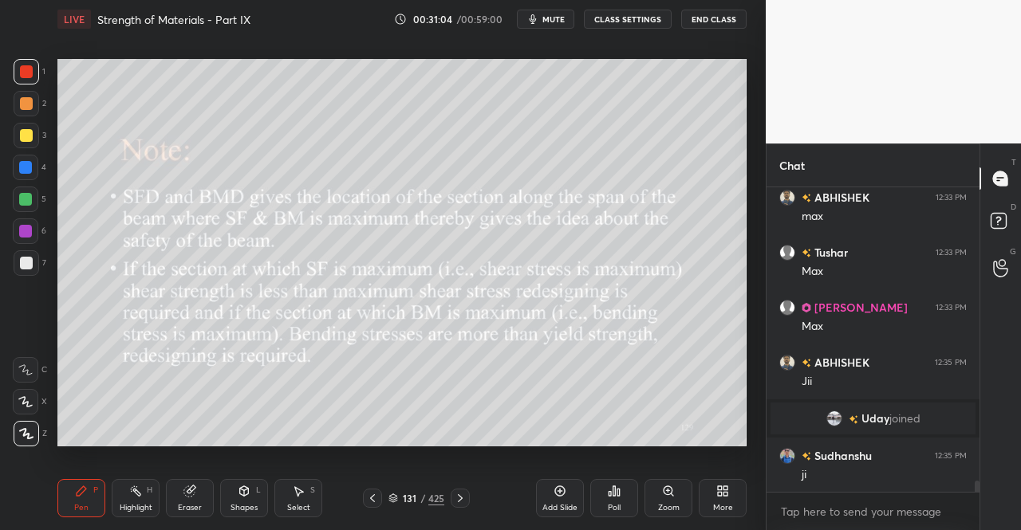
click at [463, 493] on icon at bounding box center [460, 498] width 13 height 13
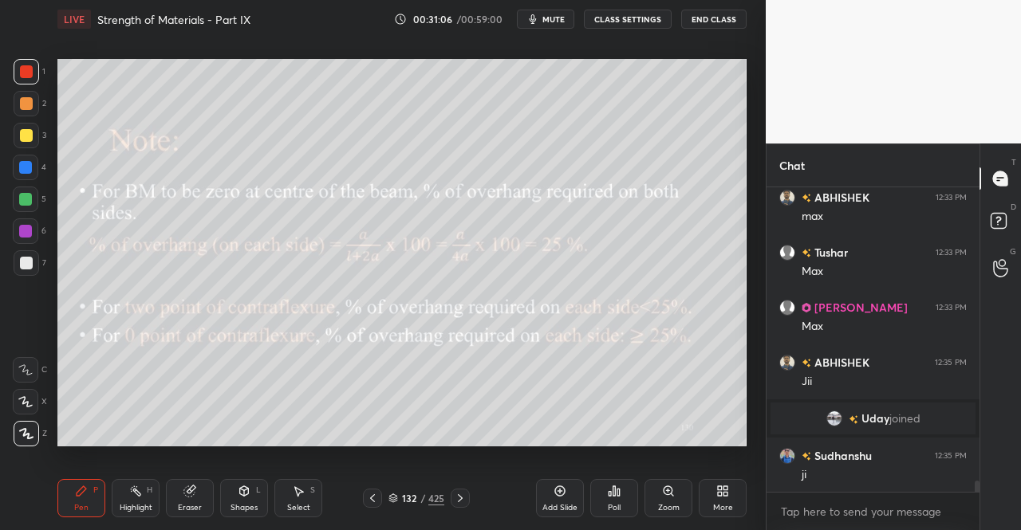
scroll to position [7874, 0]
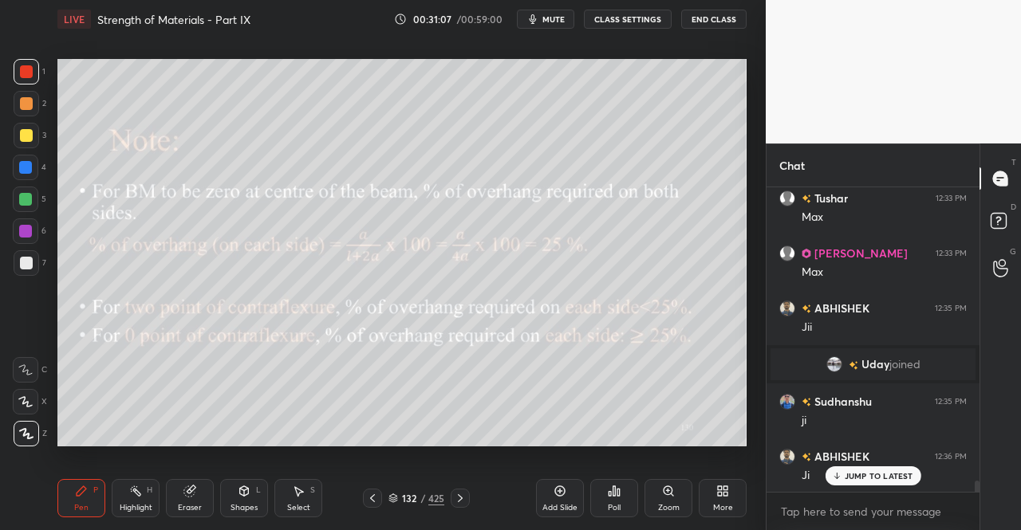
click at [459, 495] on icon at bounding box center [460, 498] width 13 height 13
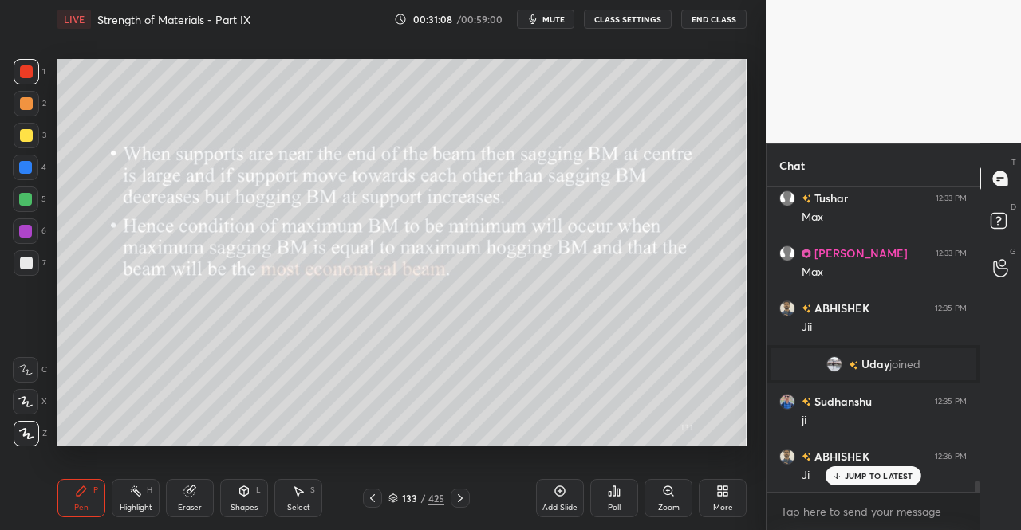
click at [463, 498] on icon at bounding box center [460, 498] width 13 height 13
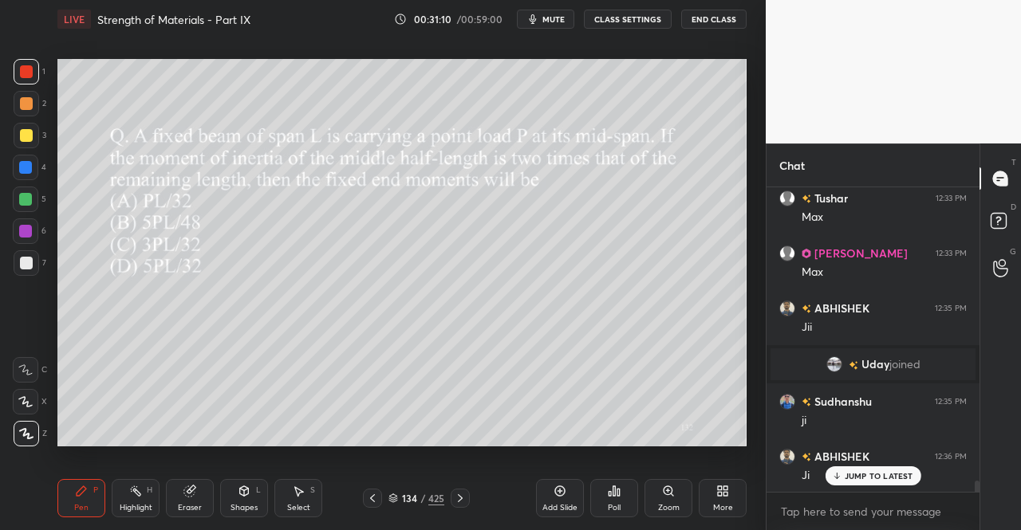
click at [374, 495] on icon at bounding box center [372, 499] width 5 height 8
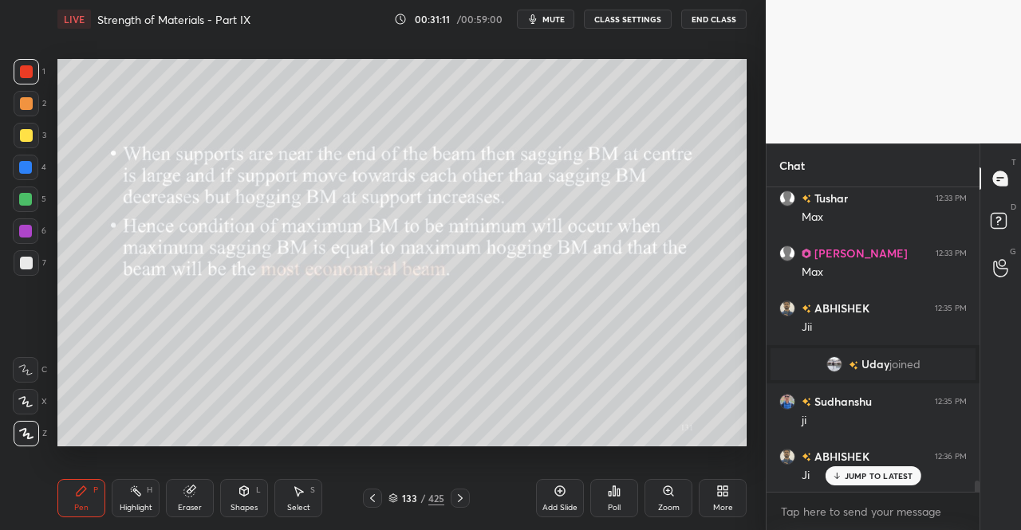
click at [462, 497] on icon at bounding box center [460, 498] width 13 height 13
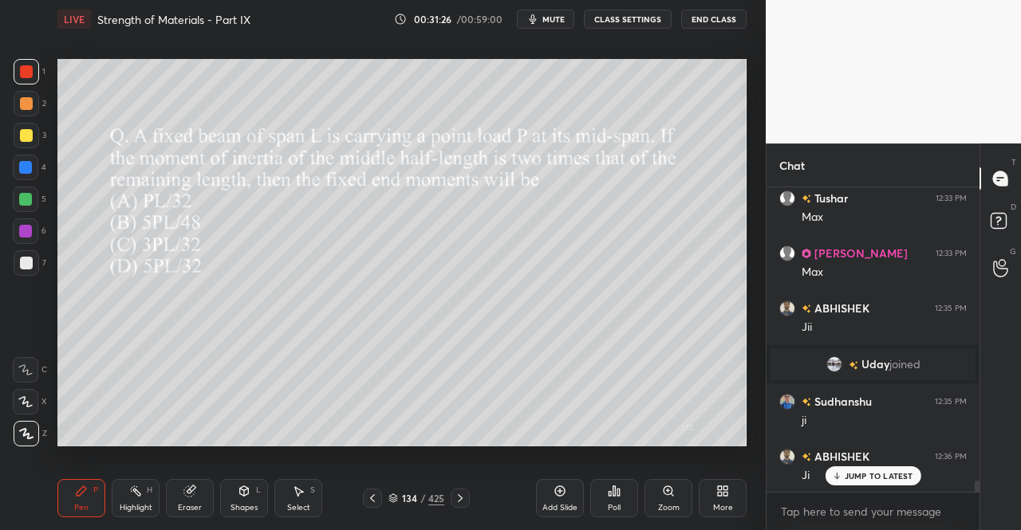
click at [459, 493] on icon at bounding box center [460, 498] width 13 height 13
click at [461, 495] on icon at bounding box center [460, 498] width 13 height 13
click at [368, 495] on icon at bounding box center [372, 498] width 13 height 13
click at [368, 492] on icon at bounding box center [372, 498] width 13 height 13
click at [464, 495] on icon at bounding box center [460, 498] width 13 height 13
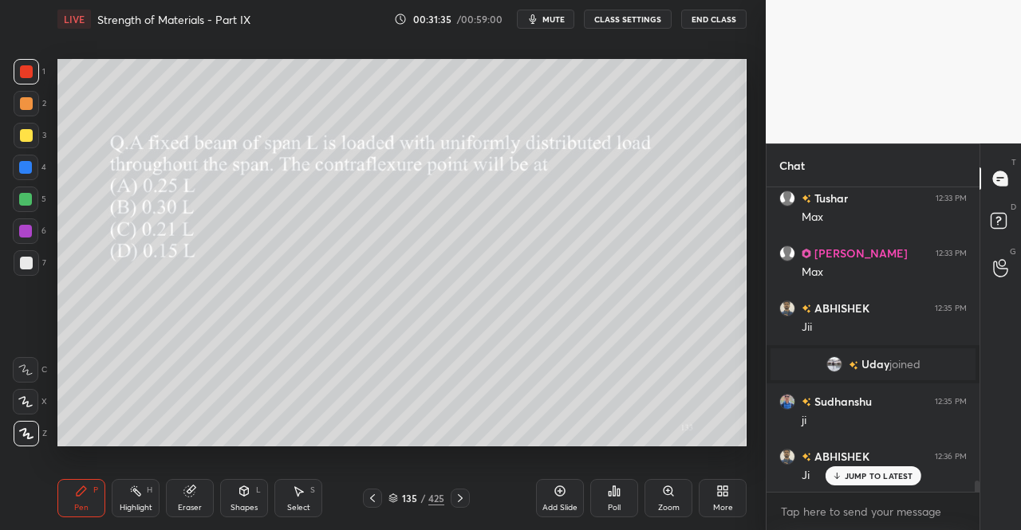
click at [371, 498] on icon at bounding box center [372, 499] width 5 height 8
click at [375, 490] on div at bounding box center [372, 498] width 19 height 19
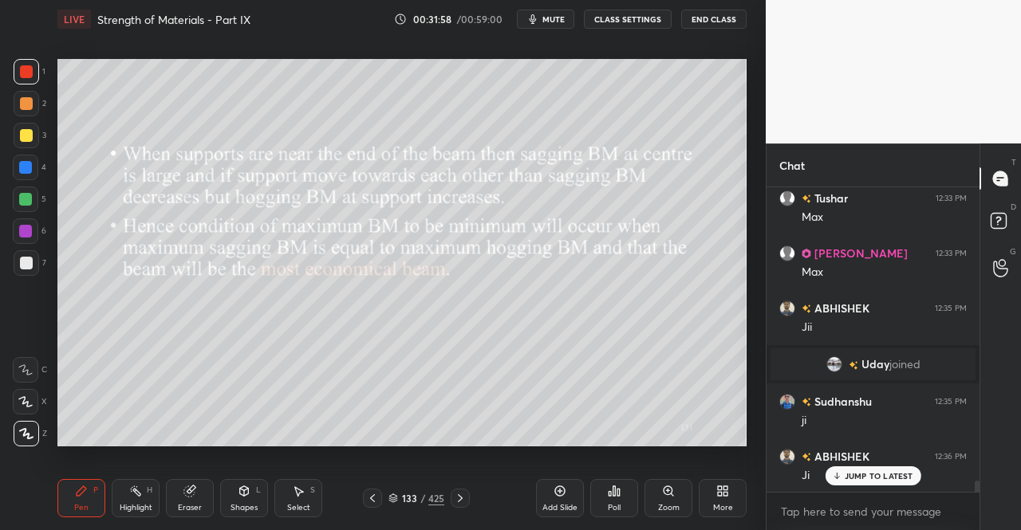
click at [370, 495] on icon at bounding box center [372, 498] width 13 height 13
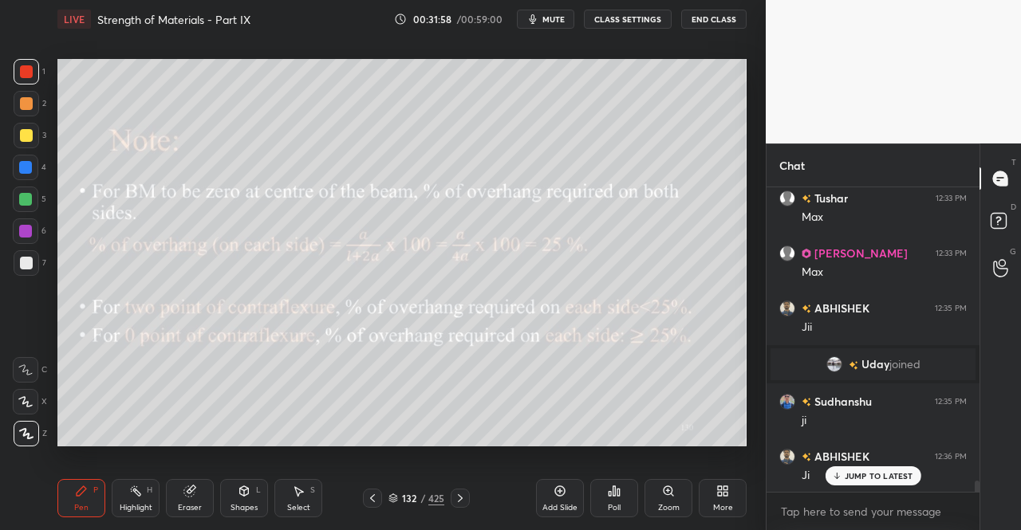
click at [369, 492] on icon at bounding box center [372, 498] width 13 height 13
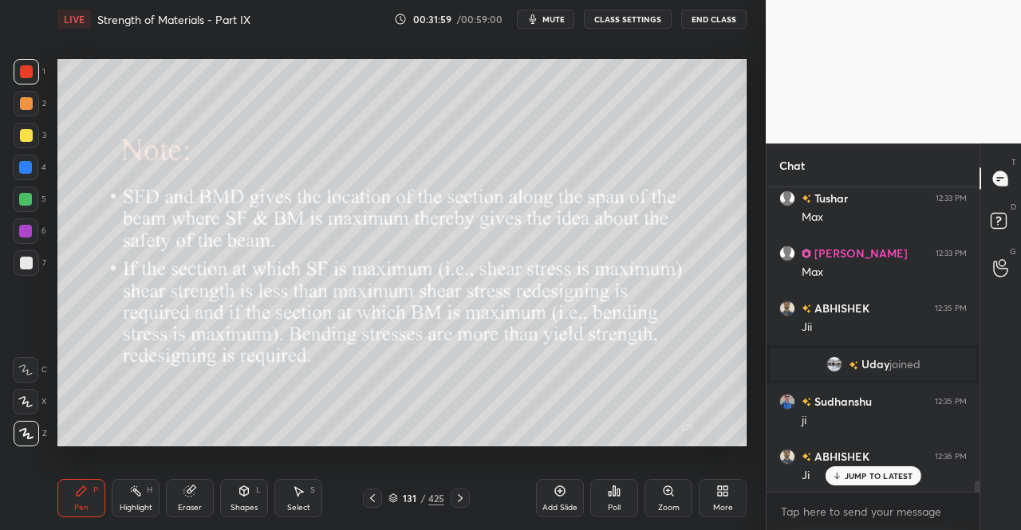
click at [459, 496] on icon at bounding box center [460, 499] width 5 height 8
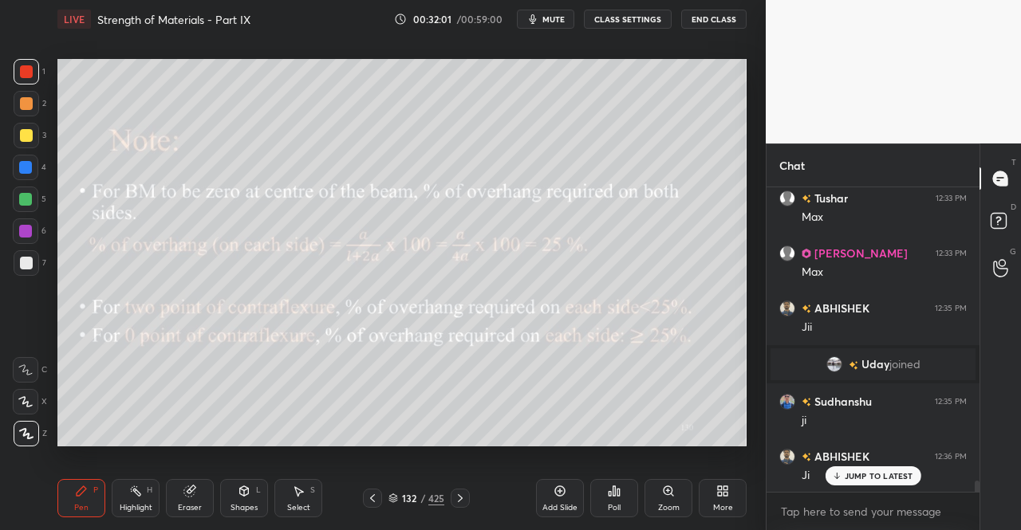
click at [376, 502] on icon at bounding box center [372, 498] width 13 height 13
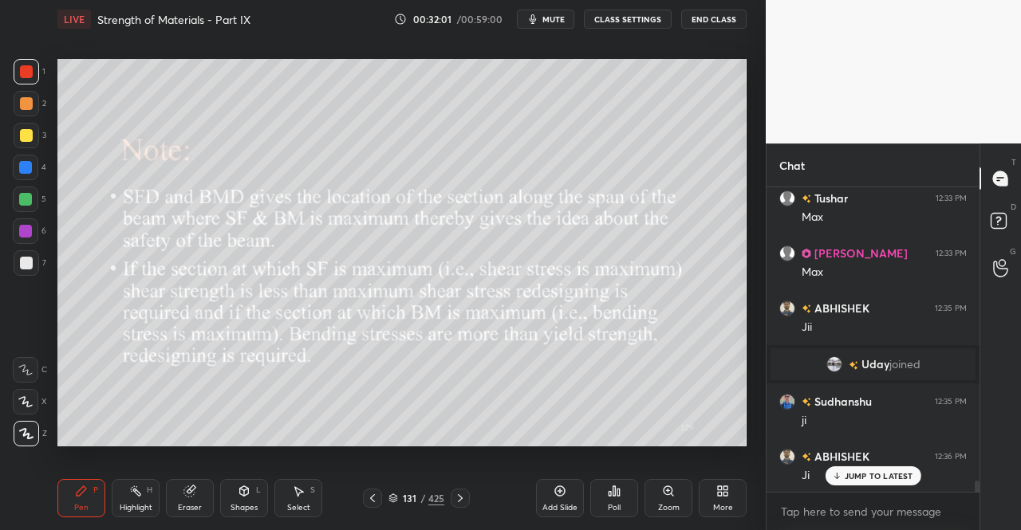
click at [552, 504] on div "Add Slide" at bounding box center [559, 508] width 35 height 8
click at [242, 496] on icon at bounding box center [244, 492] width 9 height 10
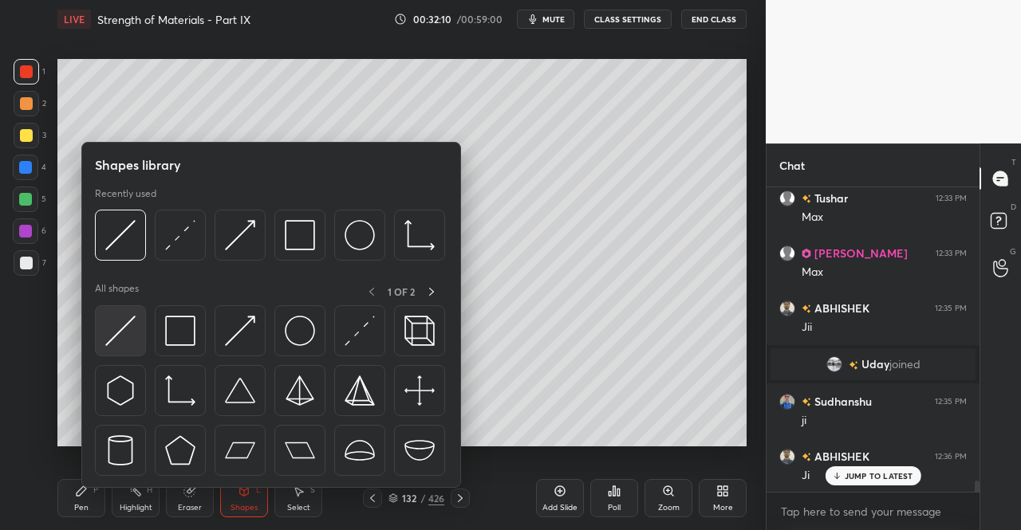
click at [121, 334] on img at bounding box center [120, 331] width 30 height 30
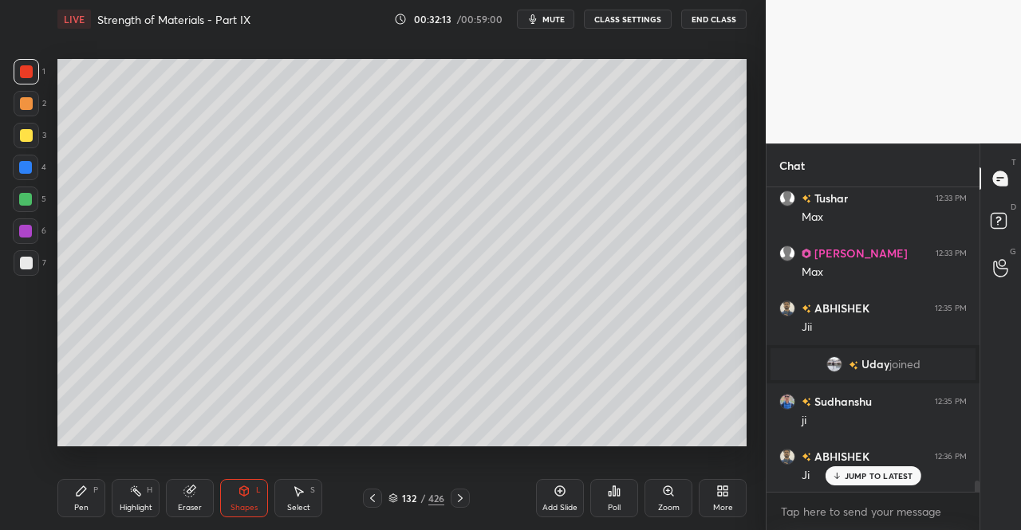
click at [236, 491] on div "Shapes L" at bounding box center [244, 498] width 48 height 38
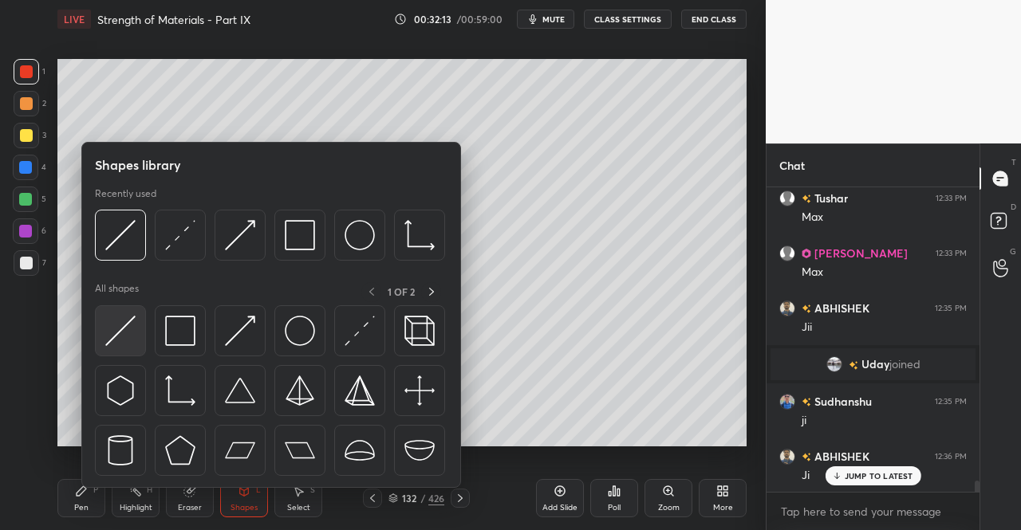
click at [140, 320] on div at bounding box center [120, 330] width 51 height 51
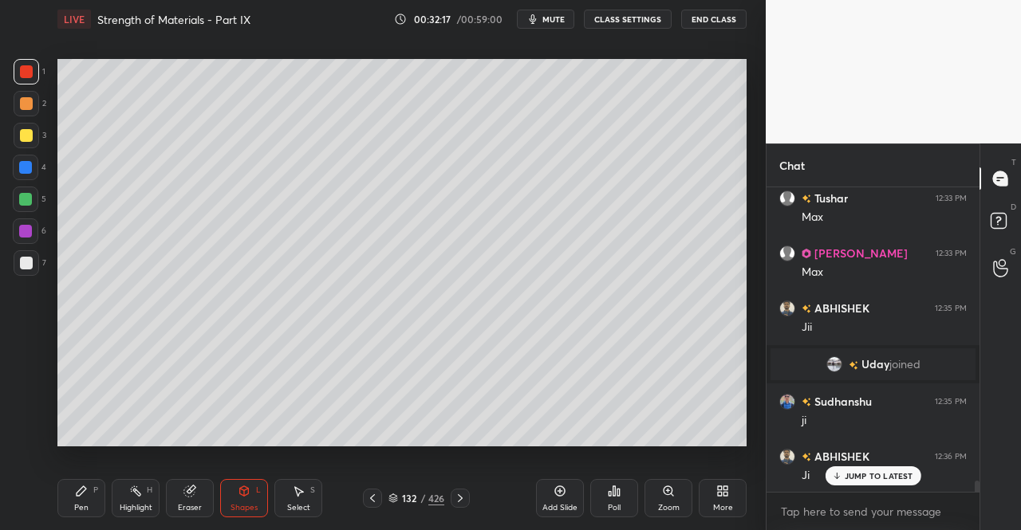
click at [85, 505] on div "Pen" at bounding box center [81, 508] width 14 height 8
click at [93, 483] on div "Pen P" at bounding box center [81, 498] width 48 height 38
click at [241, 511] on div "Shapes" at bounding box center [244, 508] width 27 height 8
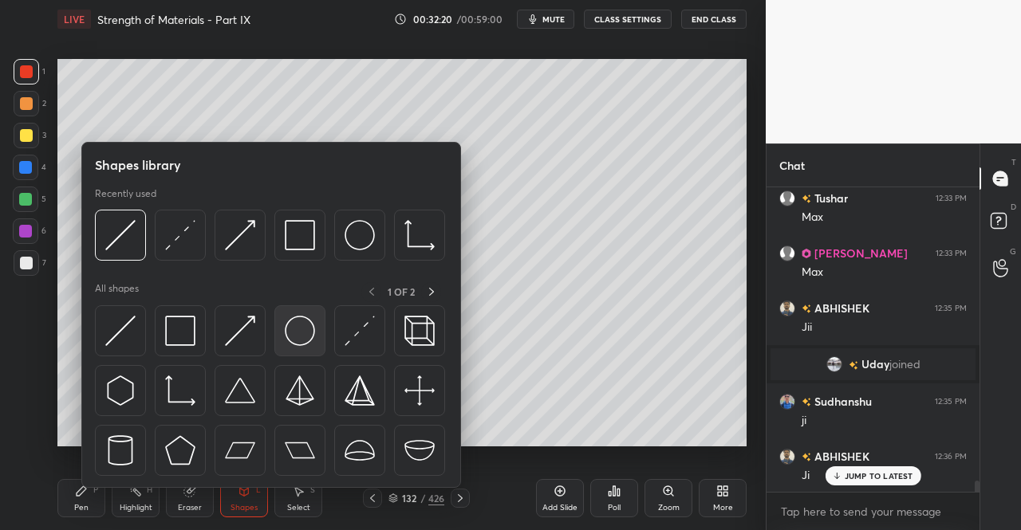
click at [297, 345] on img at bounding box center [300, 331] width 30 height 30
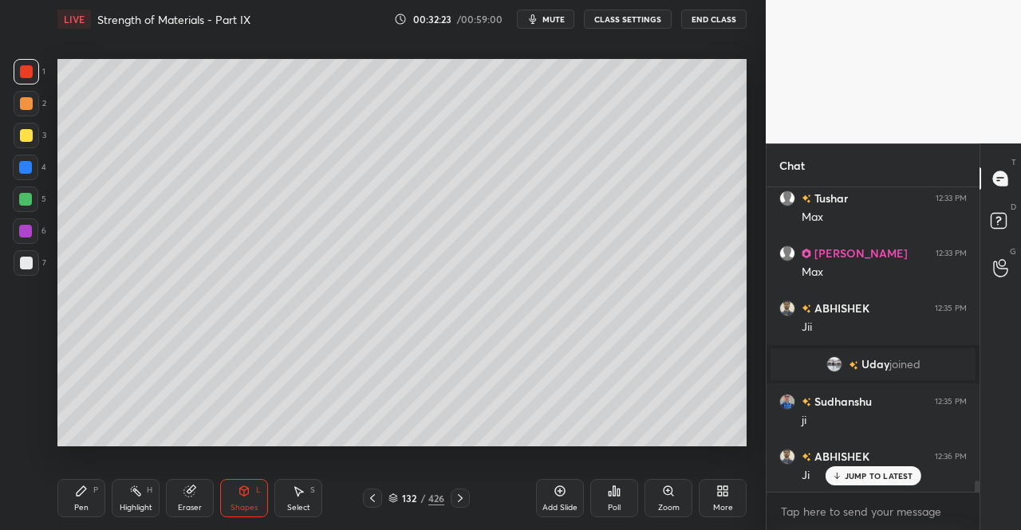
click at [244, 498] on icon at bounding box center [244, 491] width 13 height 13
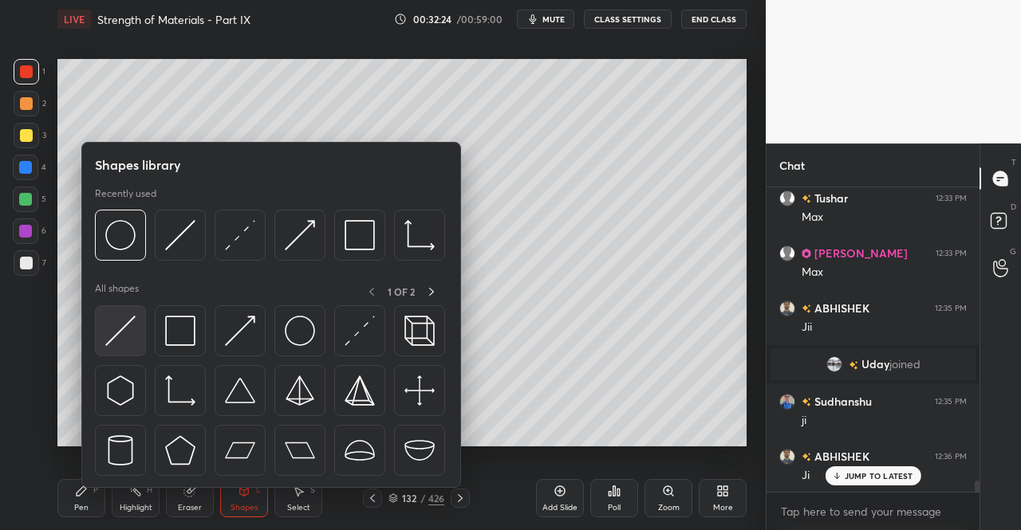
click at [112, 337] on img at bounding box center [120, 331] width 30 height 30
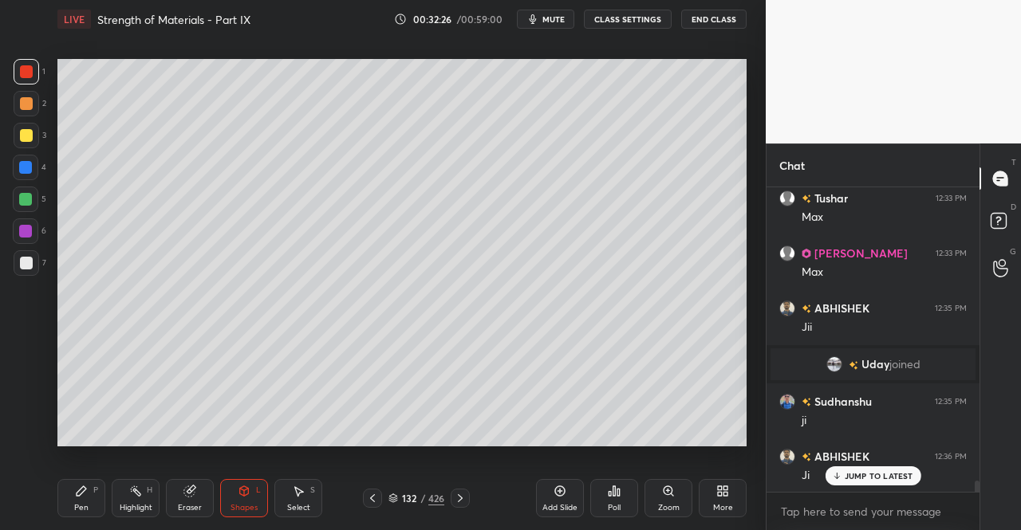
click at [82, 502] on div "Pen P" at bounding box center [81, 498] width 48 height 38
click at [89, 497] on div "Pen P" at bounding box center [81, 498] width 48 height 38
click at [69, 505] on div "Pen P" at bounding box center [81, 498] width 48 height 38
click at [81, 487] on icon at bounding box center [81, 491] width 13 height 13
click at [242, 505] on div "Shapes" at bounding box center [244, 508] width 27 height 8
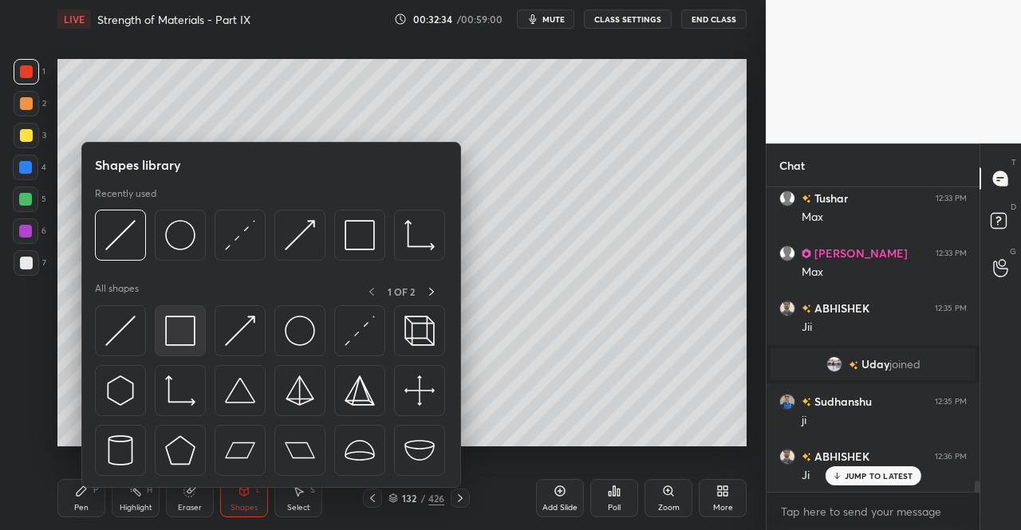
click at [195, 338] on img at bounding box center [180, 331] width 30 height 30
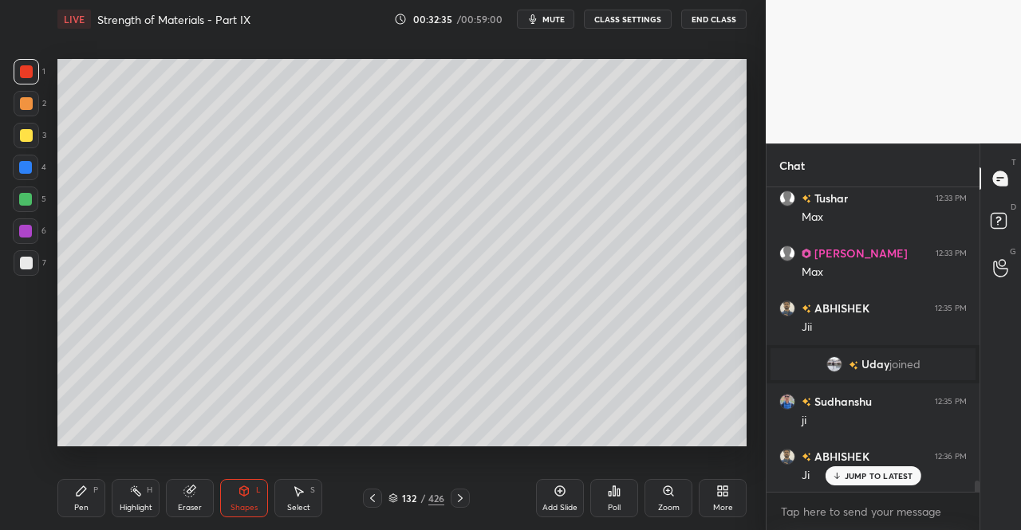
click at [23, 140] on div at bounding box center [26, 135] width 13 height 13
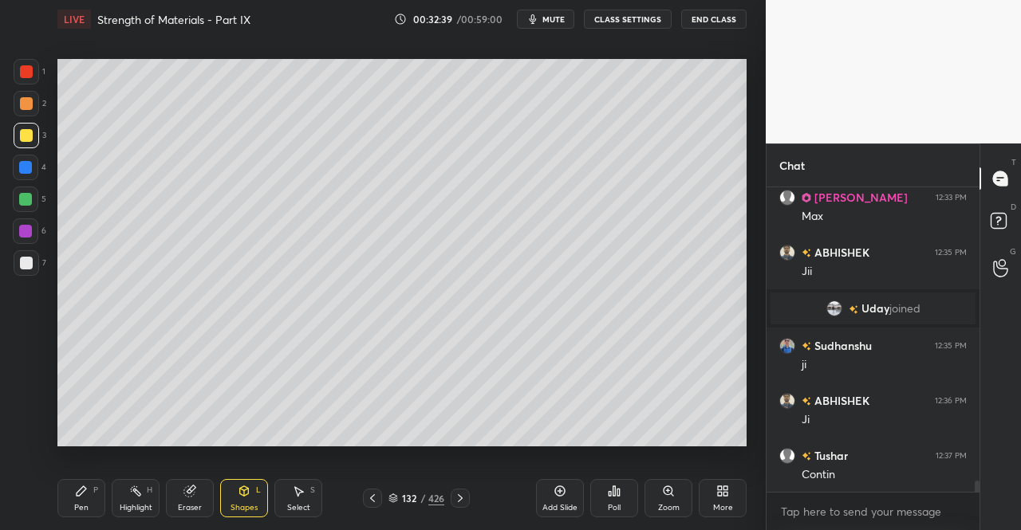
click at [83, 497] on icon at bounding box center [81, 491] width 13 height 13
click at [89, 483] on div "Pen P" at bounding box center [81, 498] width 48 height 38
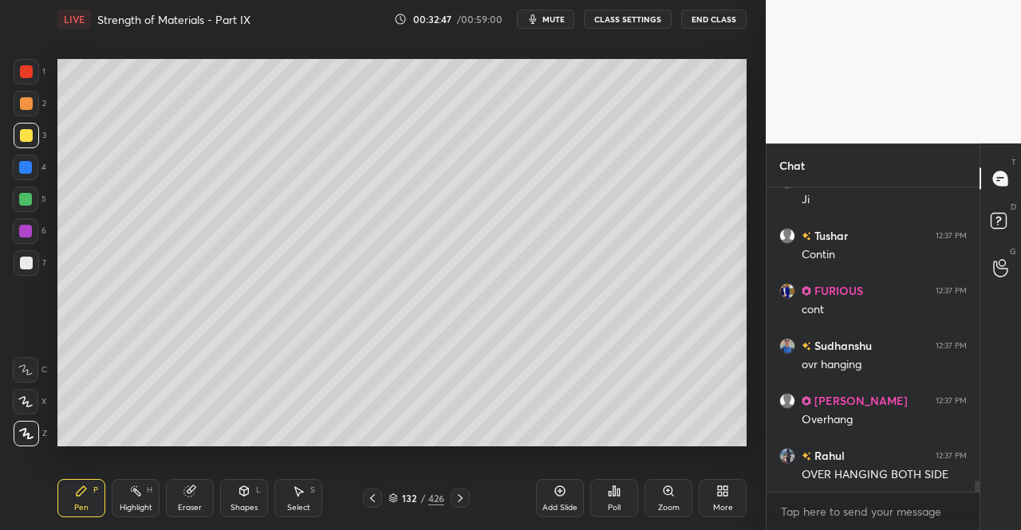
scroll to position [8204, 0]
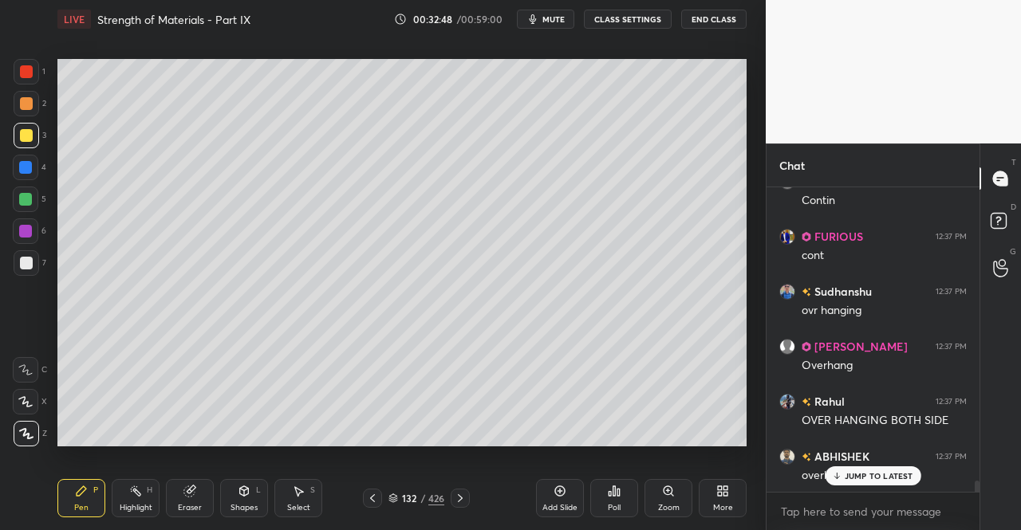
click at [246, 496] on icon at bounding box center [244, 491] width 13 height 13
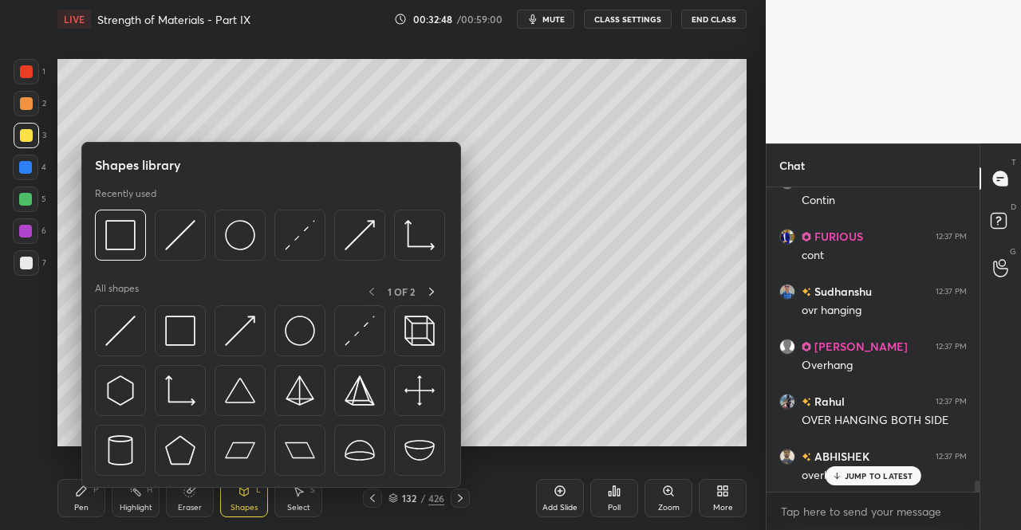
scroll to position [8260, 0]
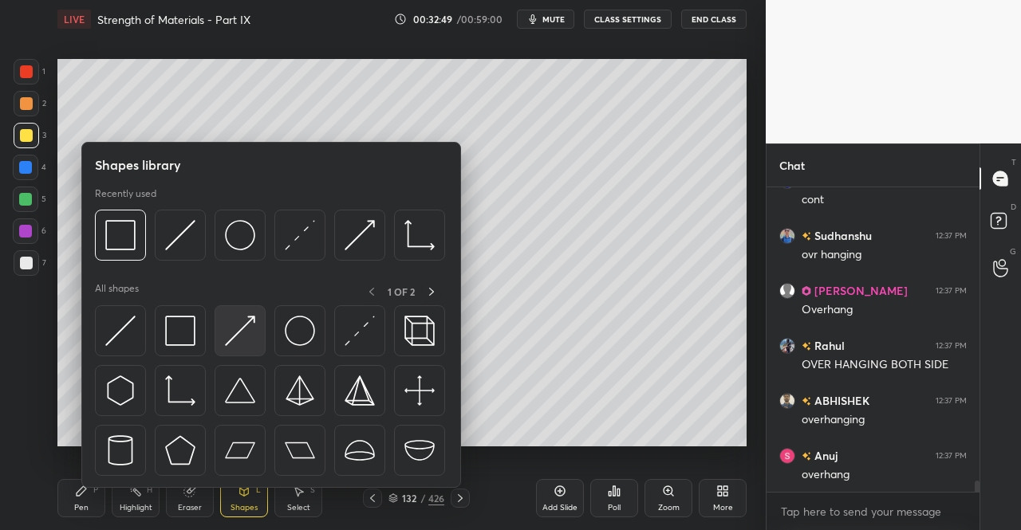
click at [247, 334] on img at bounding box center [240, 331] width 30 height 30
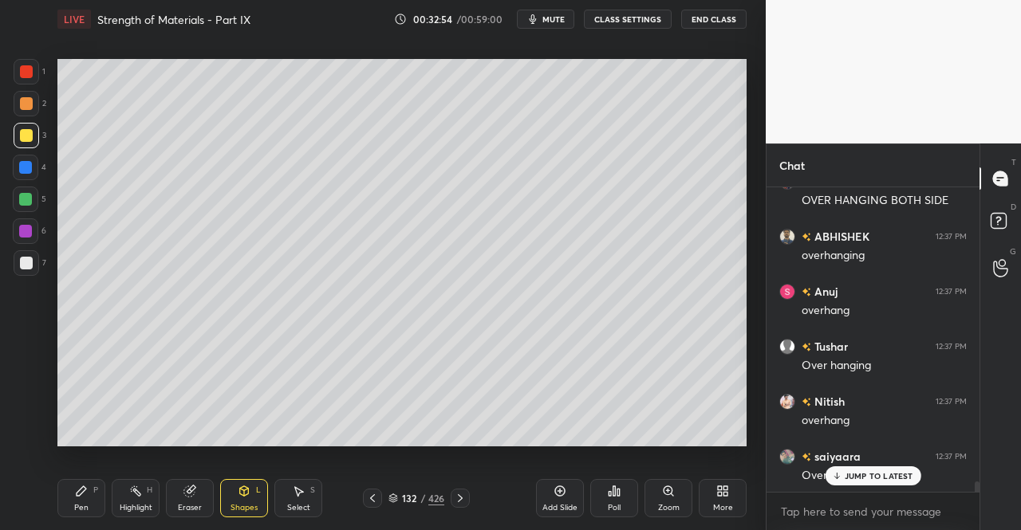
scroll to position [8480, 0]
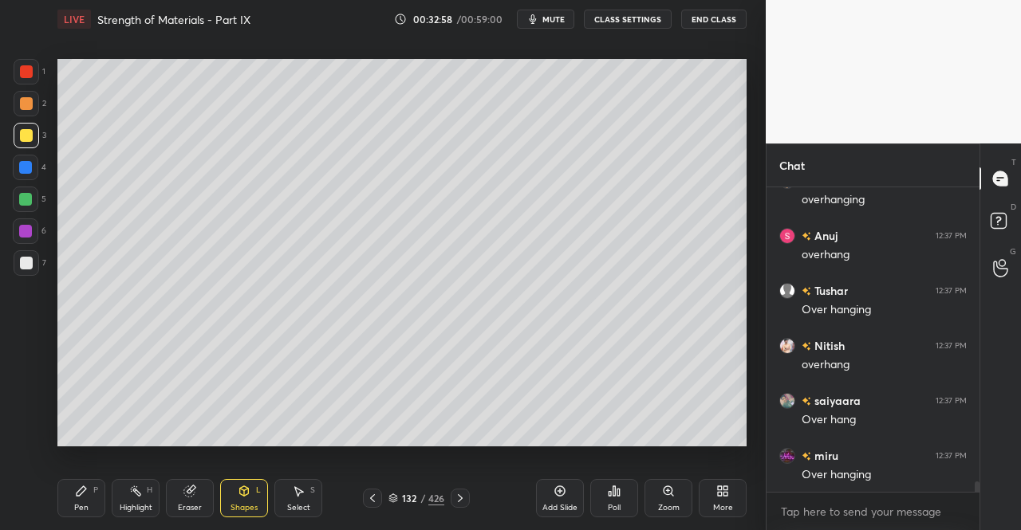
click at [97, 491] on div "P" at bounding box center [95, 491] width 5 height 8
click at [105, 483] on div "Pen P Highlight H Eraser Shapes L Select S" at bounding box center [176, 498] width 239 height 38
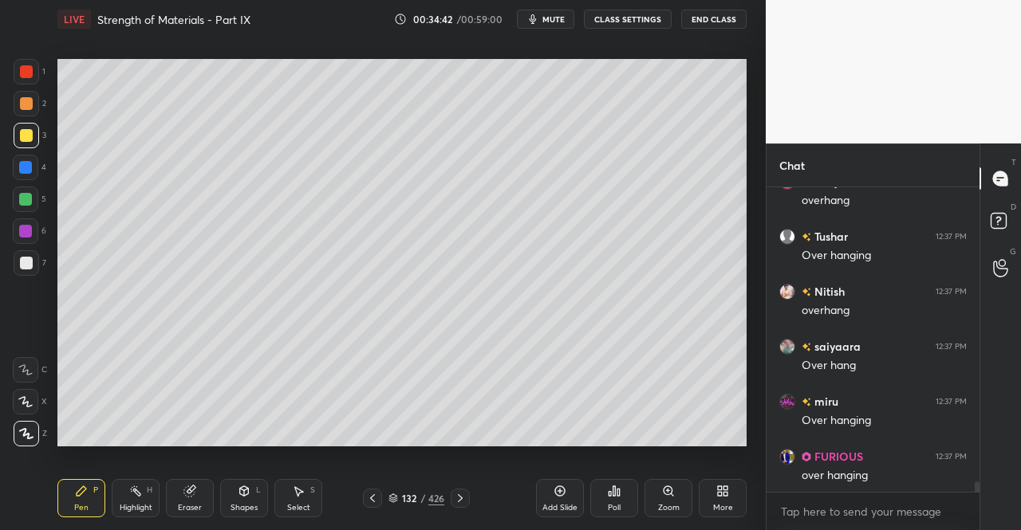
scroll to position [8590, 0]
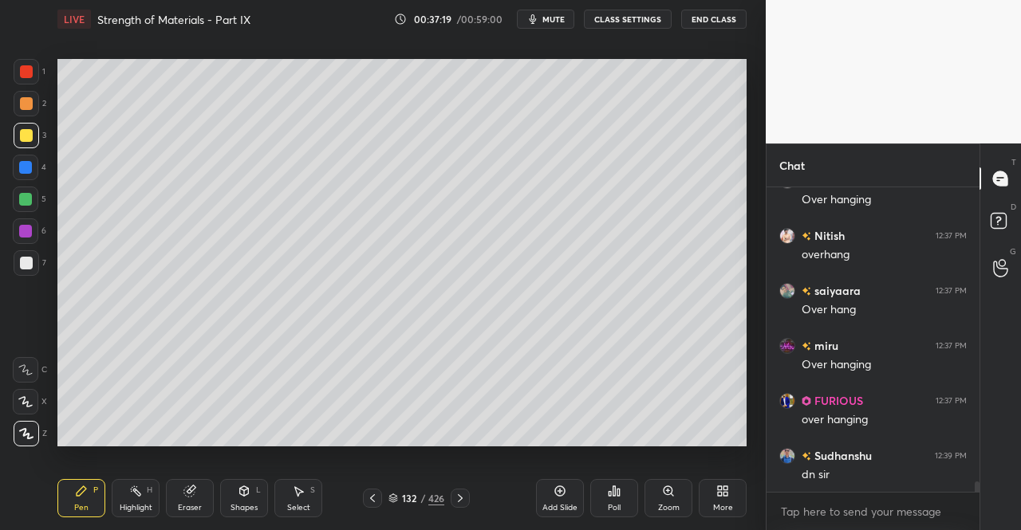
click at [558, 17] on span "mute" at bounding box center [553, 19] width 22 height 11
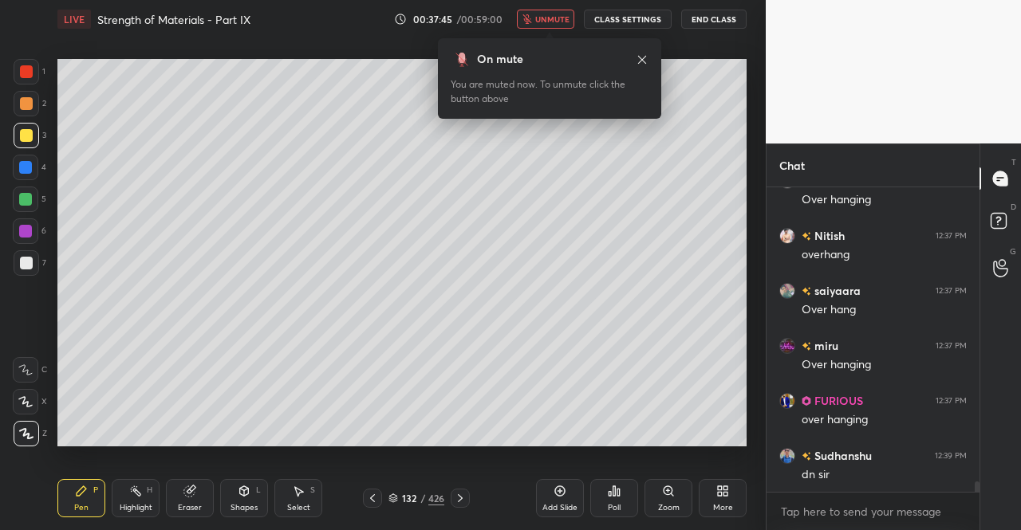
click at [644, 59] on icon at bounding box center [642, 59] width 13 height 13
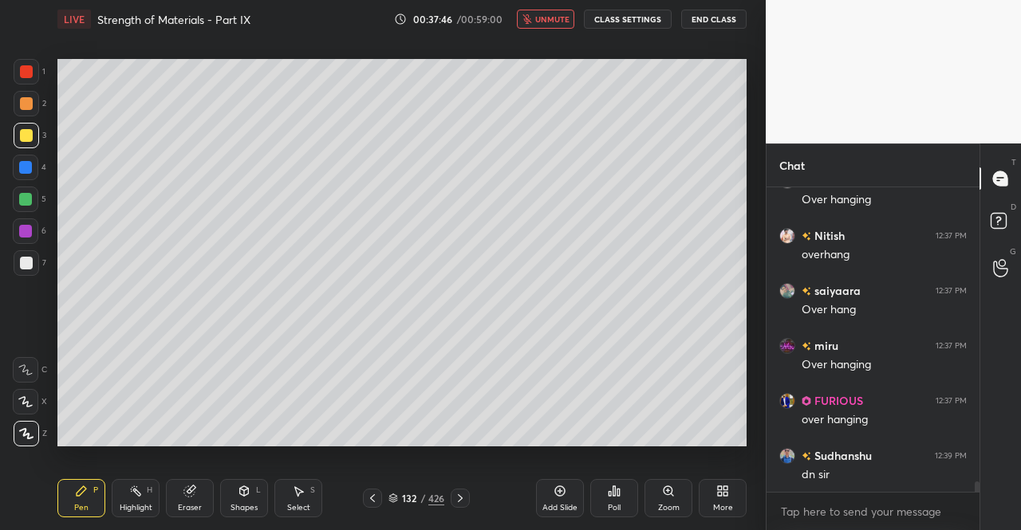
click at [26, 136] on div at bounding box center [26, 135] width 13 height 13
click at [21, 430] on icon at bounding box center [26, 434] width 13 height 10
click at [23, 431] on icon at bounding box center [26, 433] width 14 height 11
click at [554, 25] on button "unmute" at bounding box center [545, 19] width 57 height 19
click at [563, 20] on span "mute" at bounding box center [553, 19] width 22 height 11
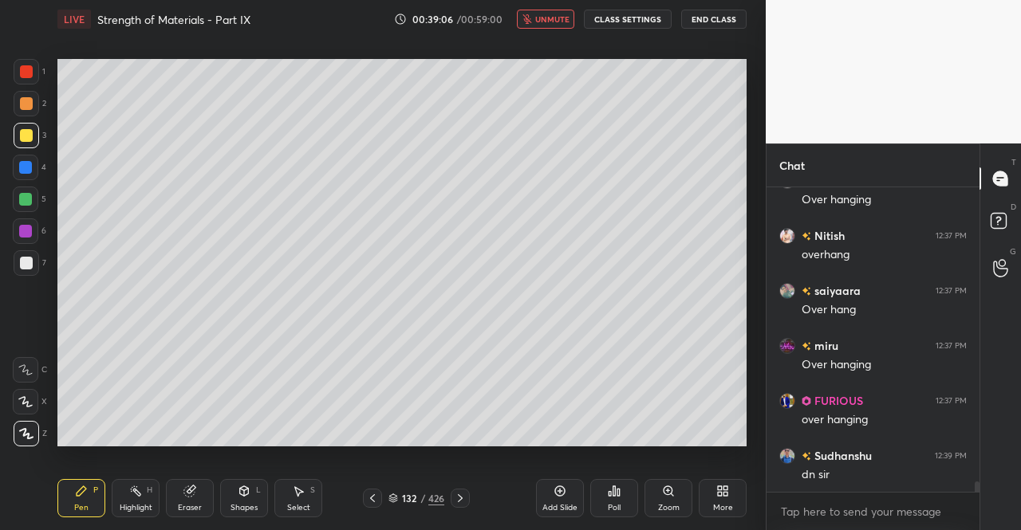
click at [546, 12] on button "unmute" at bounding box center [545, 19] width 57 height 19
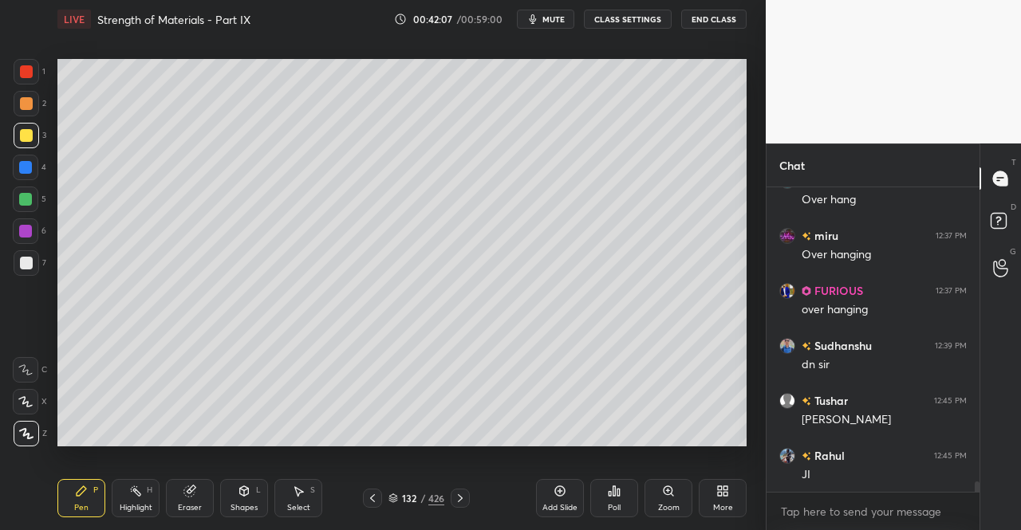
scroll to position [8754, 0]
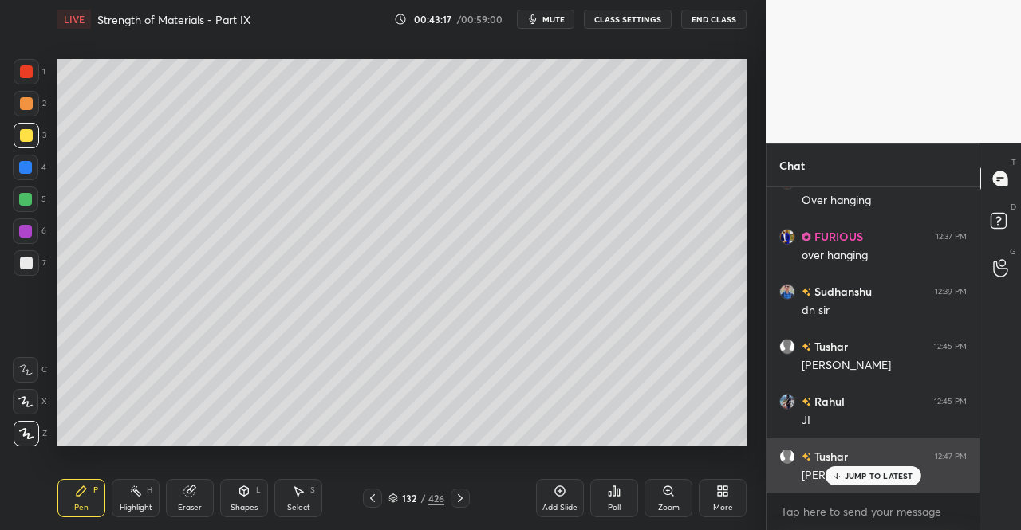
click at [876, 479] on p "JUMP TO LATEST" at bounding box center [879, 476] width 69 height 10
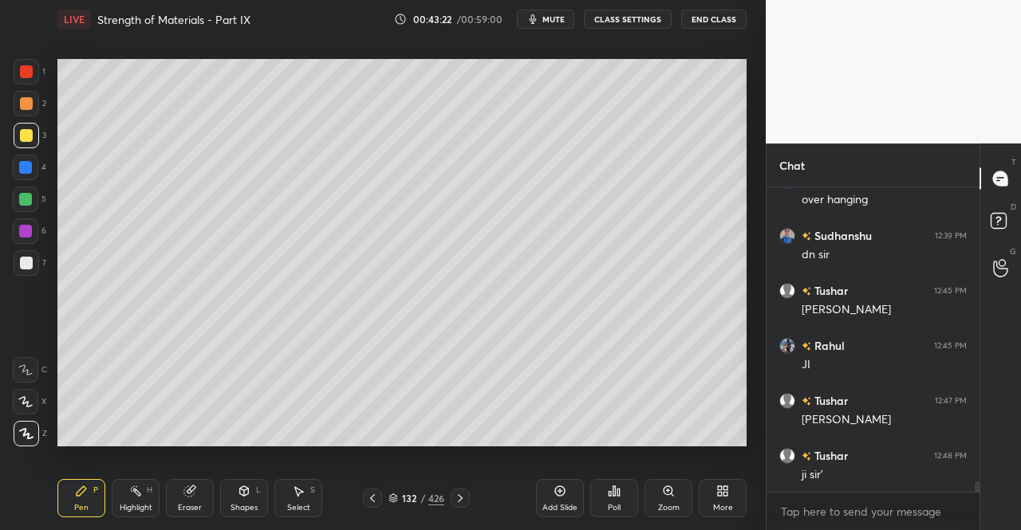
click at [240, 491] on icon at bounding box center [244, 492] width 9 height 10
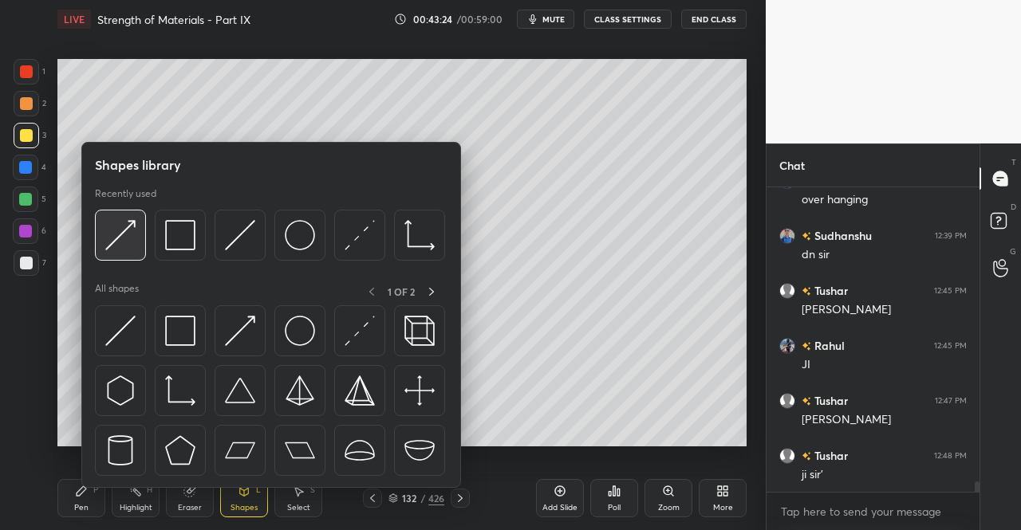
click at [132, 238] on img at bounding box center [120, 235] width 30 height 30
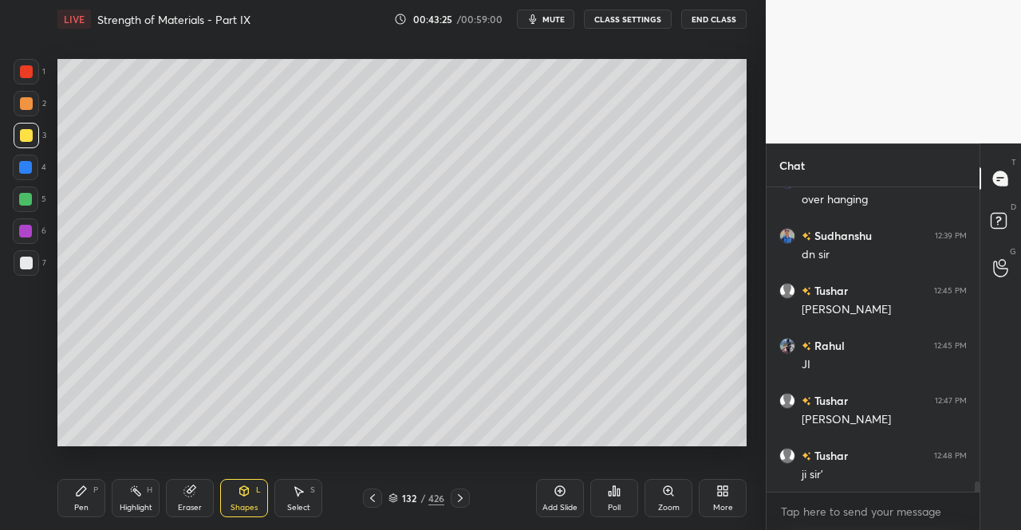
click at [27, 250] on div "6" at bounding box center [29, 235] width 33 height 32
click at [60, 493] on div "Pen P" at bounding box center [81, 498] width 48 height 38
click at [80, 467] on div "Pen P Highlight H Eraser Shapes L Select S 132 / 426 Add Slide Poll Zoom More" at bounding box center [401, 499] width 689 height 64
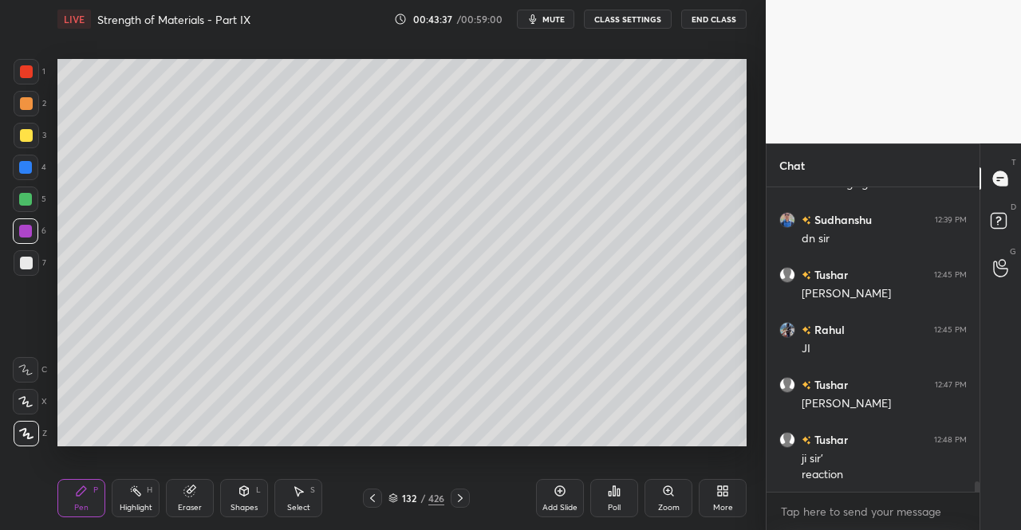
click at [22, 141] on div at bounding box center [26, 135] width 13 height 13
click at [30, 141] on div at bounding box center [26, 135] width 13 height 13
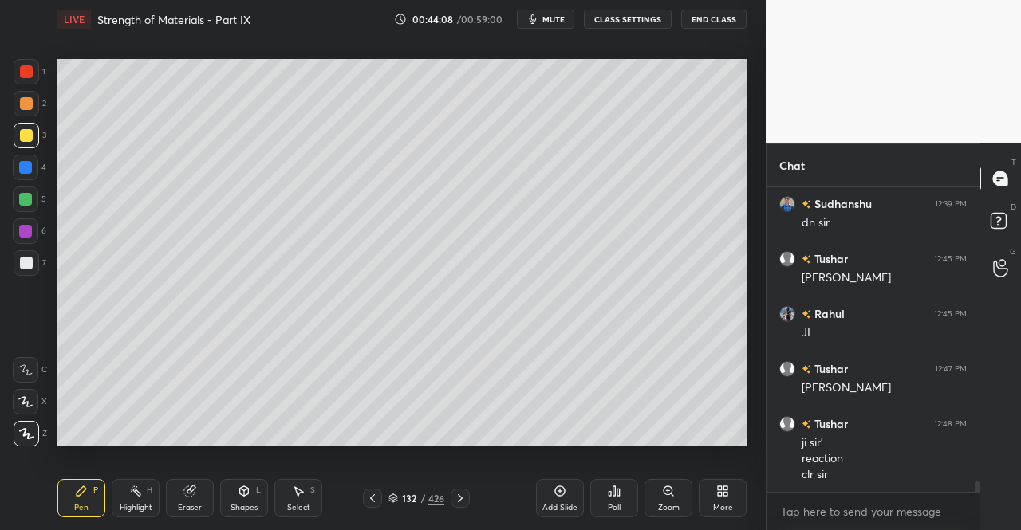
click at [19, 231] on div at bounding box center [25, 231] width 13 height 13
click at [22, 232] on div at bounding box center [25, 231] width 13 height 13
click at [74, 505] on div "Pen" at bounding box center [81, 508] width 14 height 8
click at [65, 463] on div "Setting up your live class Poll for secs No correct answer Start poll" at bounding box center [402, 252] width 702 height 428
click at [24, 112] on div at bounding box center [27, 104] width 26 height 26
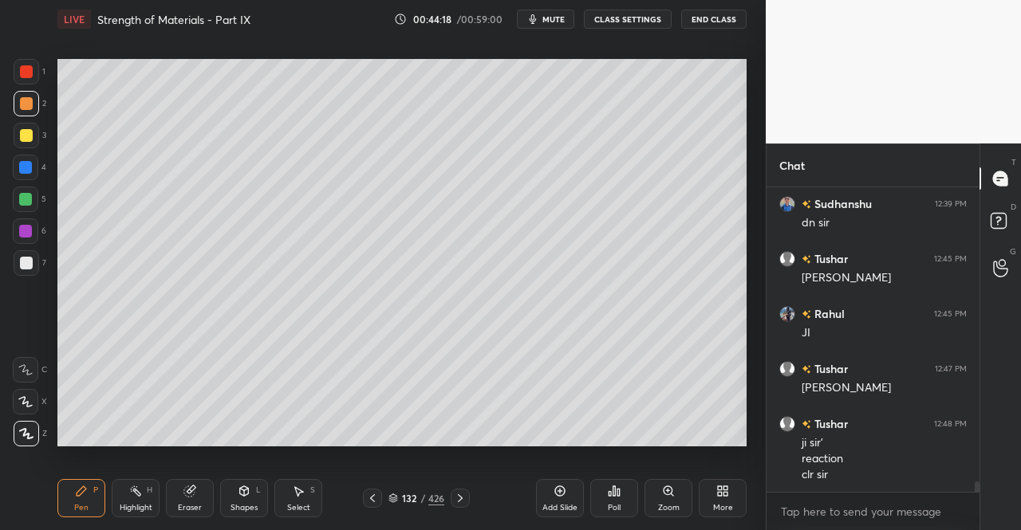
click at [26, 144] on div at bounding box center [27, 136] width 26 height 26
click at [29, 138] on div at bounding box center [26, 135] width 13 height 13
click at [30, 140] on div at bounding box center [26, 135] width 13 height 13
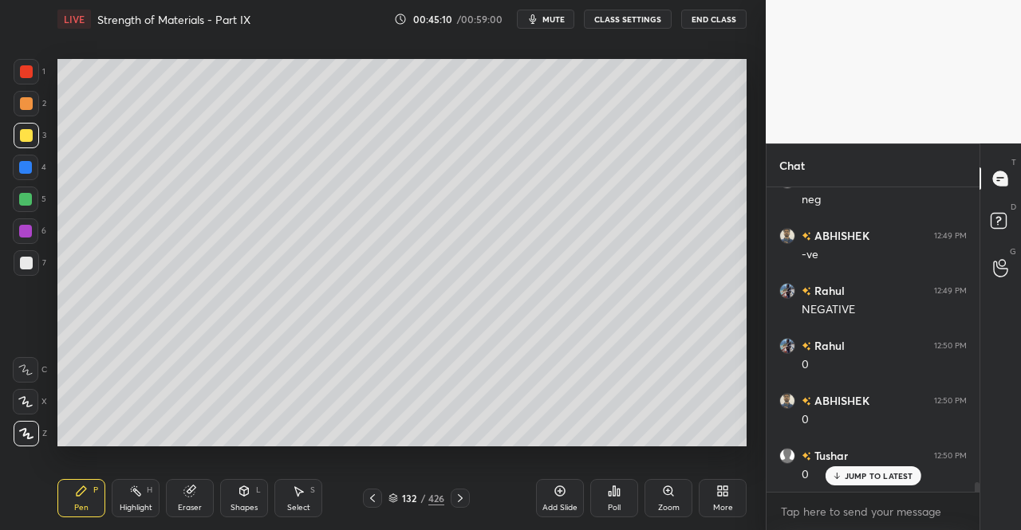
scroll to position [9447, 0]
click at [243, 505] on div "Shapes" at bounding box center [244, 508] width 27 height 8
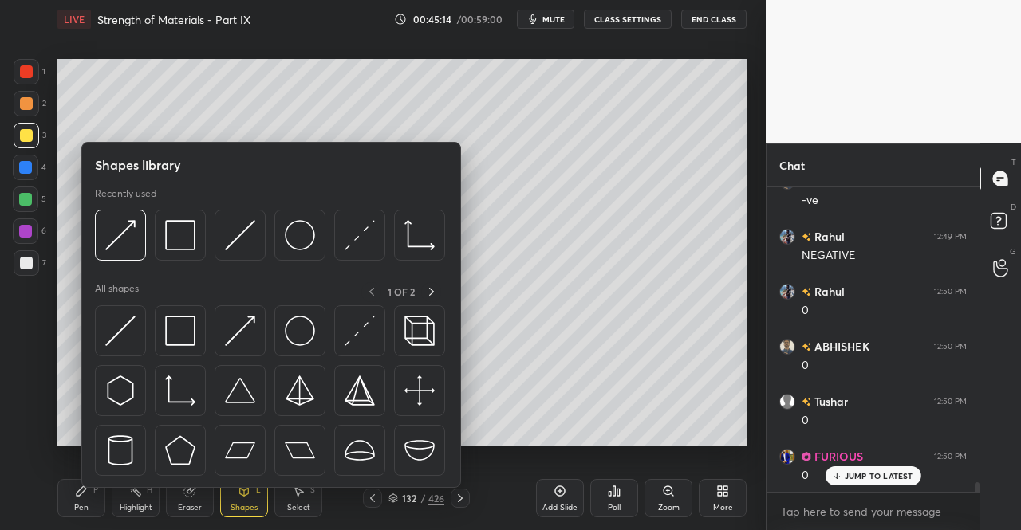
click at [114, 331] on img at bounding box center [120, 331] width 30 height 30
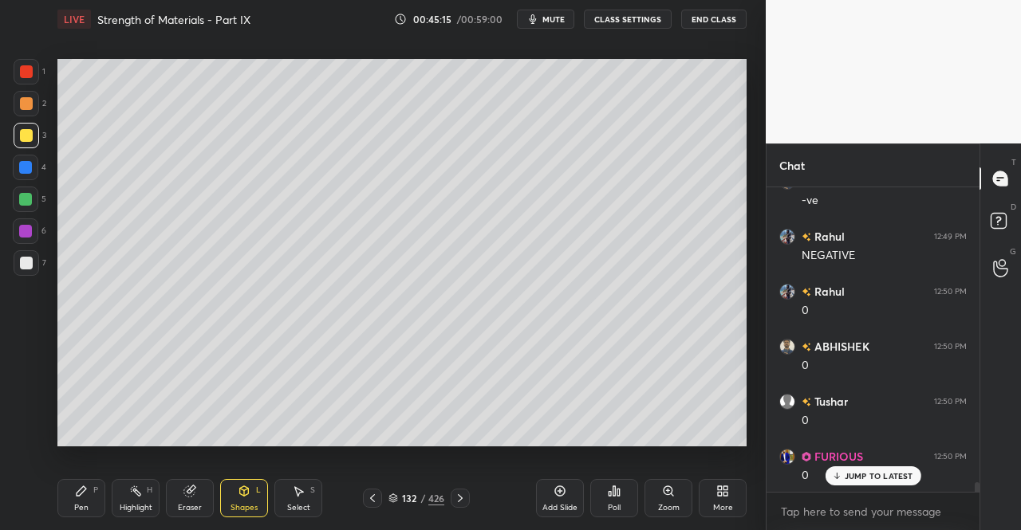
click at [238, 492] on icon at bounding box center [244, 491] width 13 height 13
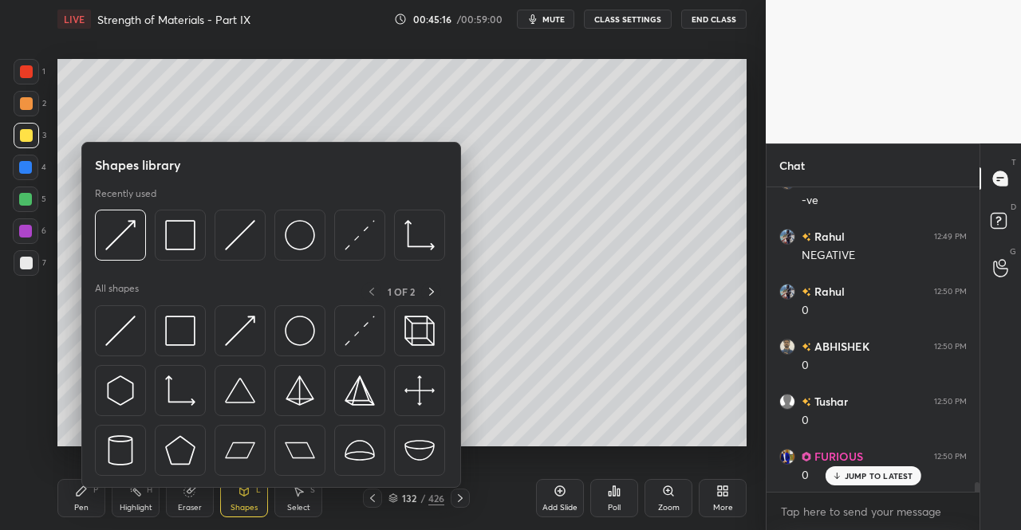
click at [354, 334] on img at bounding box center [360, 331] width 30 height 30
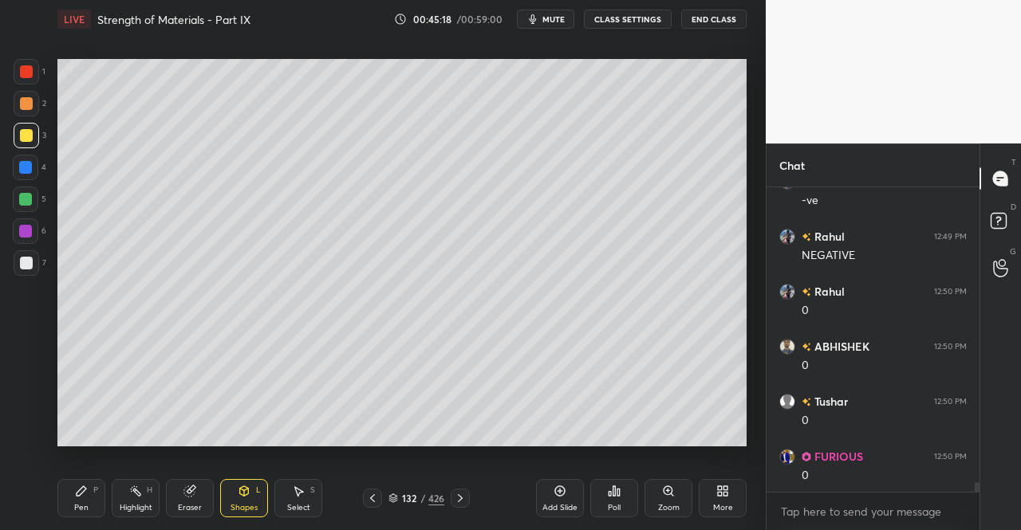
scroll to position [9502, 0]
click at [75, 495] on icon at bounding box center [81, 491] width 13 height 13
click at [79, 487] on icon at bounding box center [81, 491] width 13 height 13
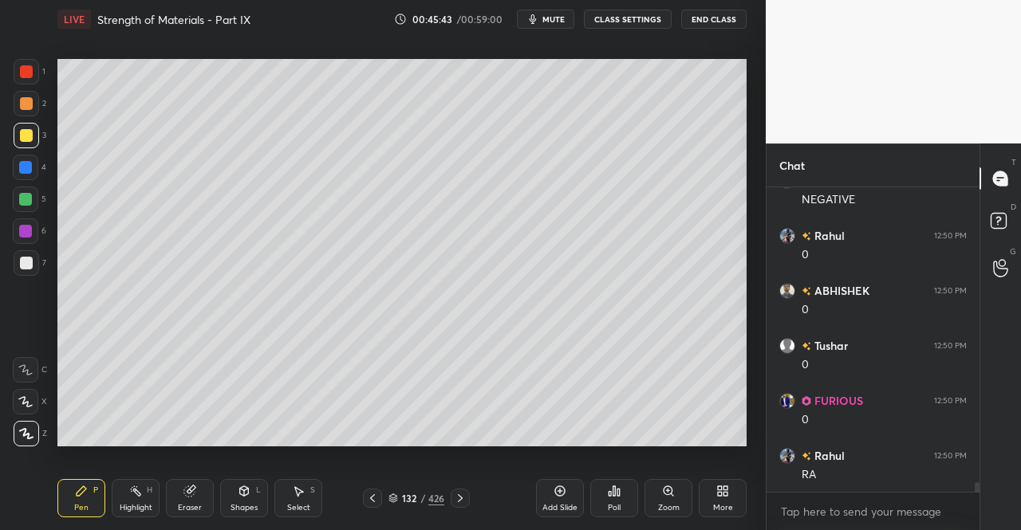
click at [190, 499] on div "Eraser" at bounding box center [190, 498] width 48 height 38
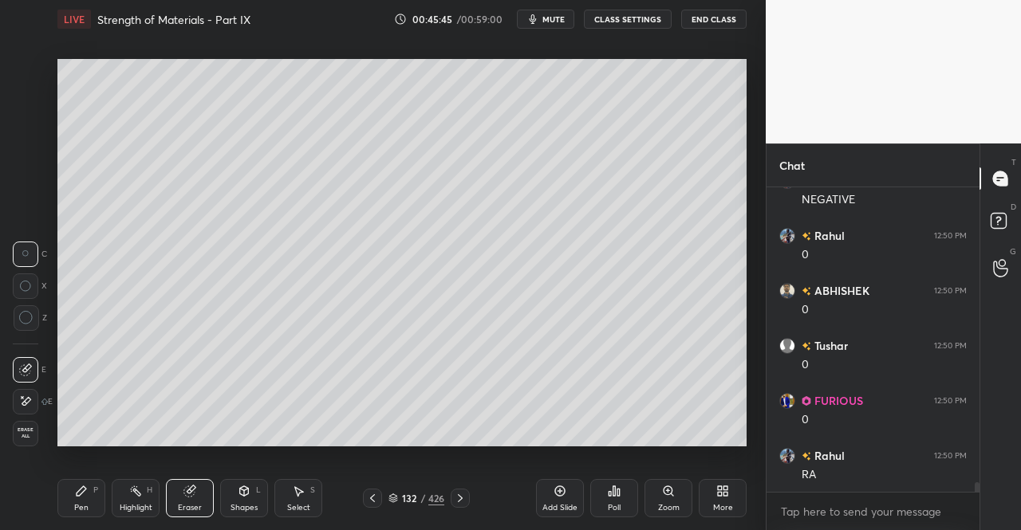
click at [80, 495] on icon at bounding box center [82, 492] width 10 height 10
click at [65, 478] on div "Pen P Highlight H Eraser Shapes L Select S 132 / 426 Add Slide Poll Zoom More" at bounding box center [401, 499] width 689 height 64
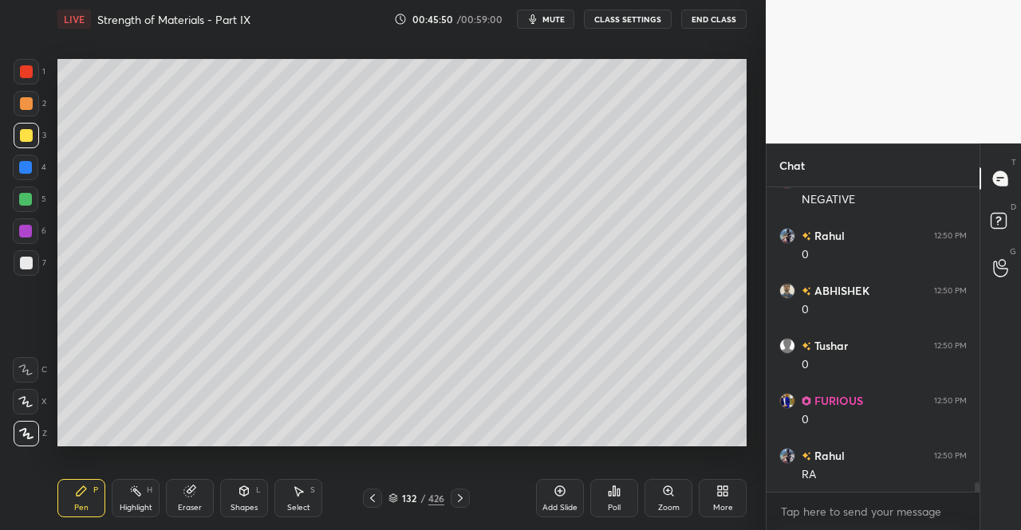
click at [257, 515] on div "Shapes L" at bounding box center [244, 498] width 48 height 38
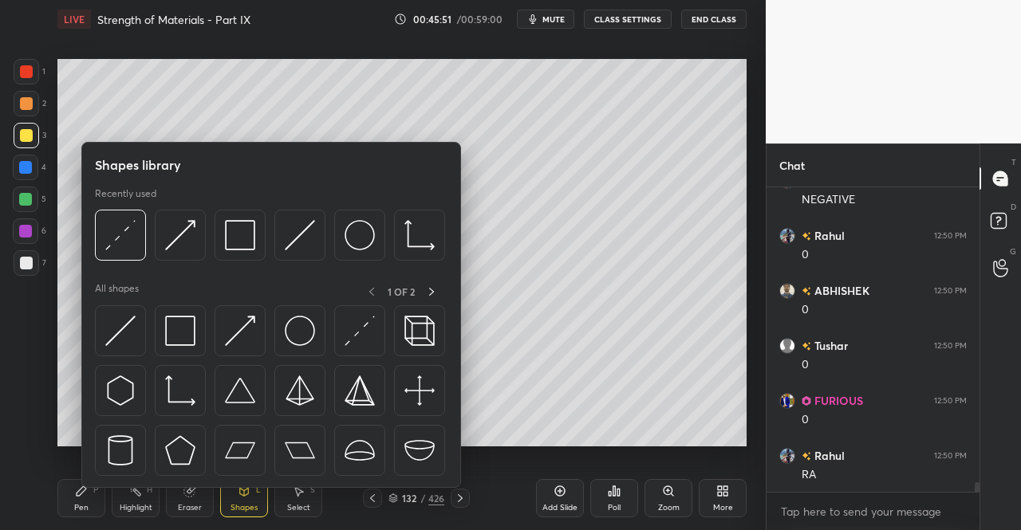
click at [242, 323] on img at bounding box center [240, 331] width 30 height 30
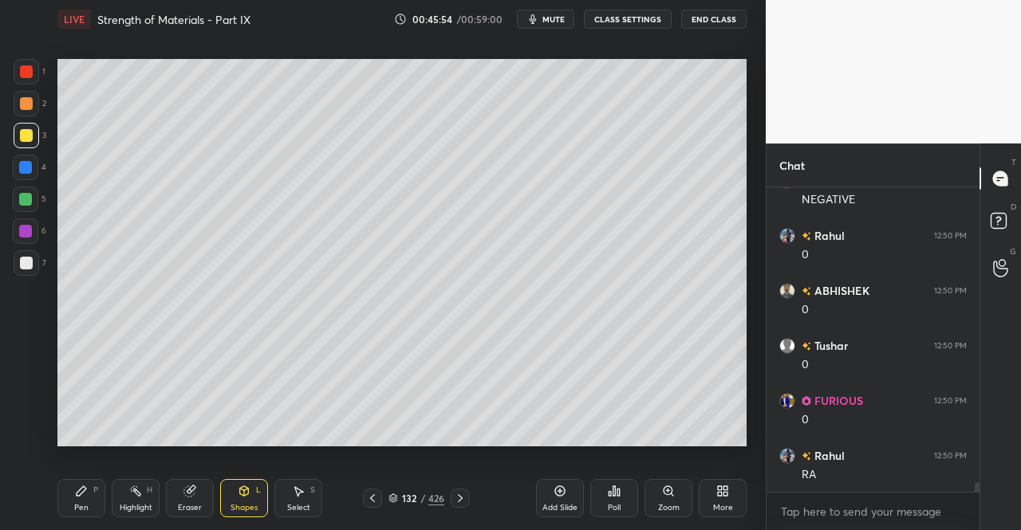
click at [80, 512] on div "Pen" at bounding box center [81, 508] width 14 height 8
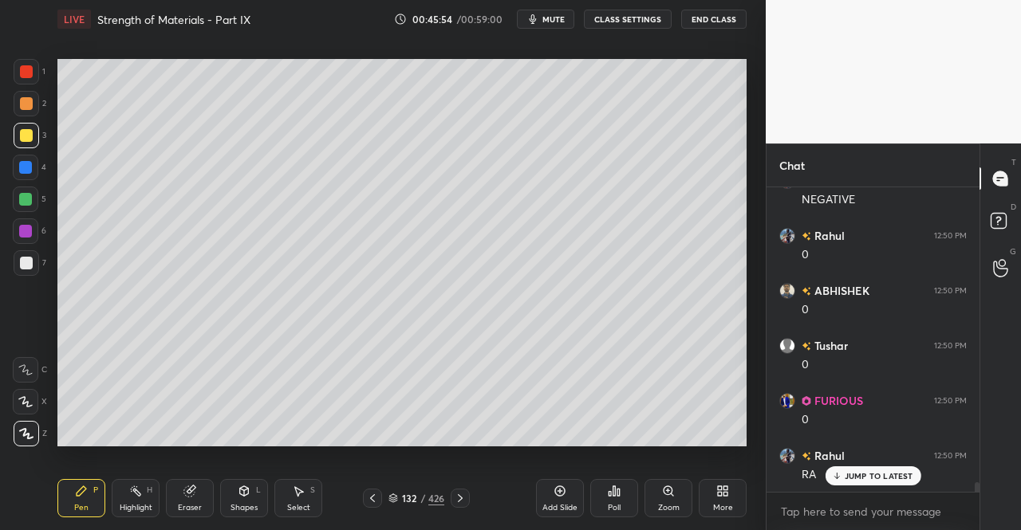
click at [82, 505] on div "Pen" at bounding box center [81, 508] width 14 height 8
click at [244, 505] on div "Shapes" at bounding box center [244, 508] width 27 height 8
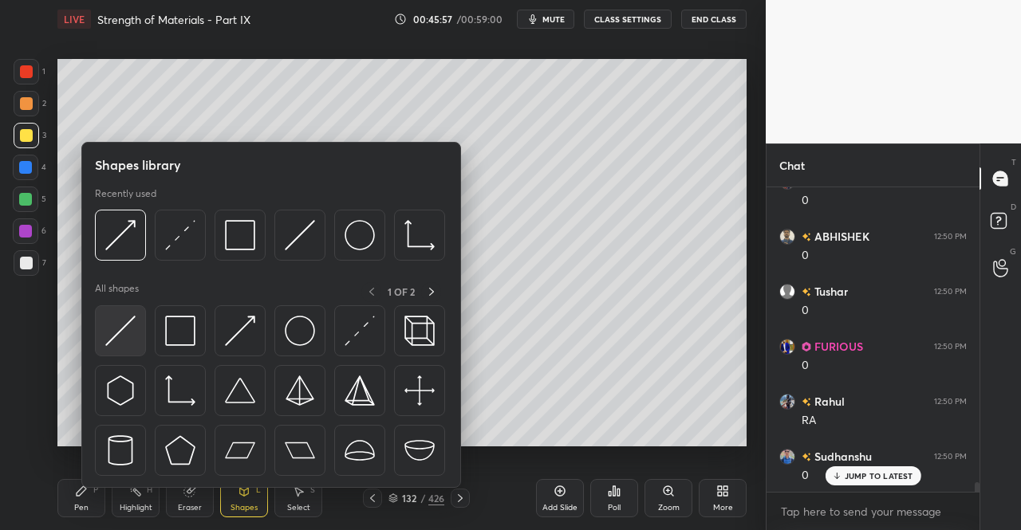
click at [127, 316] on img at bounding box center [120, 331] width 30 height 30
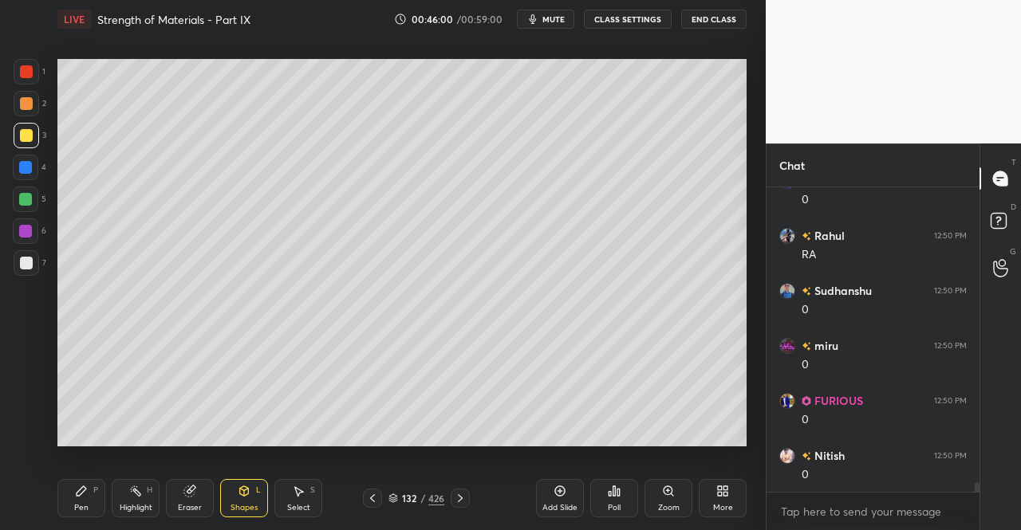
scroll to position [9777, 0]
click at [72, 498] on div "Pen P" at bounding box center [81, 498] width 48 height 38
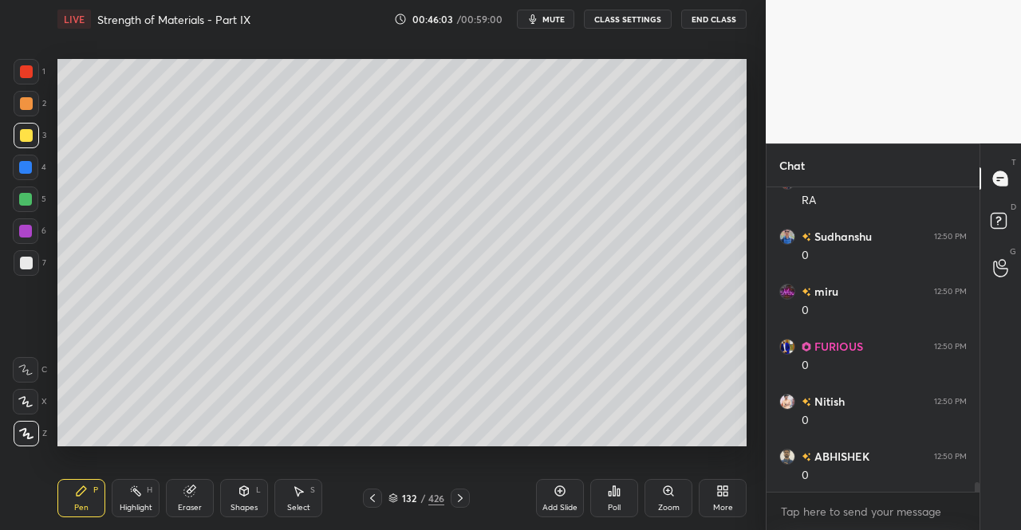
click at [77, 494] on icon at bounding box center [82, 492] width 10 height 10
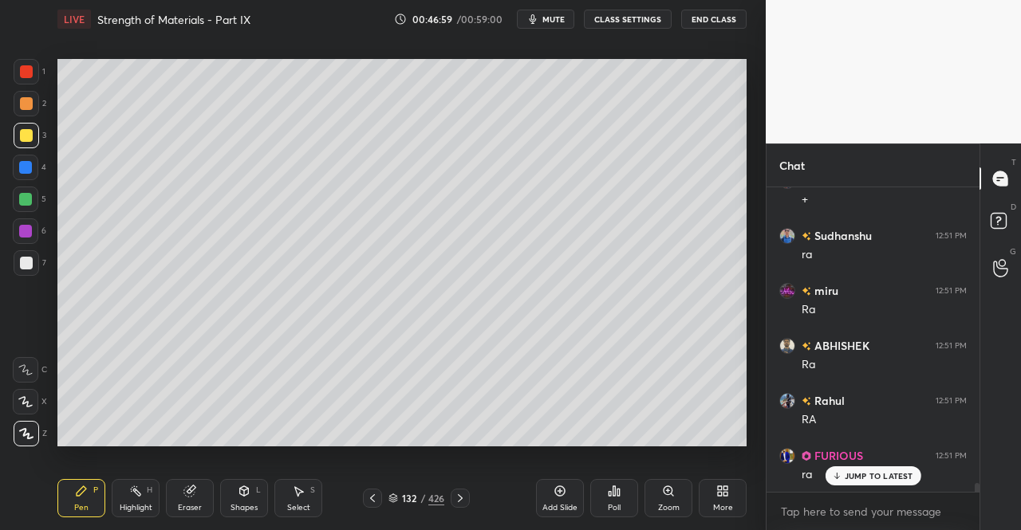
scroll to position [10767, 0]
click at [181, 508] on div "Eraser" at bounding box center [190, 508] width 24 height 8
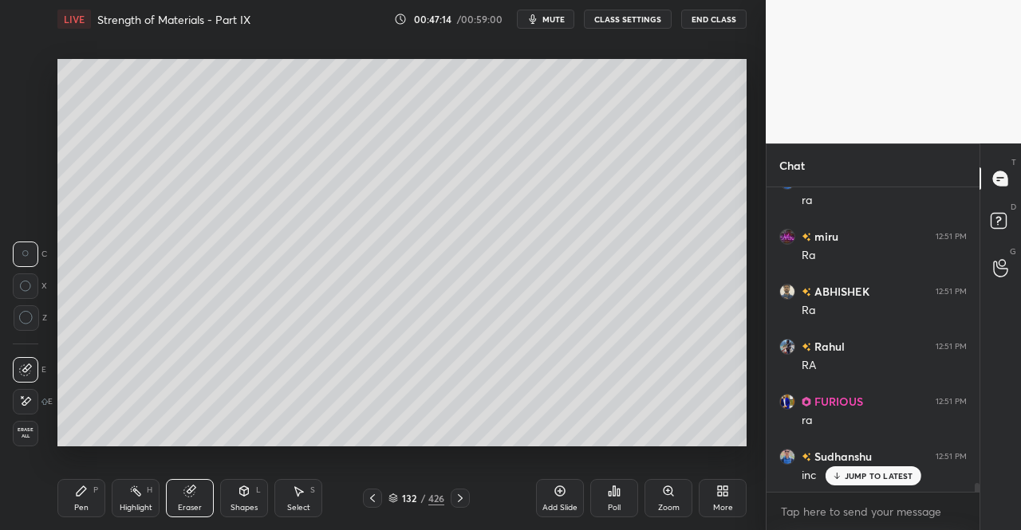
click at [86, 504] on div "Pen" at bounding box center [81, 508] width 14 height 8
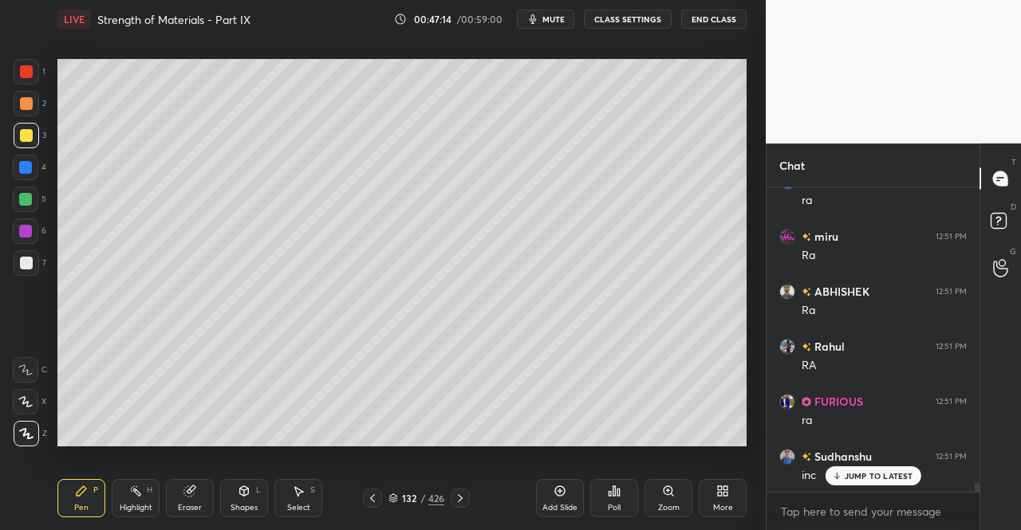
click at [90, 501] on div "Pen P" at bounding box center [81, 498] width 48 height 38
click at [246, 502] on div "Shapes L" at bounding box center [244, 498] width 48 height 38
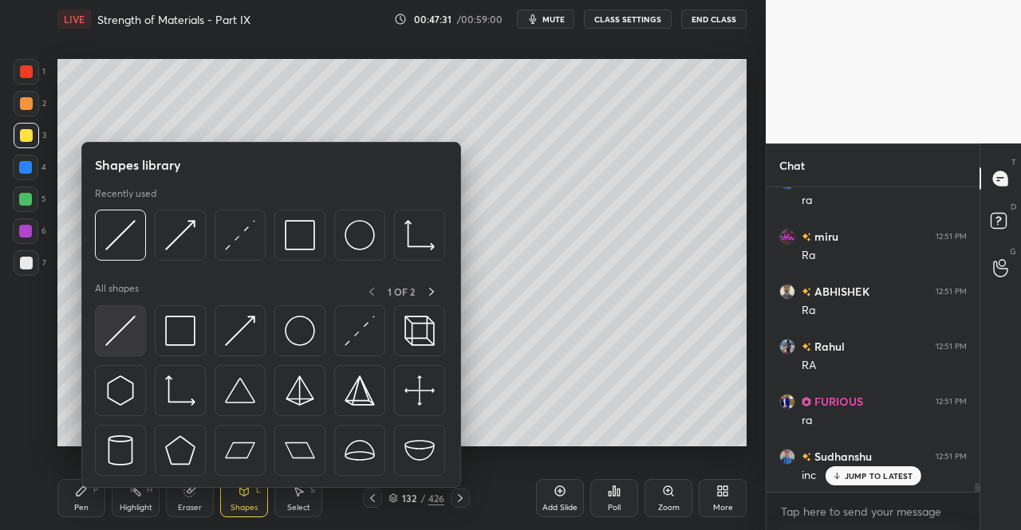
click at [112, 329] on img at bounding box center [120, 331] width 30 height 30
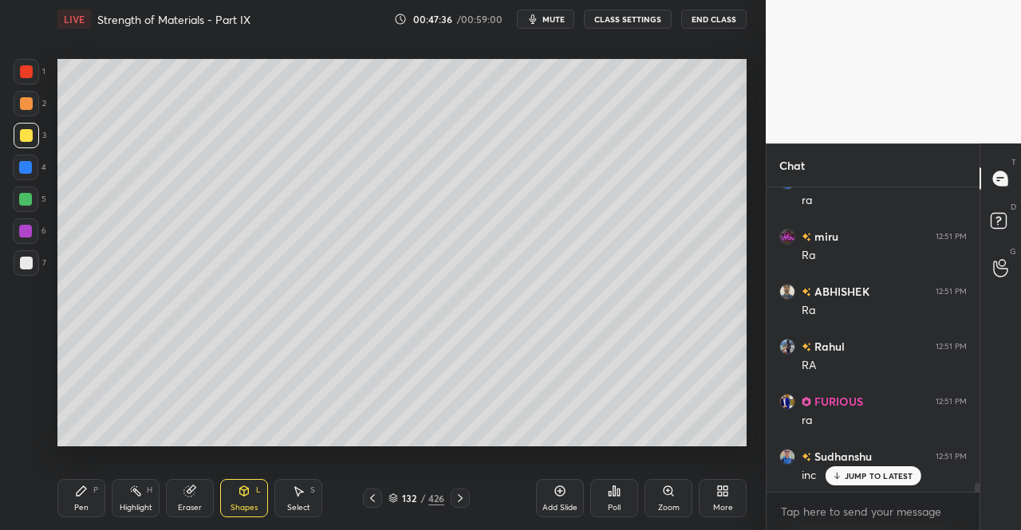
click at [81, 492] on icon at bounding box center [82, 492] width 10 height 10
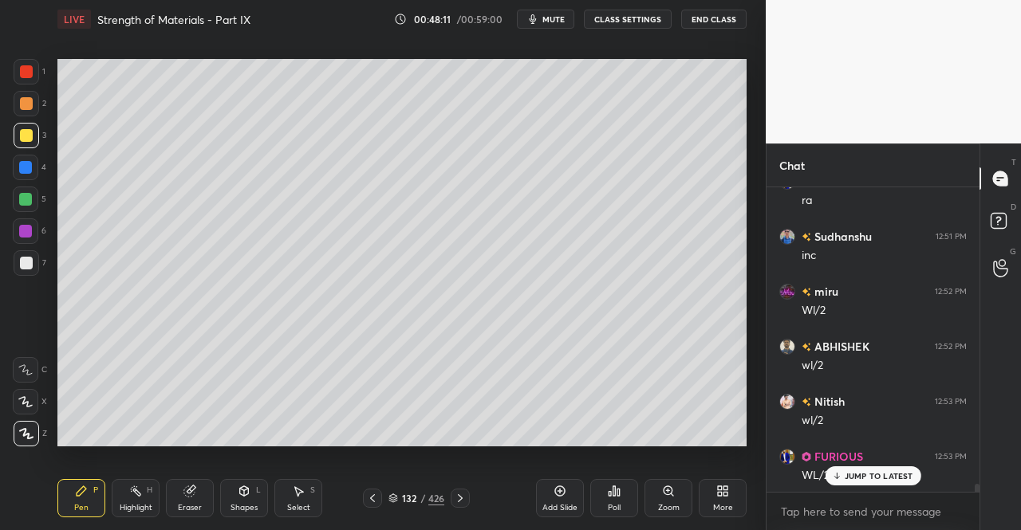
scroll to position [11043, 0]
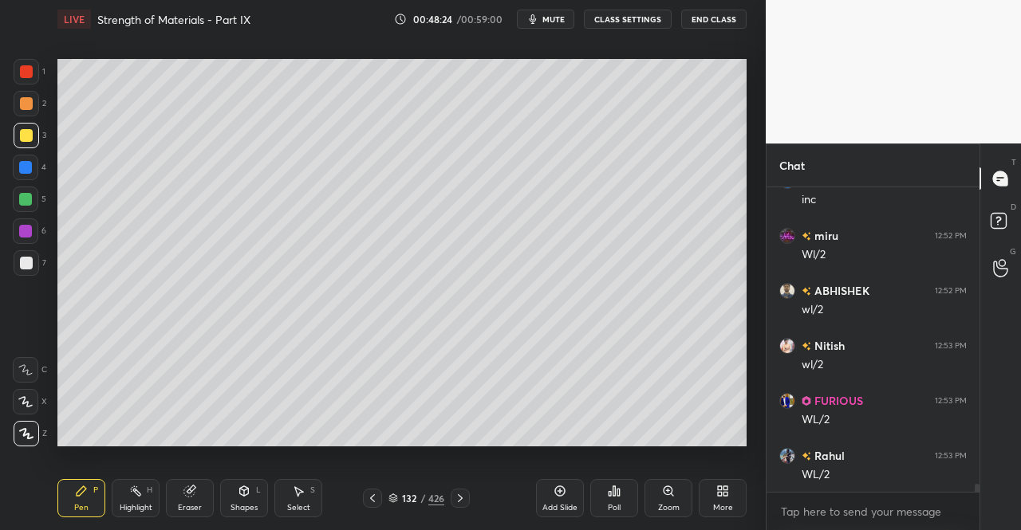
click at [238, 497] on icon at bounding box center [244, 491] width 13 height 13
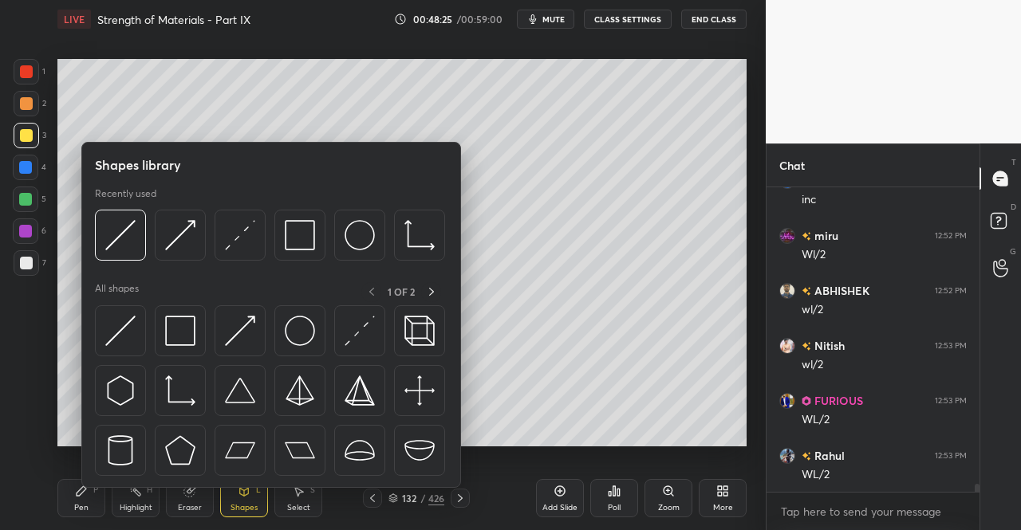
click at [241, 333] on img at bounding box center [240, 331] width 30 height 30
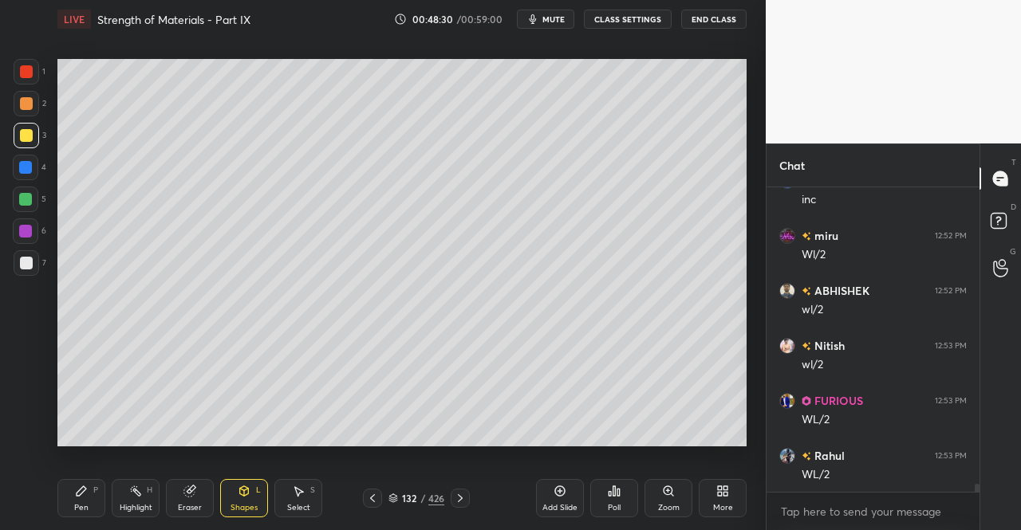
scroll to position [11098, 0]
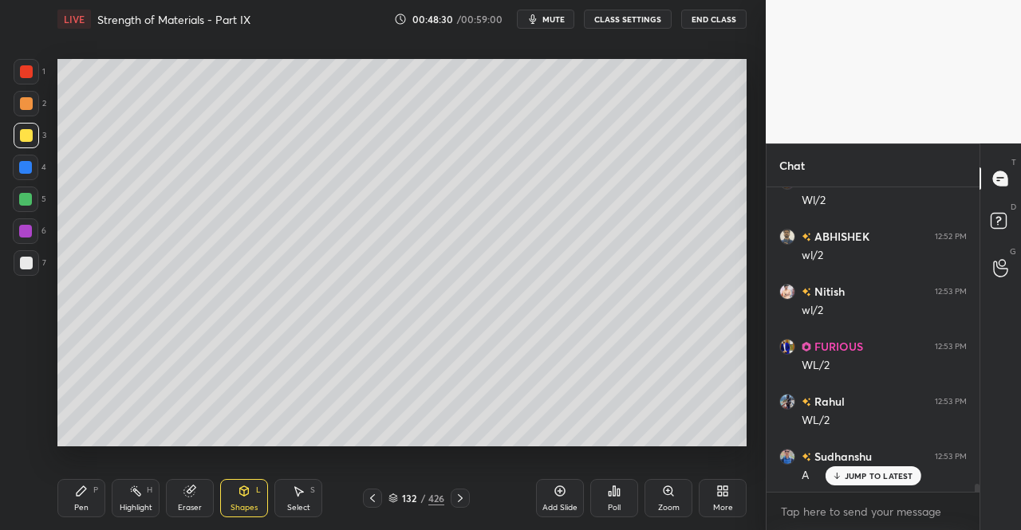
click at [74, 506] on div "Pen" at bounding box center [81, 508] width 14 height 8
click at [84, 494] on icon at bounding box center [81, 491] width 13 height 13
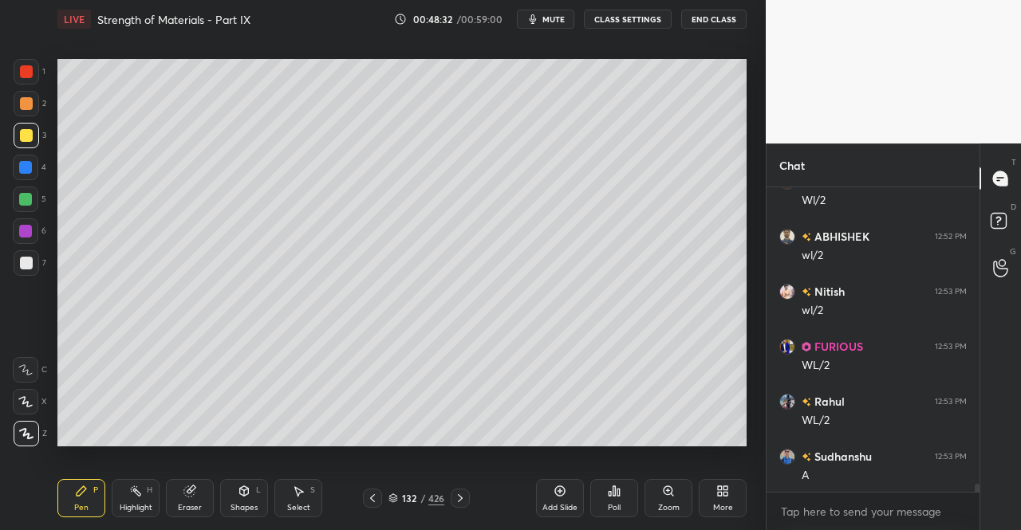
scroll to position [11153, 0]
click at [76, 505] on div "Pen" at bounding box center [81, 508] width 14 height 8
click at [77, 496] on icon at bounding box center [82, 492] width 10 height 10
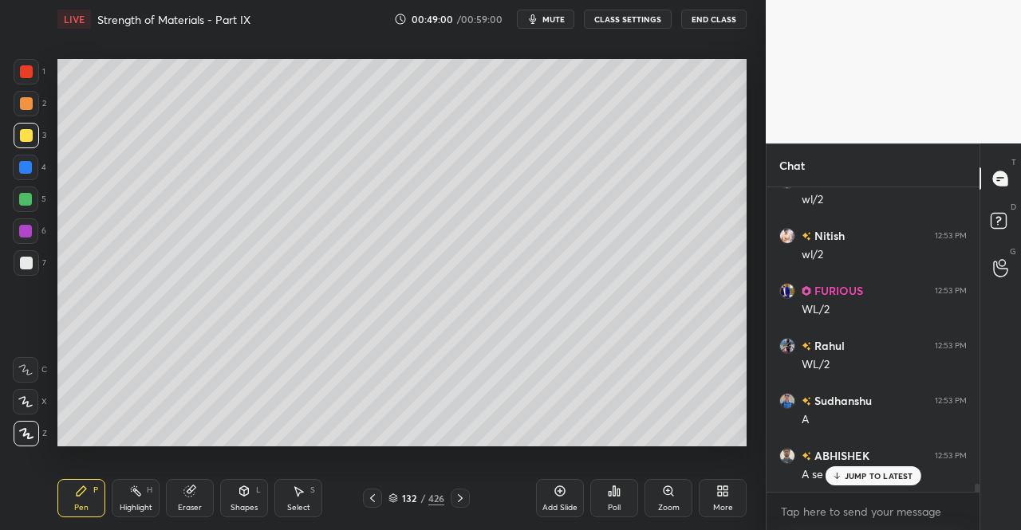
scroll to position [11208, 0]
click at [245, 497] on icon at bounding box center [244, 491] width 13 height 13
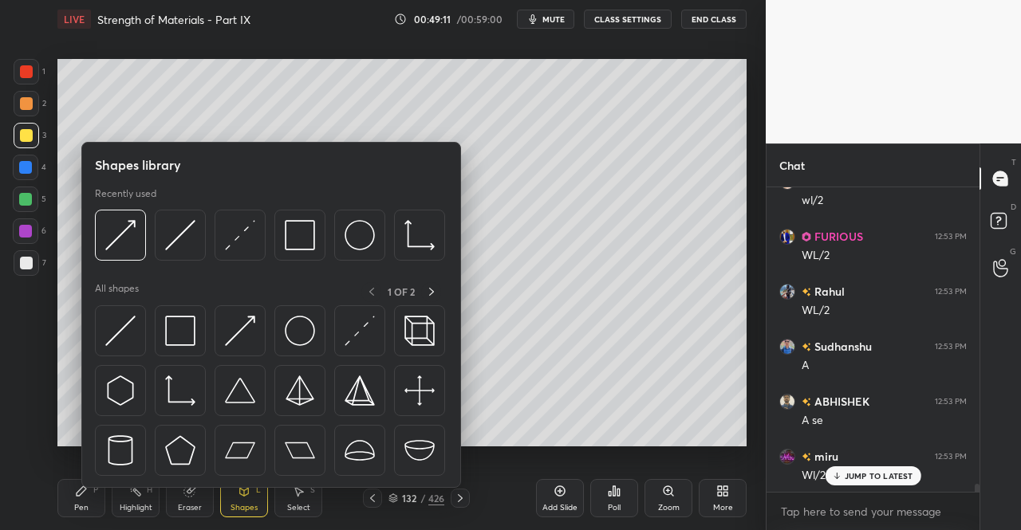
click at [124, 333] on img at bounding box center [120, 331] width 30 height 30
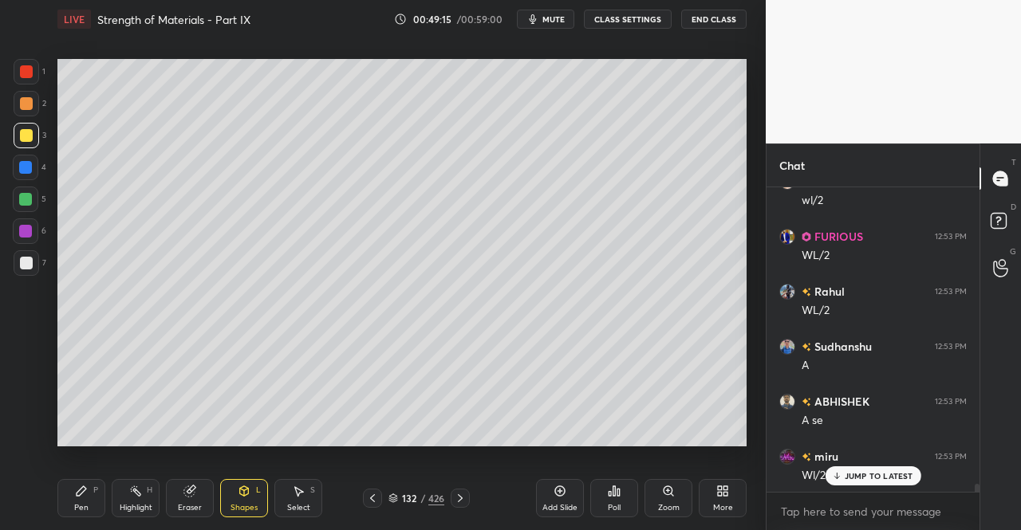
scroll to position [11263, 0]
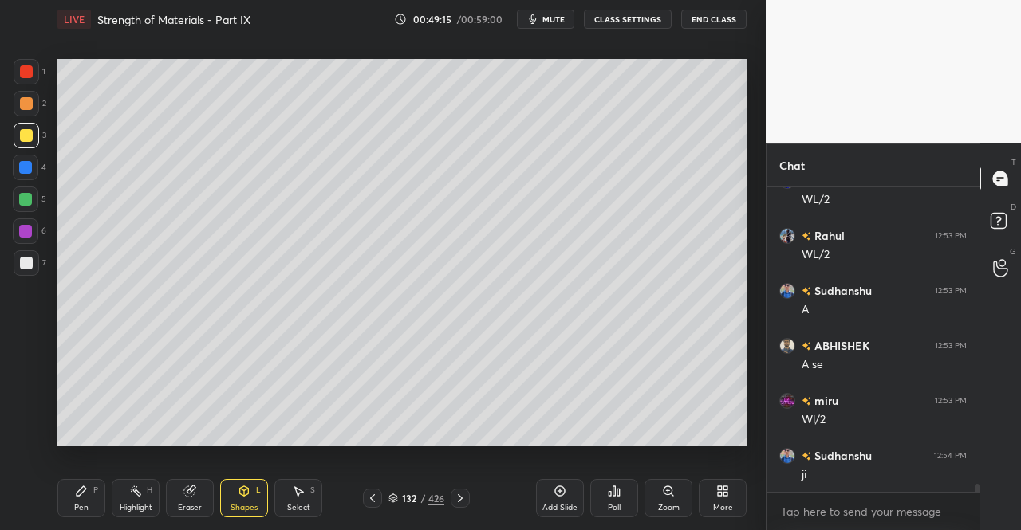
click at [80, 494] on icon at bounding box center [82, 492] width 10 height 10
click at [76, 489] on icon at bounding box center [81, 491] width 13 height 13
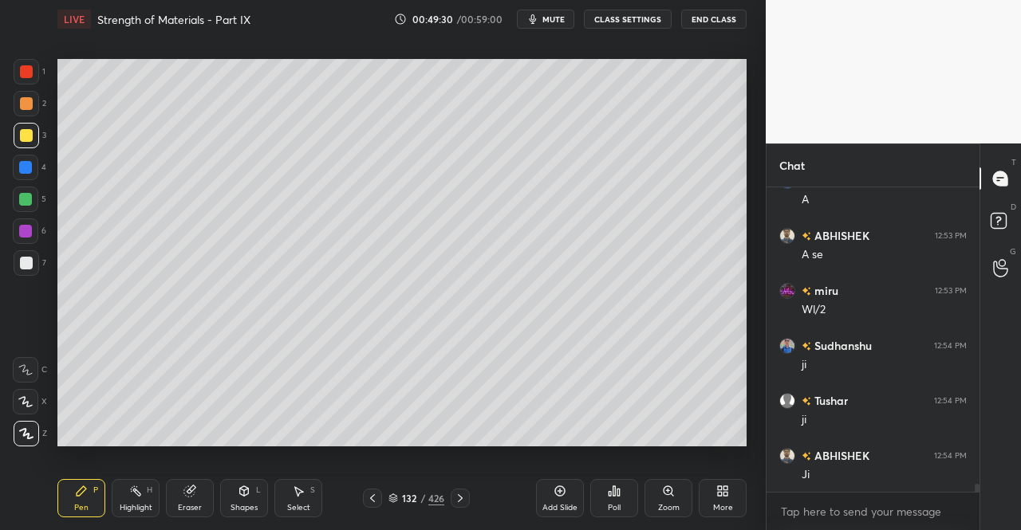
scroll to position [11428, 0]
click at [207, 510] on div "Eraser" at bounding box center [190, 498] width 48 height 38
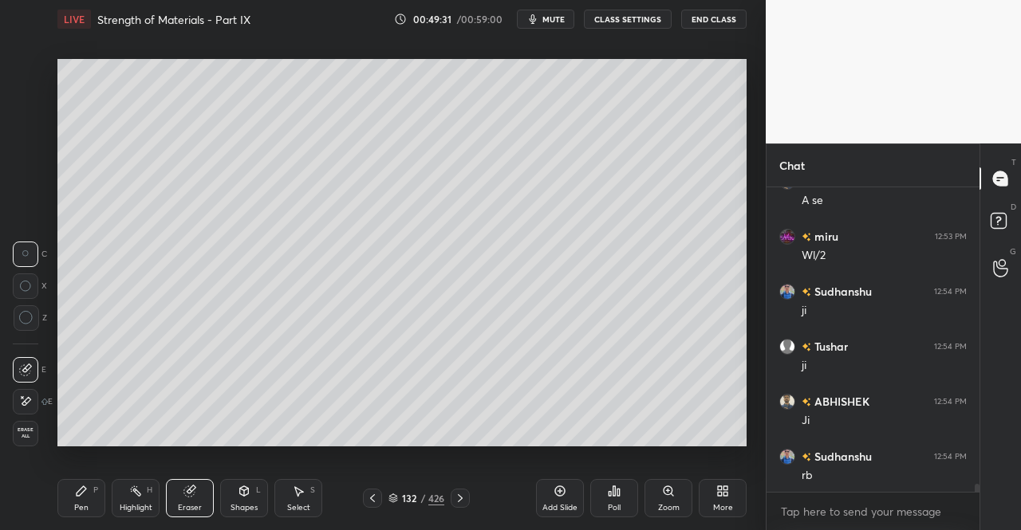
click at [238, 495] on icon at bounding box center [244, 491] width 13 height 13
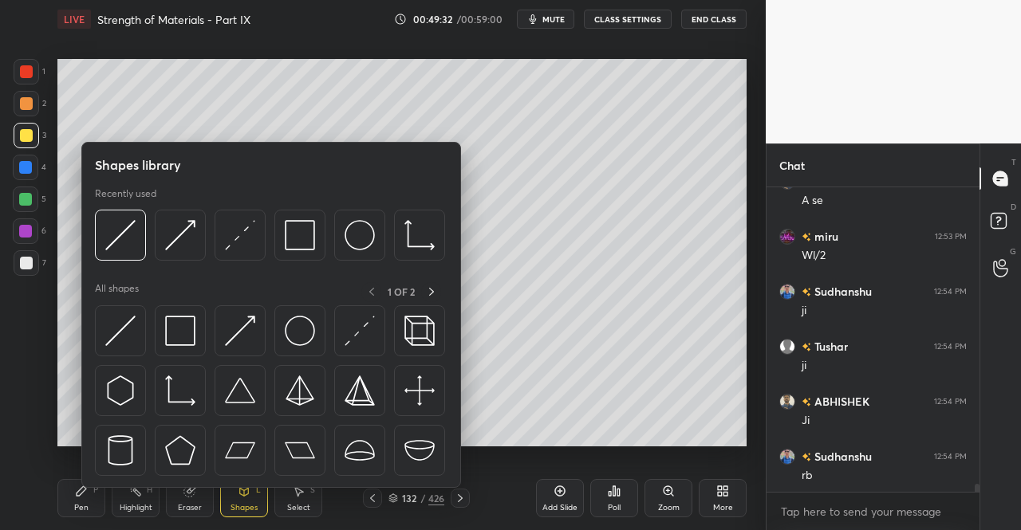
click at [131, 334] on img at bounding box center [120, 331] width 30 height 30
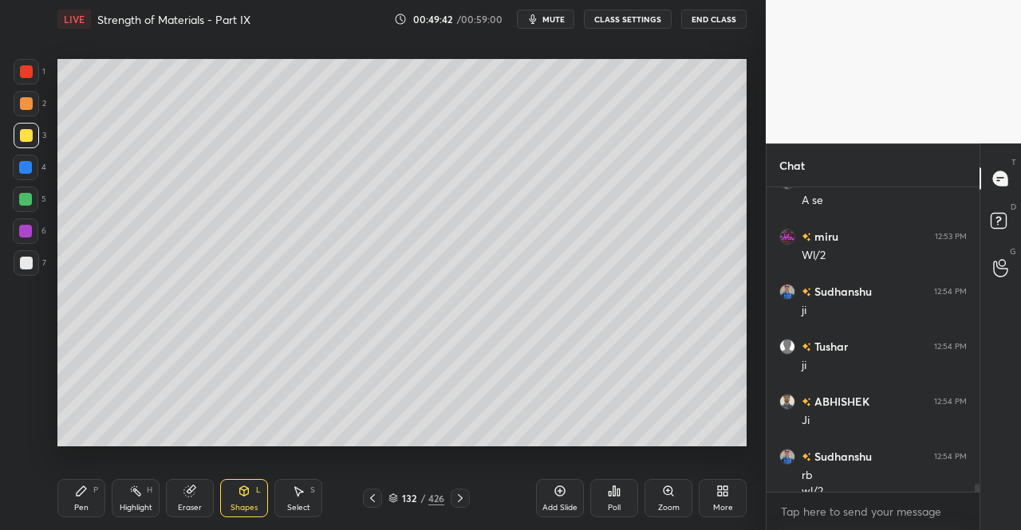
scroll to position [11444, 0]
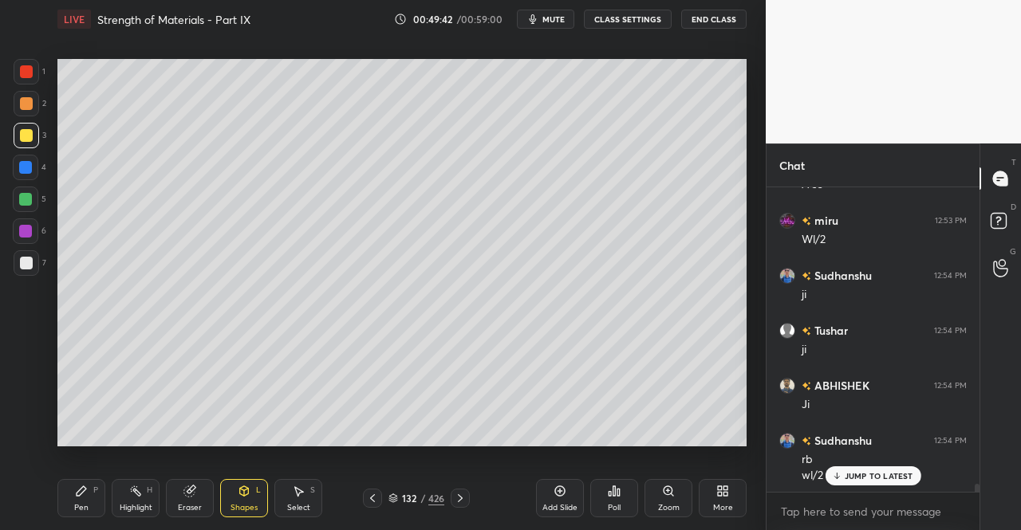
click at [76, 515] on div "Pen P" at bounding box center [81, 498] width 48 height 38
click at [77, 504] on div "Pen" at bounding box center [81, 508] width 14 height 8
click at [872, 482] on div "JUMP TO LATEST" at bounding box center [873, 476] width 96 height 19
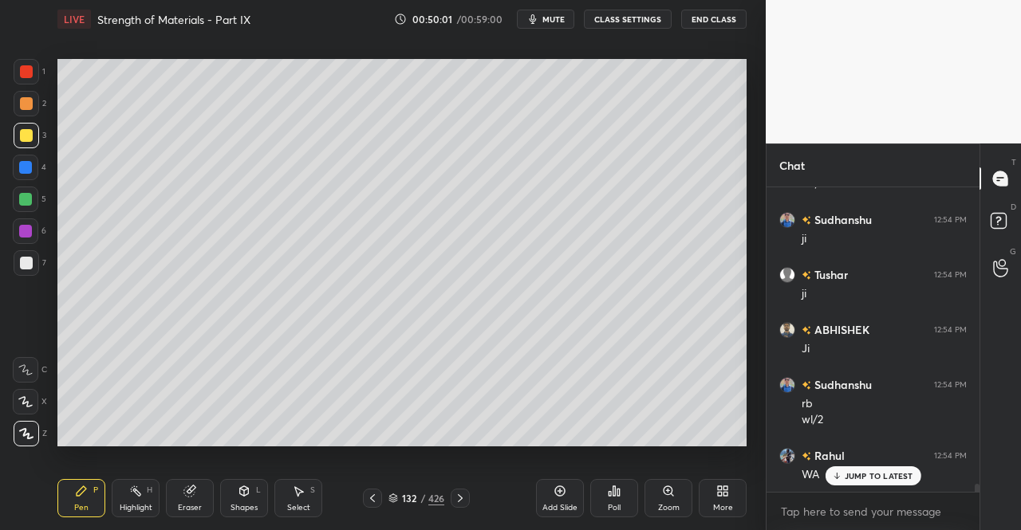
scroll to position [11554, 0]
click at [250, 494] on div "Shapes L" at bounding box center [244, 498] width 48 height 38
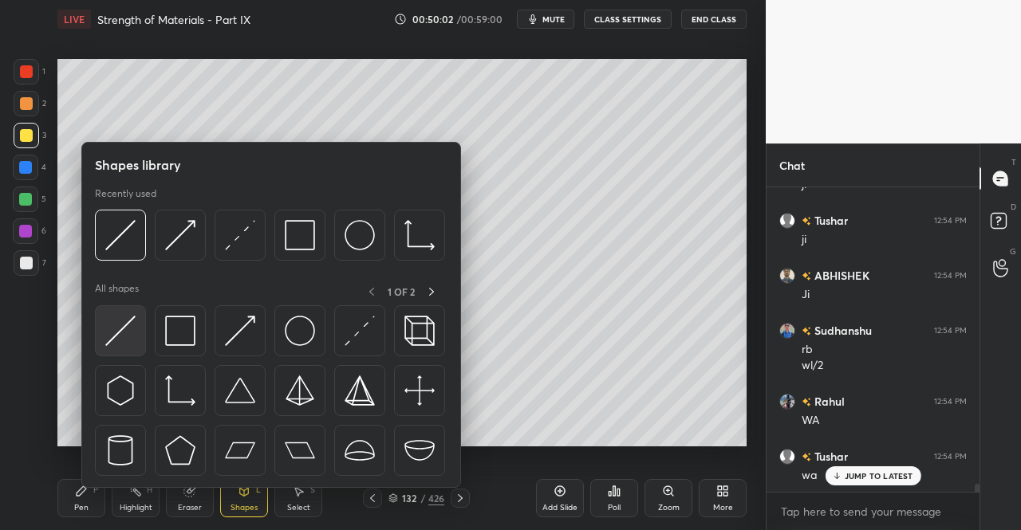
click at [116, 334] on img at bounding box center [120, 331] width 30 height 30
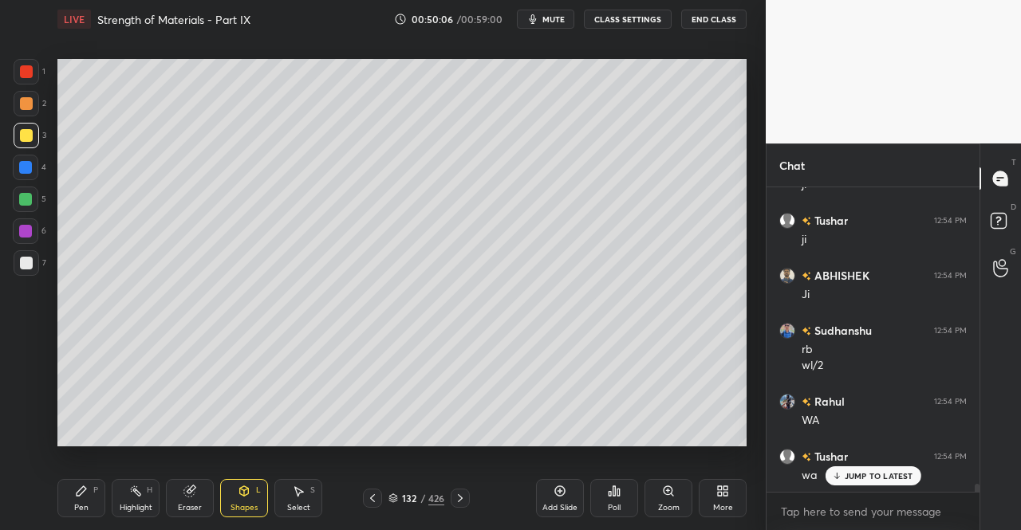
click at [77, 504] on div "Pen" at bounding box center [81, 508] width 14 height 8
click at [75, 498] on div "Pen P" at bounding box center [81, 498] width 48 height 38
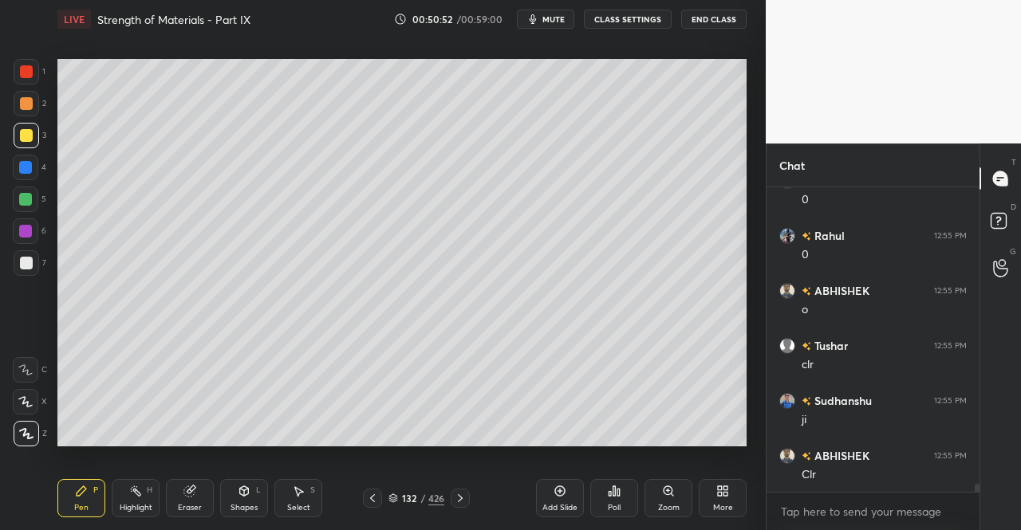
scroll to position [11994, 0]
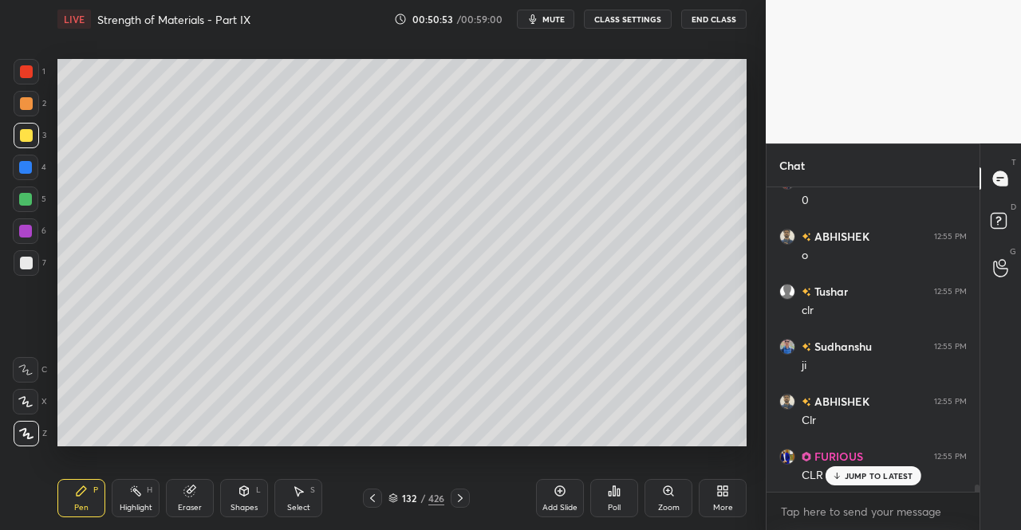
click at [254, 489] on div "Shapes L" at bounding box center [244, 498] width 48 height 38
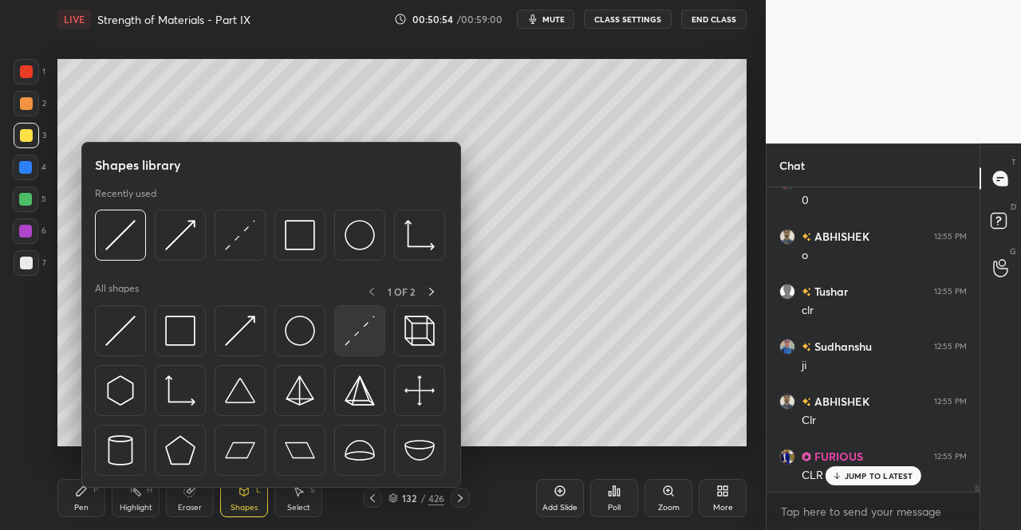
click at [376, 340] on div at bounding box center [359, 330] width 51 height 51
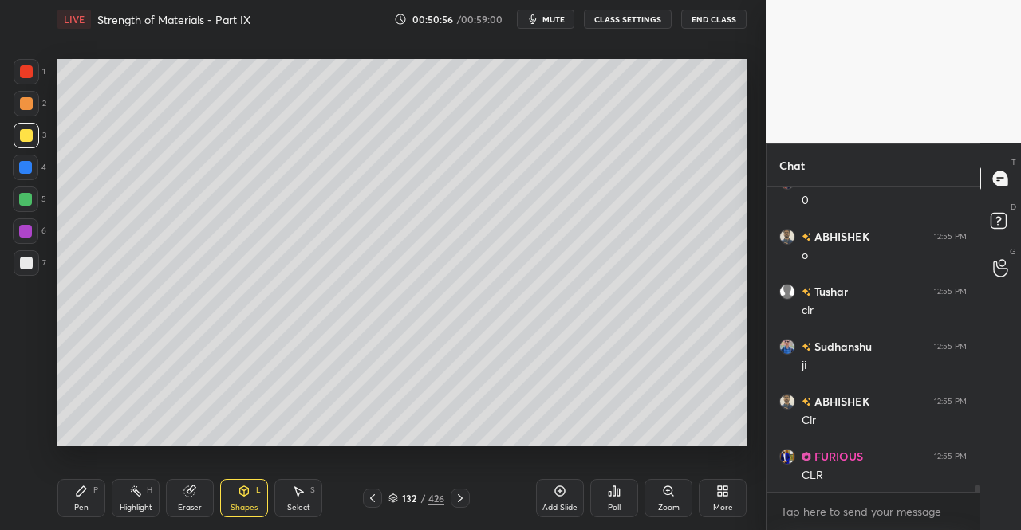
scroll to position [12050, 0]
click at [258, 506] on div "Shapes L" at bounding box center [244, 498] width 48 height 38
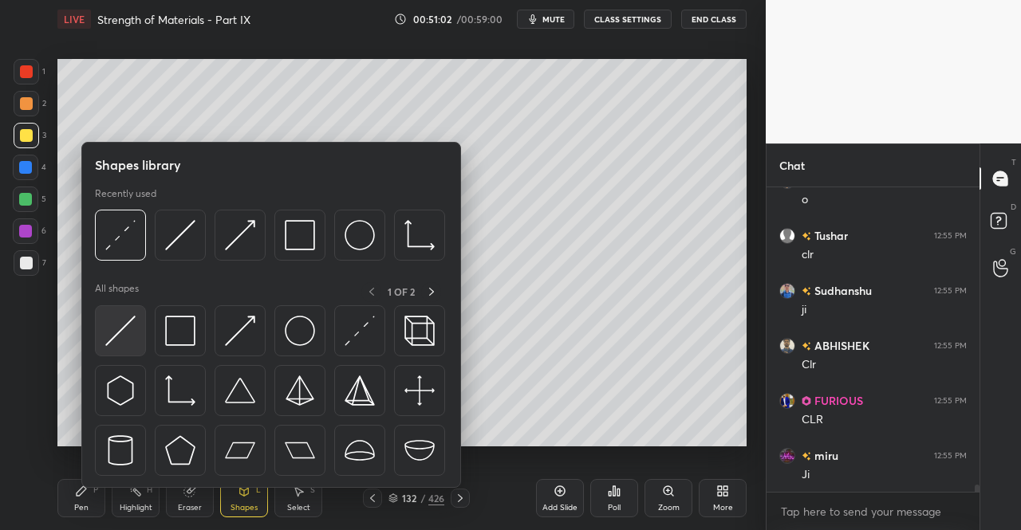
click at [104, 339] on div at bounding box center [120, 330] width 51 height 51
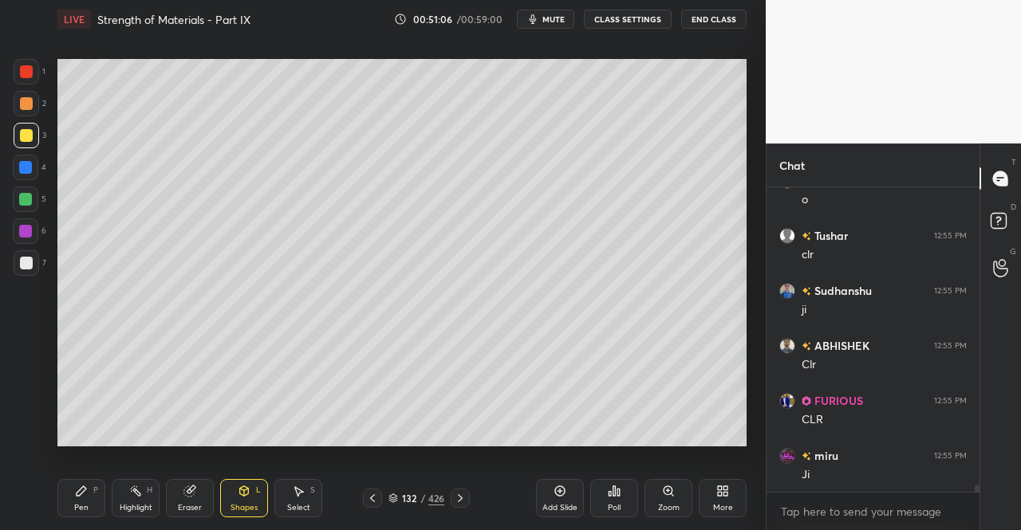
click at [67, 502] on div "Pen P" at bounding box center [81, 498] width 48 height 38
click at [66, 490] on div "Pen P" at bounding box center [81, 498] width 48 height 38
click at [236, 507] on div "Shapes" at bounding box center [244, 508] width 27 height 8
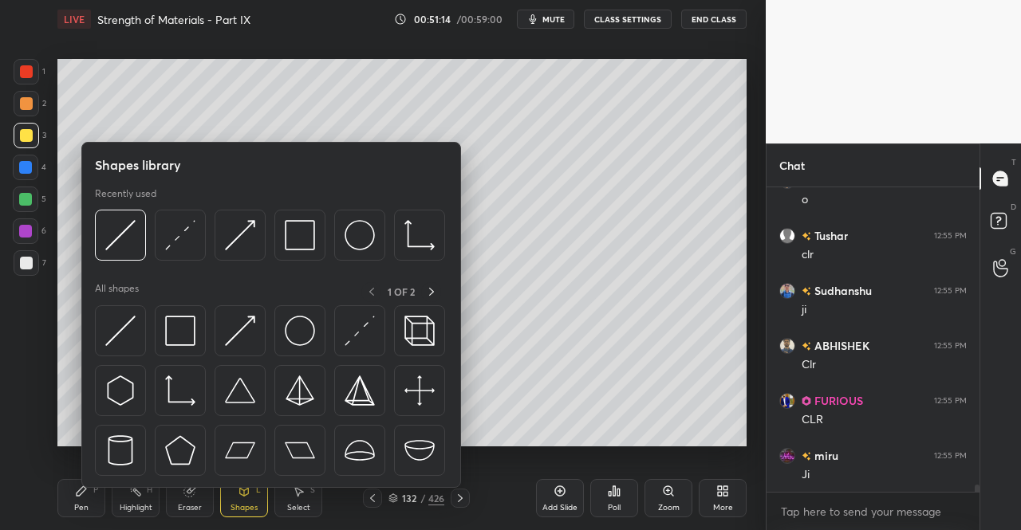
click at [353, 337] on img at bounding box center [360, 331] width 30 height 30
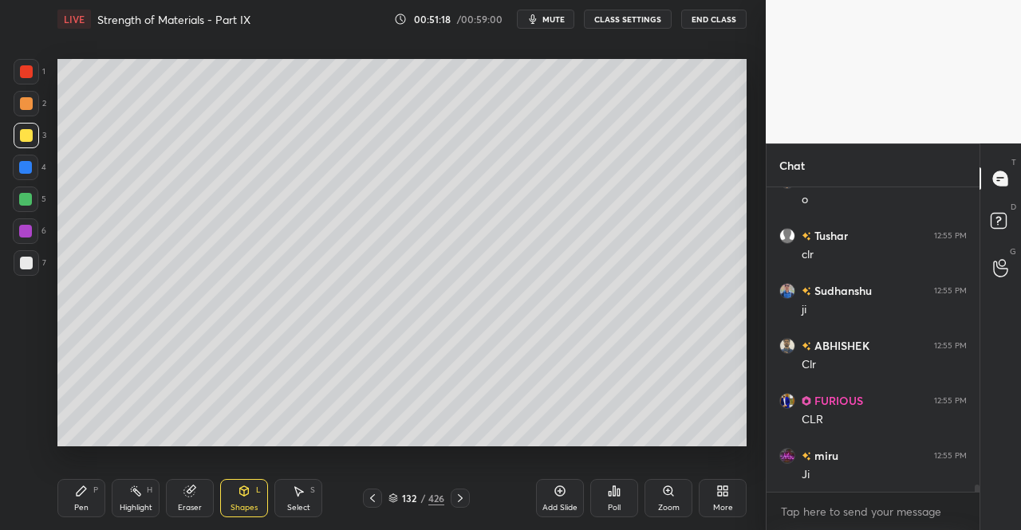
click at [82, 497] on icon at bounding box center [81, 491] width 13 height 13
click at [89, 495] on div "Pen P" at bounding box center [81, 498] width 48 height 38
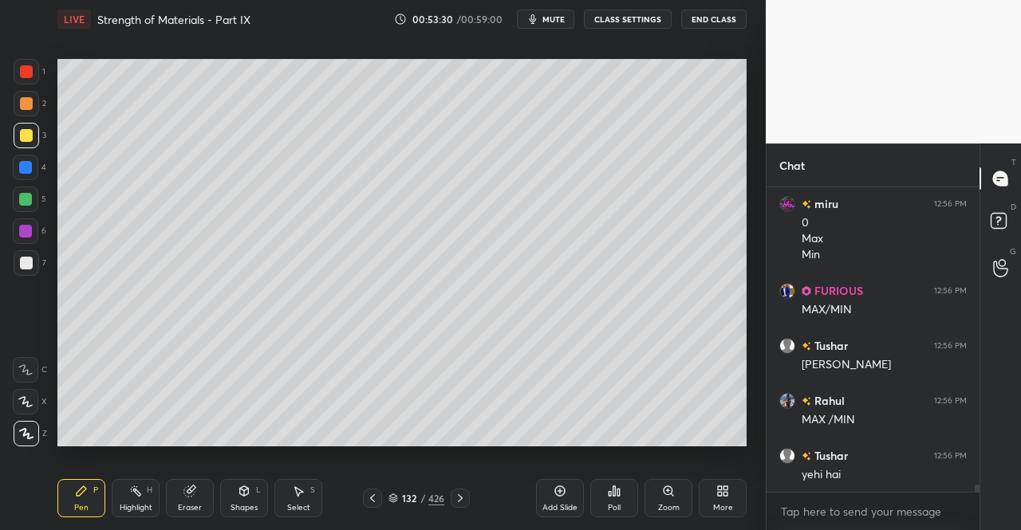
scroll to position [12466, 0]
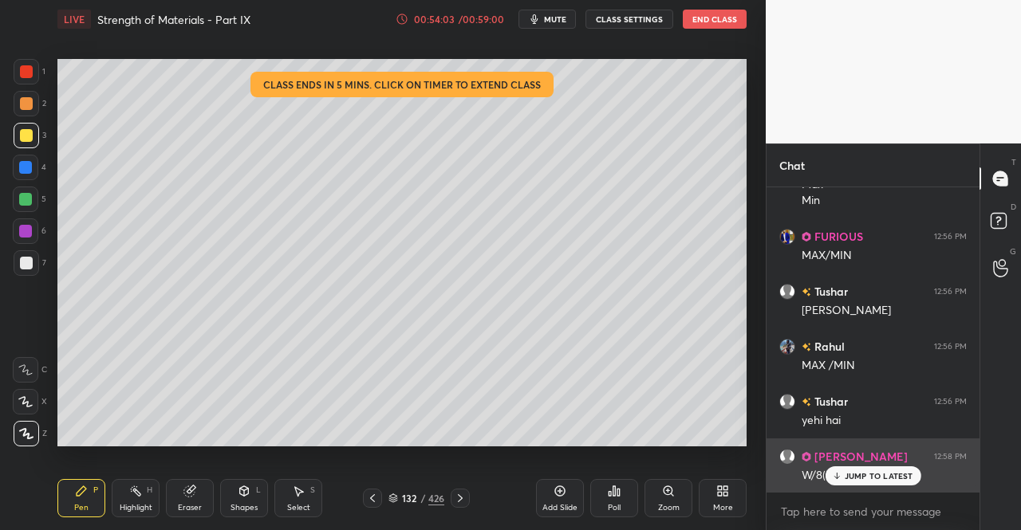
click at [875, 480] on p "JUMP TO LATEST" at bounding box center [879, 476] width 69 height 10
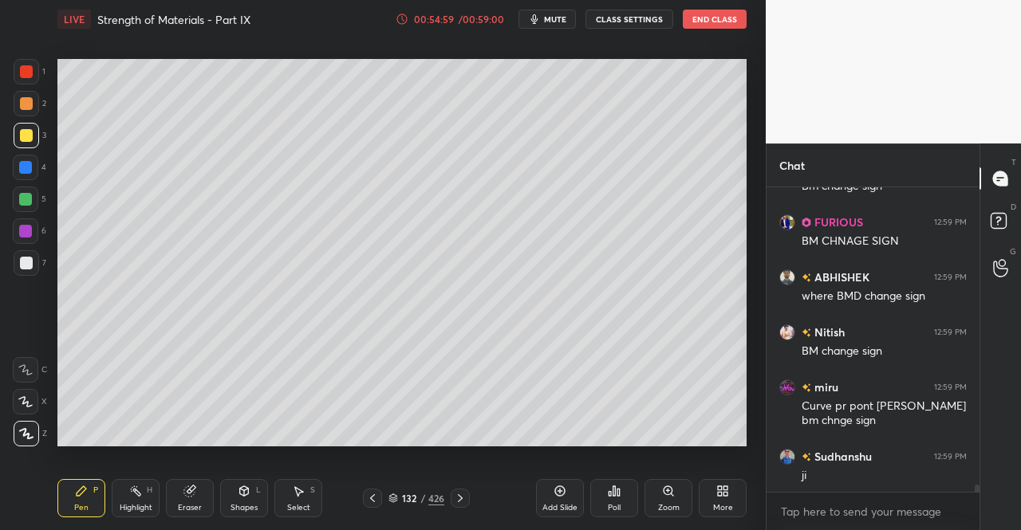
scroll to position [13087, 0]
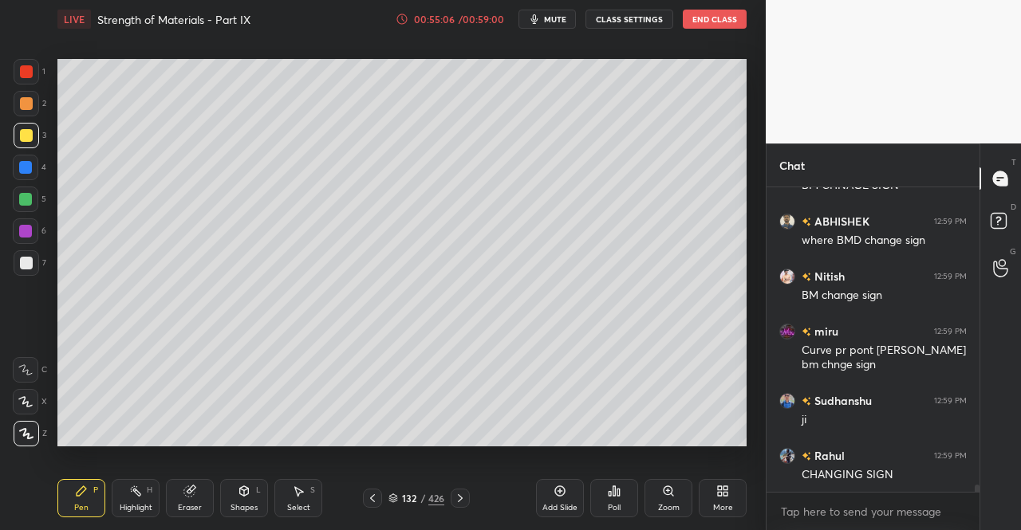
click at [22, 254] on div at bounding box center [27, 263] width 26 height 26
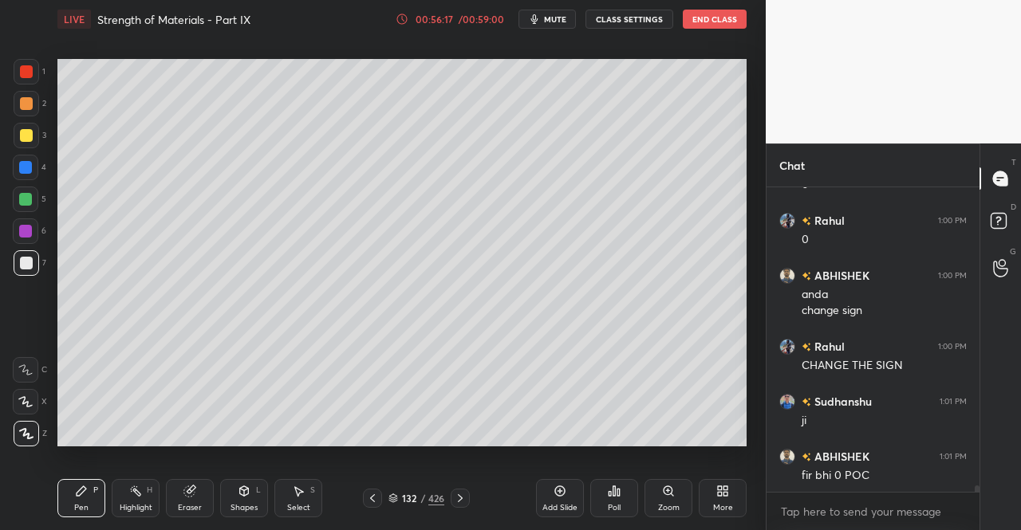
scroll to position [13889, 0]
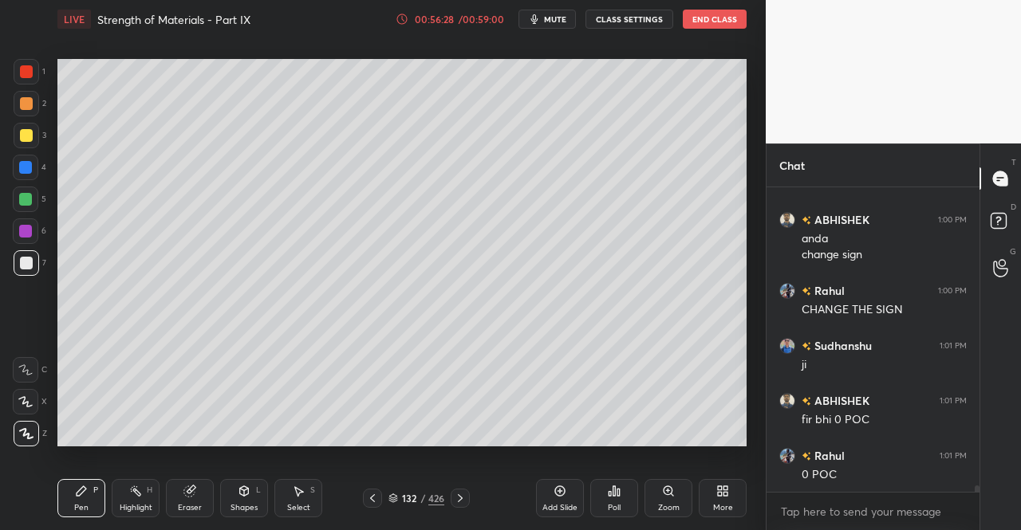
click at [466, 496] on icon at bounding box center [460, 498] width 13 height 13
click at [83, 492] on icon at bounding box center [82, 492] width 10 height 10
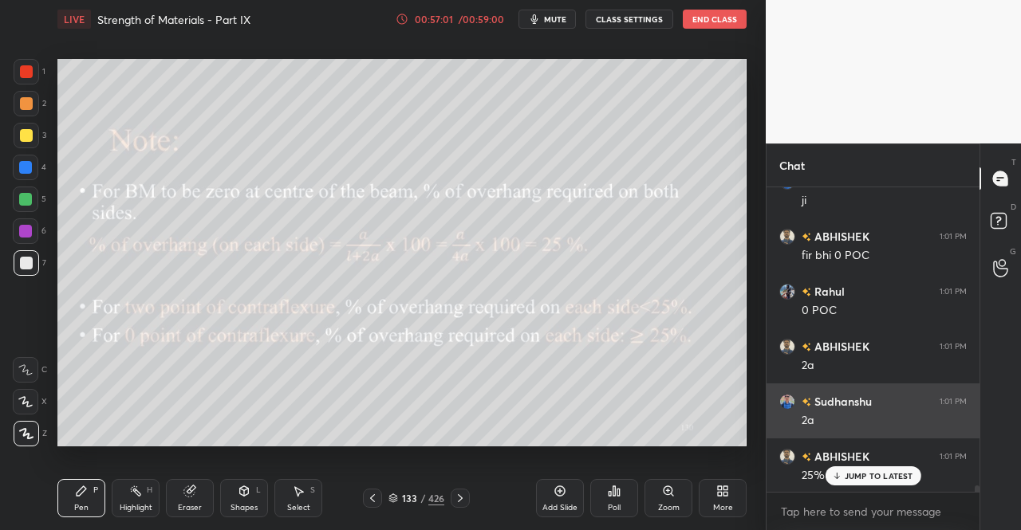
scroll to position [14109, 0]
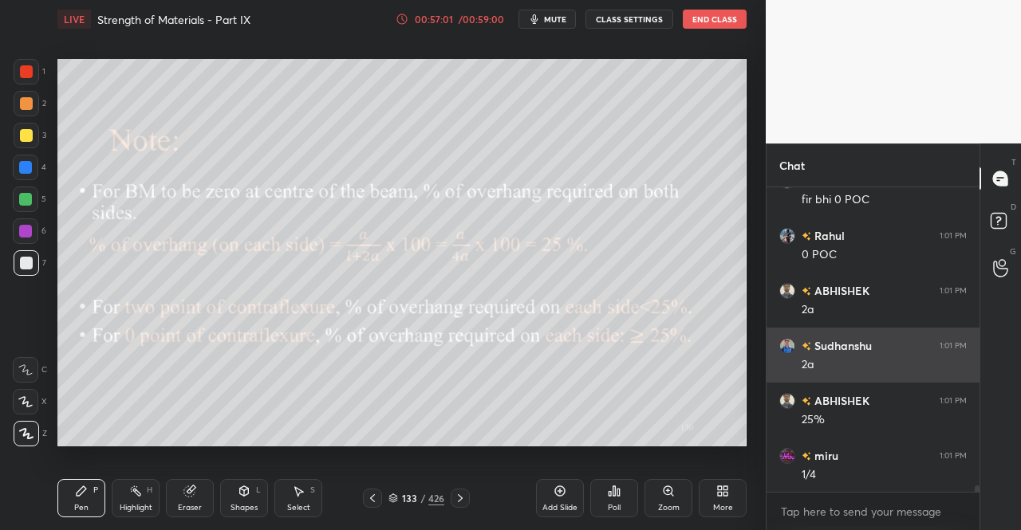
click at [952, 478] on div "1/4" at bounding box center [884, 475] width 165 height 16
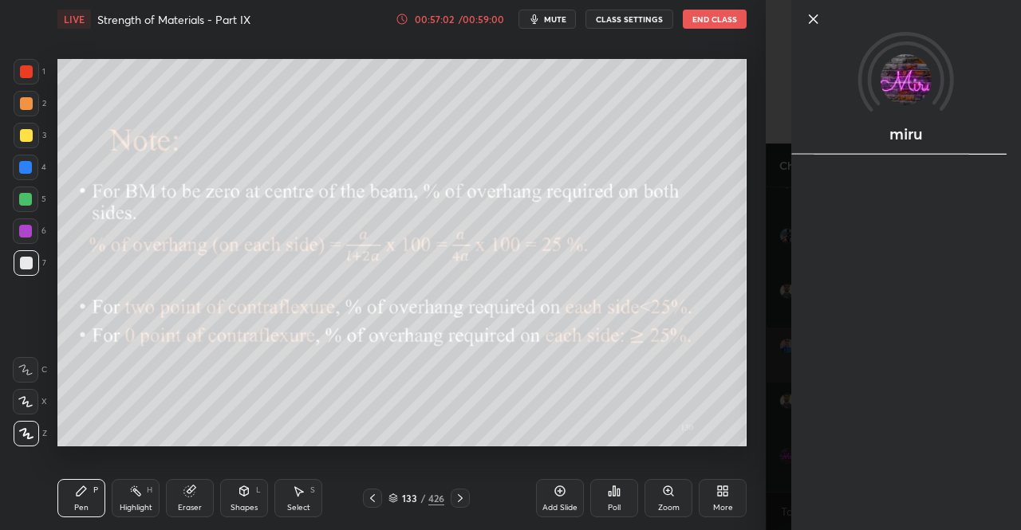
click at [952, 478] on div "miru" at bounding box center [906, 265] width 230 height 530
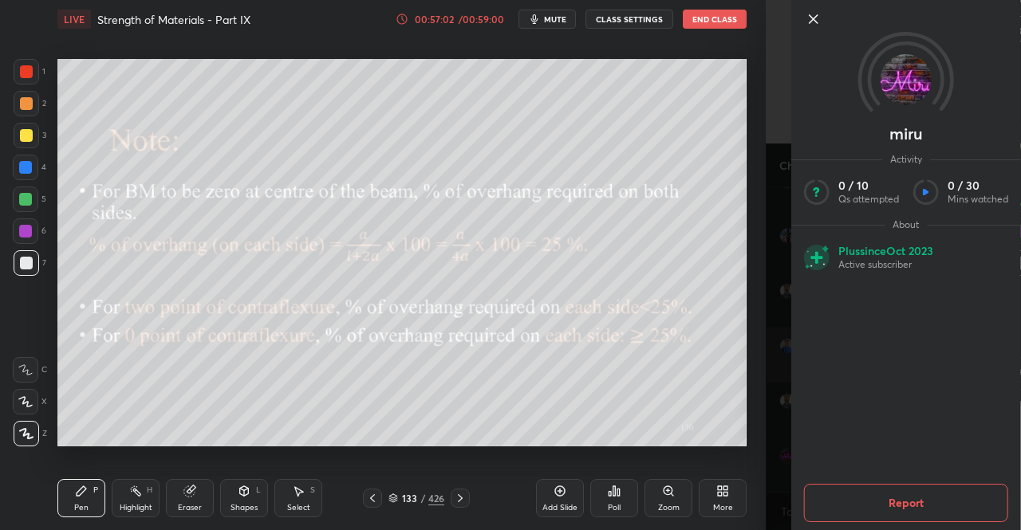
scroll to position [14163, 0]
click at [814, 23] on icon at bounding box center [813, 19] width 19 height 19
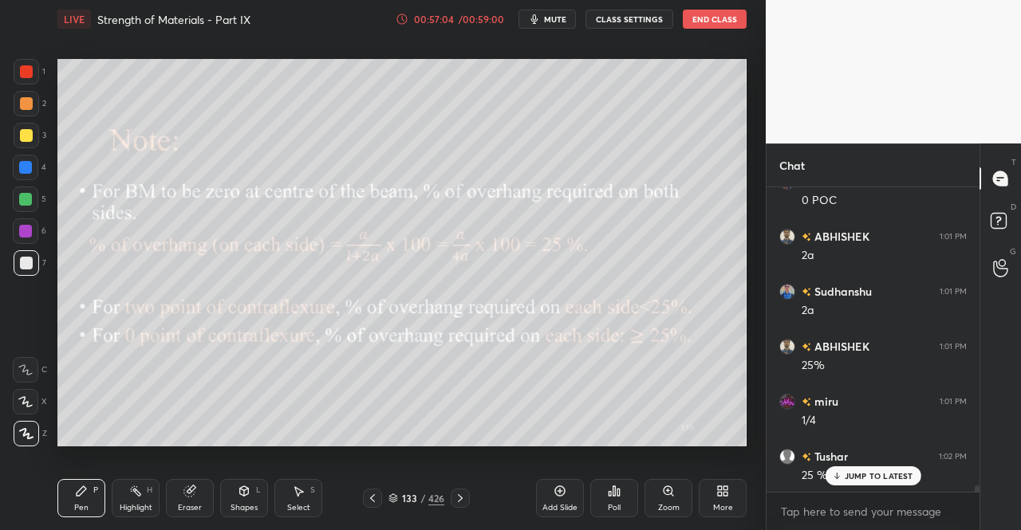
click at [818, 21] on video at bounding box center [893, 72] width 255 height 144
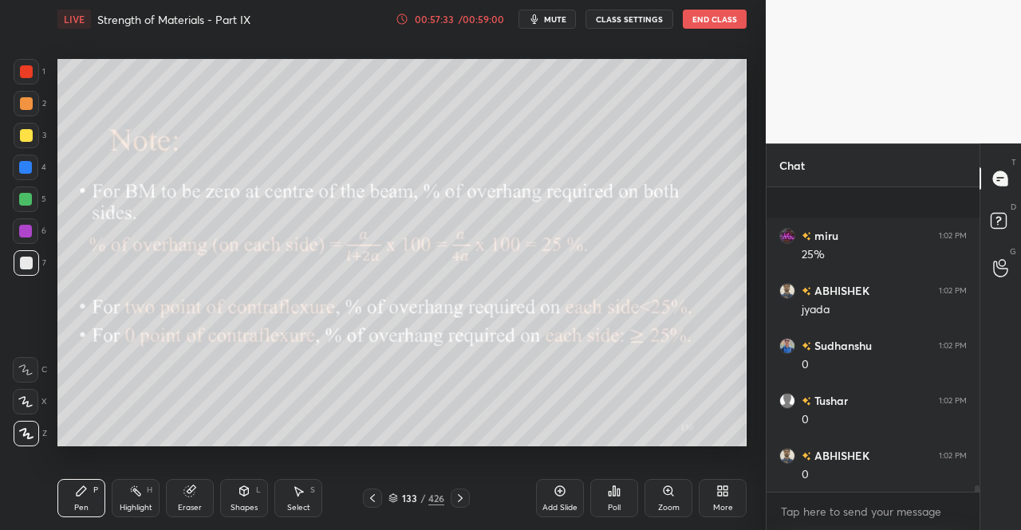
scroll to position [14770, 0]
click at [372, 494] on icon at bounding box center [372, 498] width 13 height 13
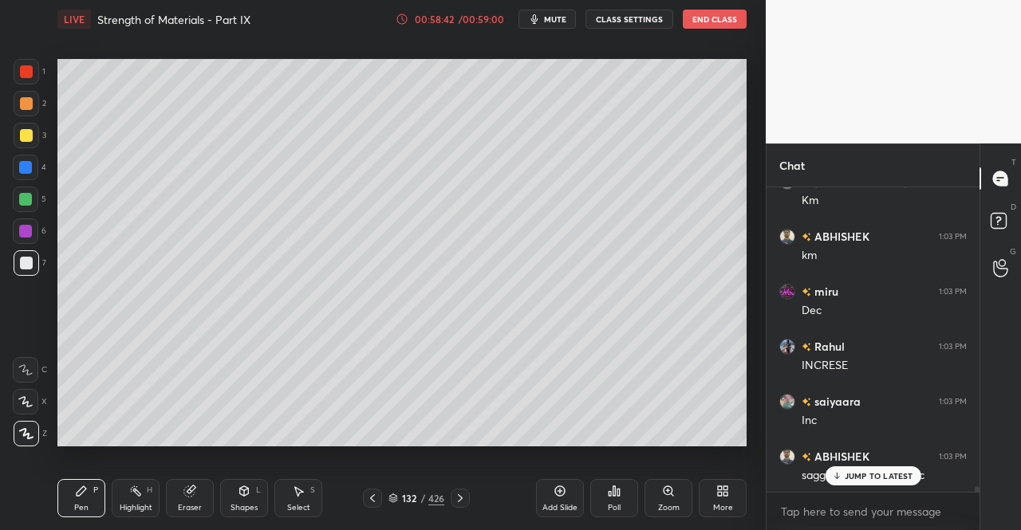
scroll to position [15720, 0]
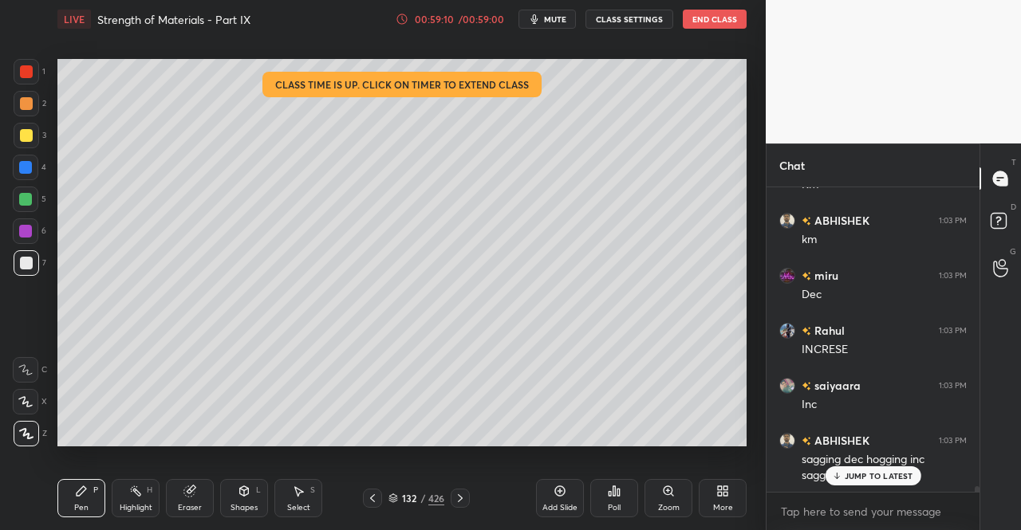
click at [466, 491] on div at bounding box center [460, 498] width 19 height 19
click at [467, 490] on div at bounding box center [460, 498] width 19 height 19
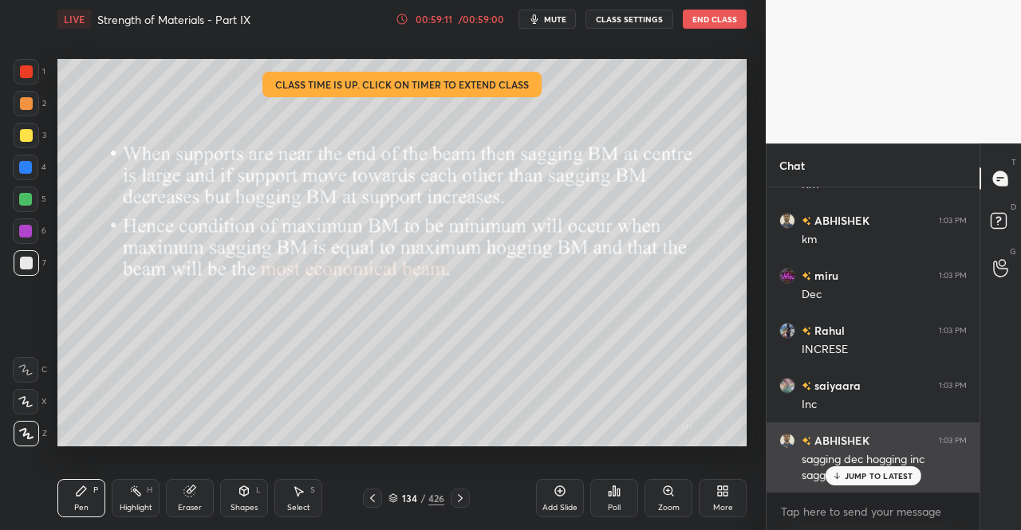
click at [465, 491] on div at bounding box center [460, 498] width 19 height 19
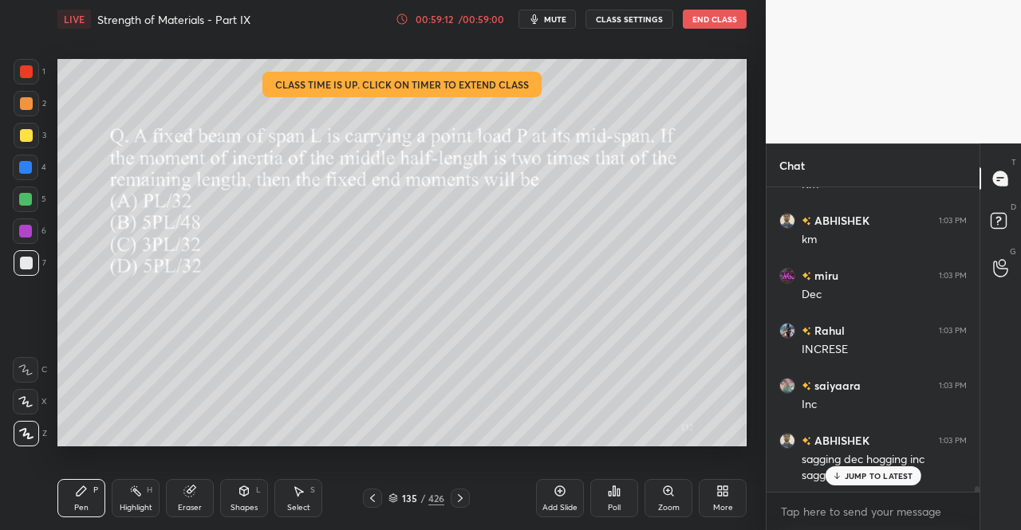
click at [372, 498] on icon at bounding box center [372, 498] width 13 height 13
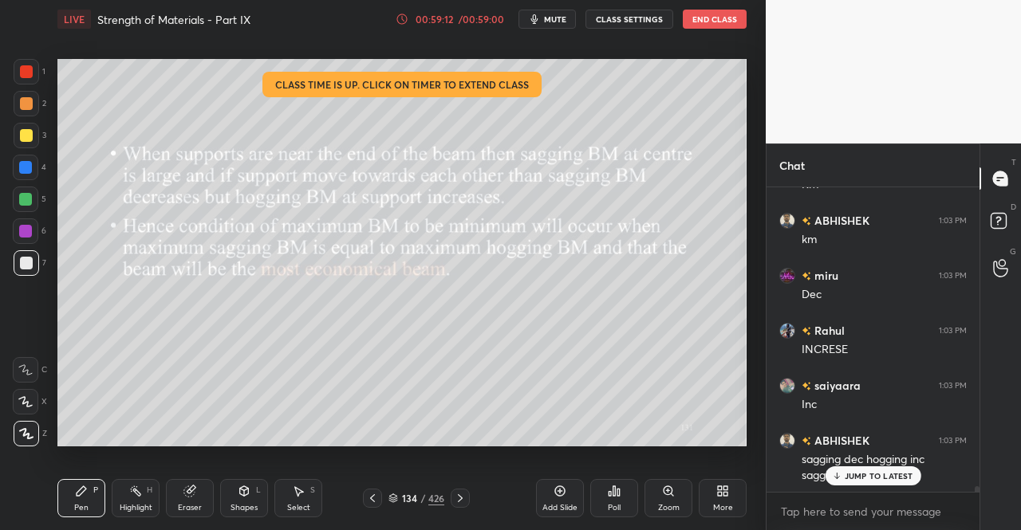
click at [372, 498] on icon at bounding box center [372, 498] width 13 height 13
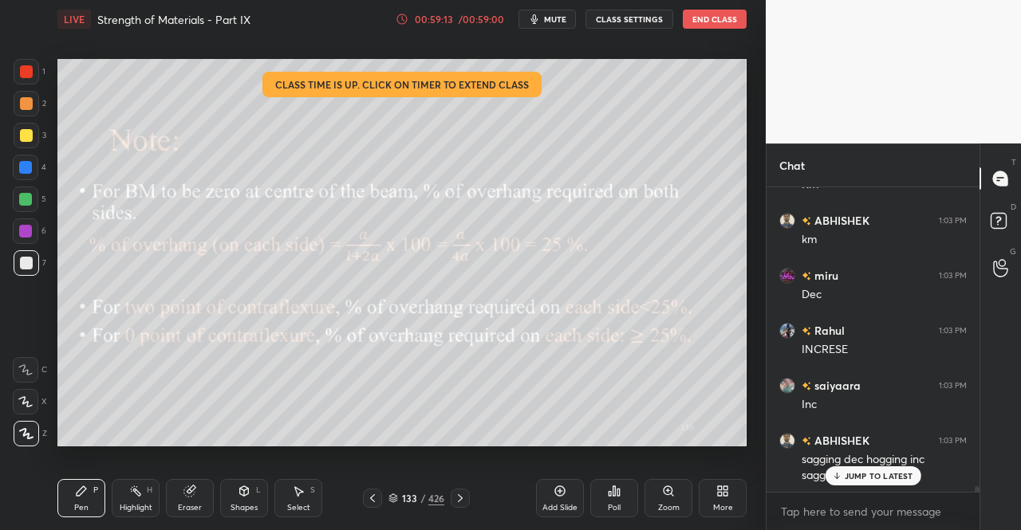
click at [373, 495] on icon at bounding box center [372, 498] width 13 height 13
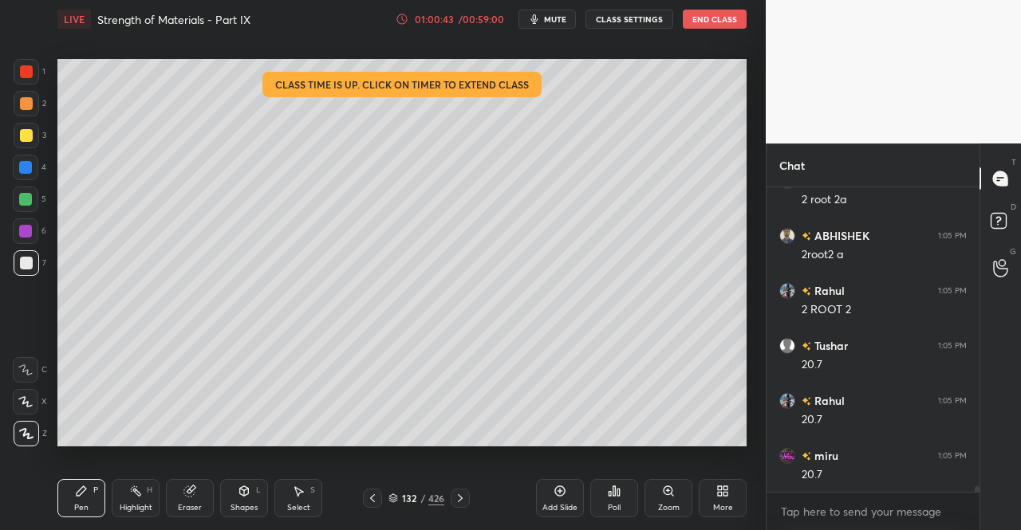
scroll to position [16161, 0]
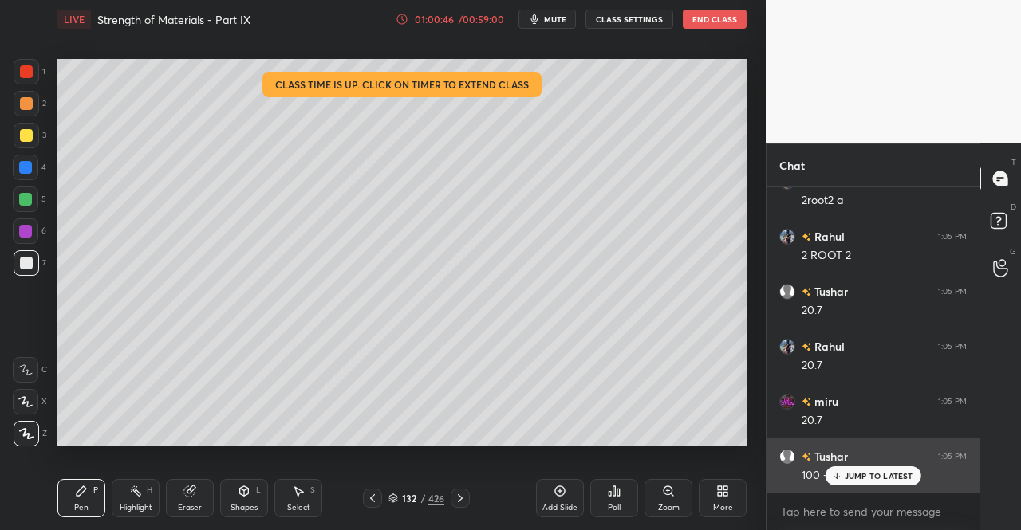
click at [864, 476] on p "JUMP TO LATEST" at bounding box center [879, 476] width 69 height 10
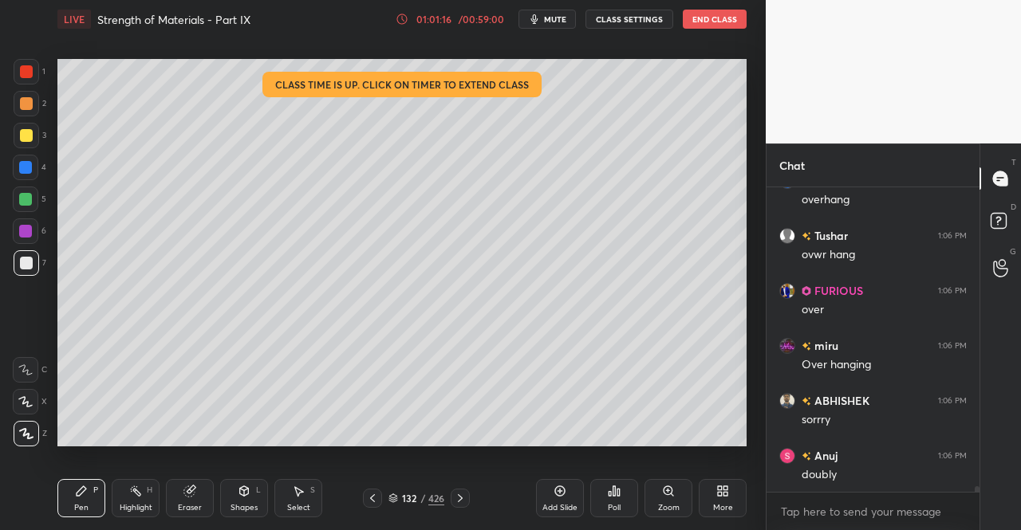
scroll to position [16617, 0]
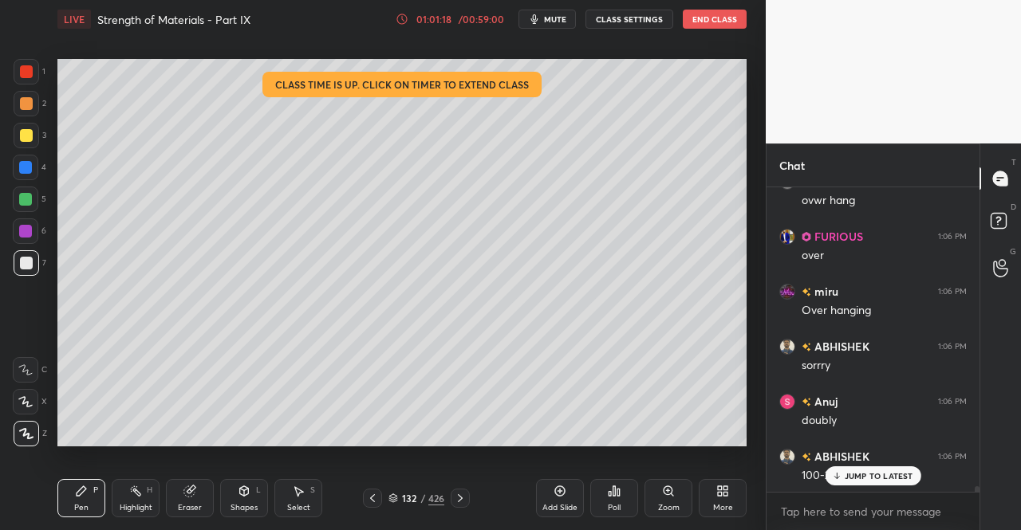
click at [848, 479] on p "JUMP TO LATEST" at bounding box center [879, 476] width 69 height 10
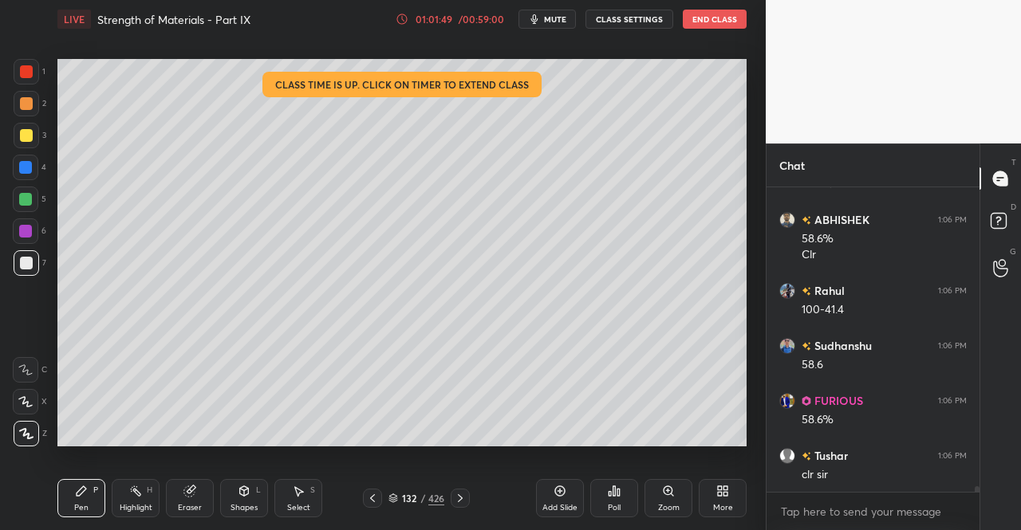
scroll to position [17073, 0]
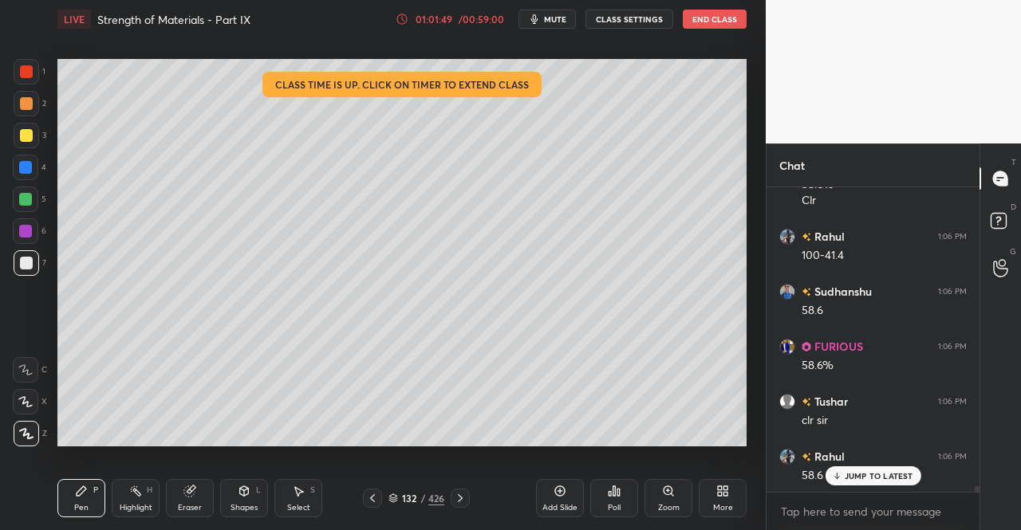
type textarea "x"
click at [850, 514] on textarea at bounding box center [872, 512] width 187 height 26
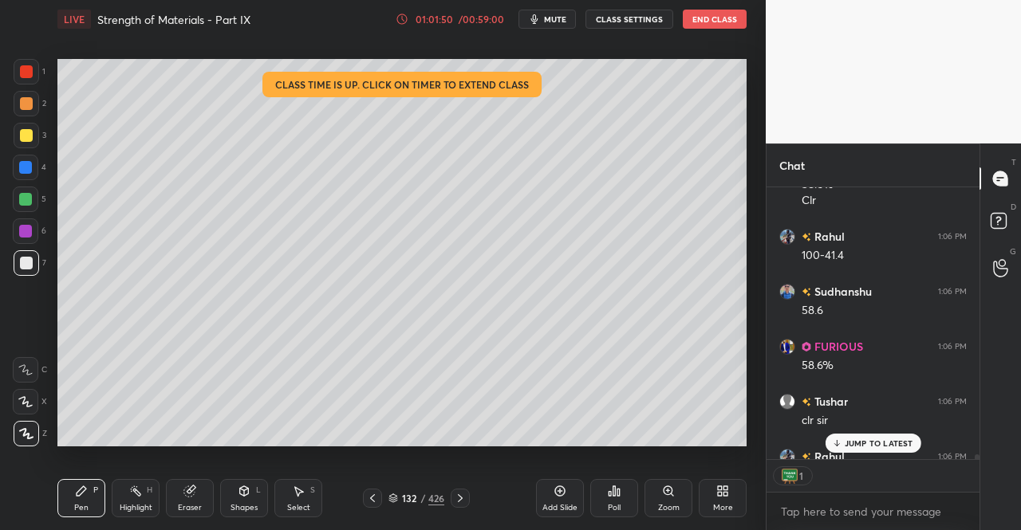
scroll to position [6, 5]
click at [857, 443] on p "JUMP TO LATEST" at bounding box center [879, 444] width 69 height 10
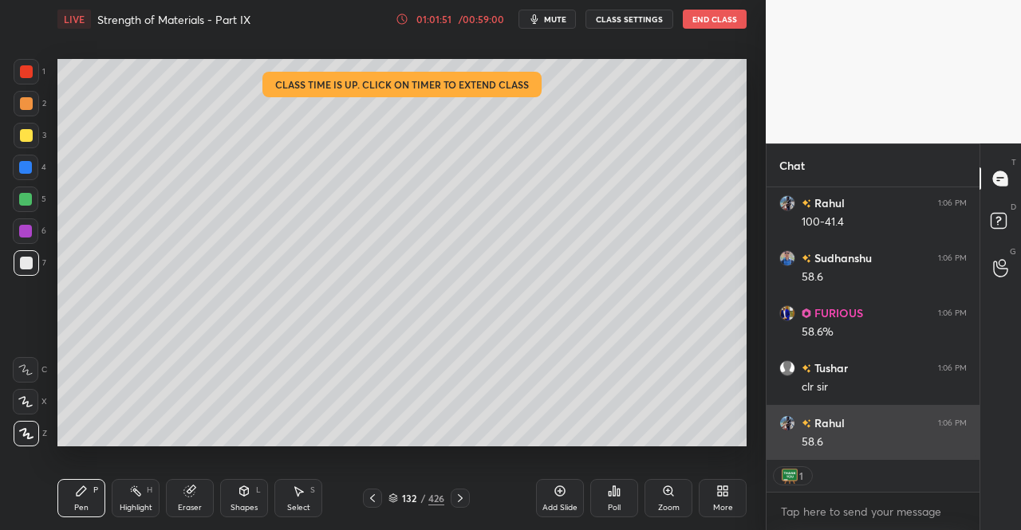
scroll to position [17162, 0]
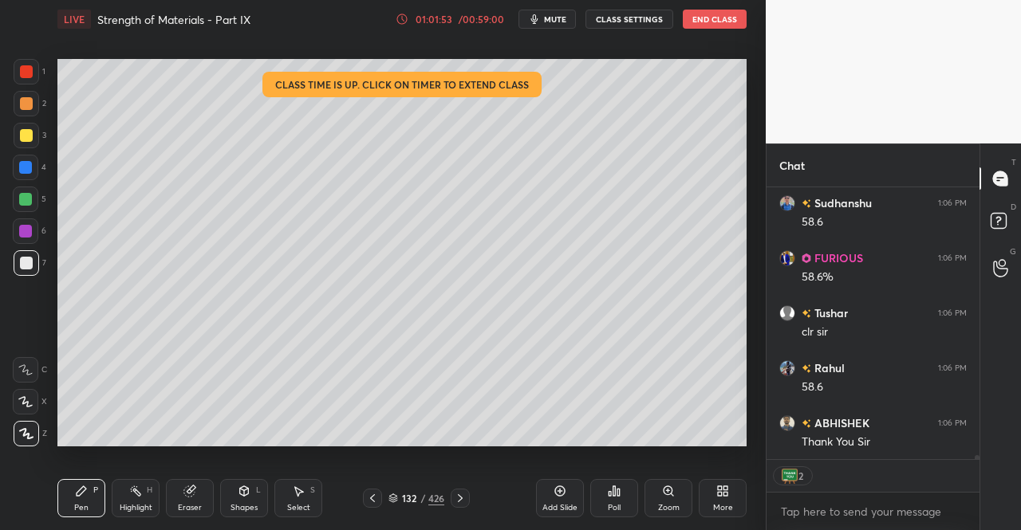
click at [843, 513] on textarea at bounding box center [872, 512] width 187 height 26
type textarea "x"
click at [549, 26] on button "mute" at bounding box center [546, 19] width 57 height 19
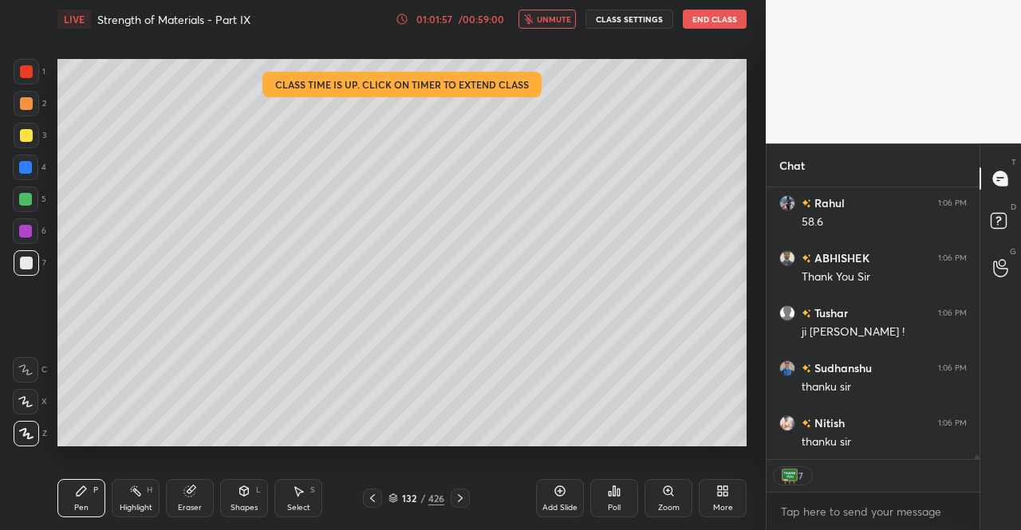
scroll to position [17382, 0]
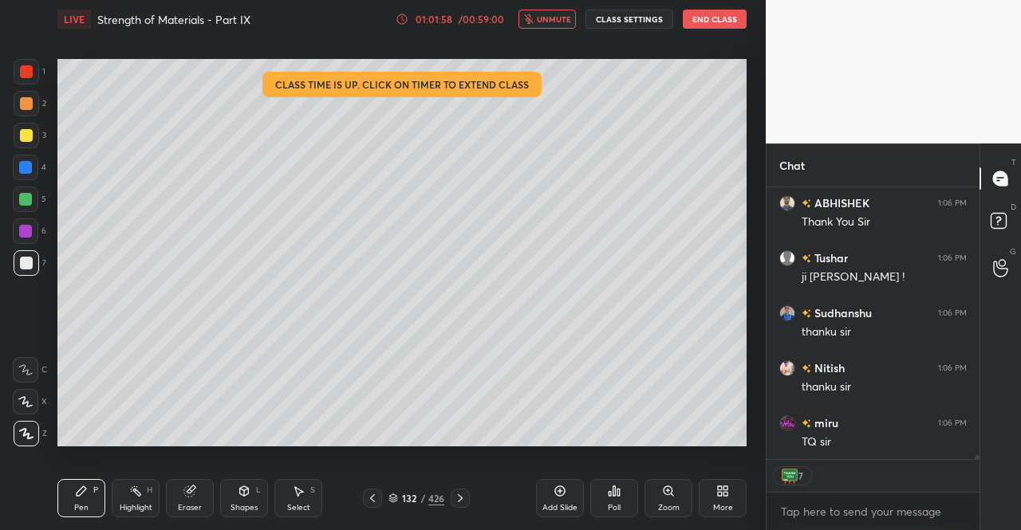
click at [727, 20] on button "End Class" at bounding box center [715, 19] width 64 height 19
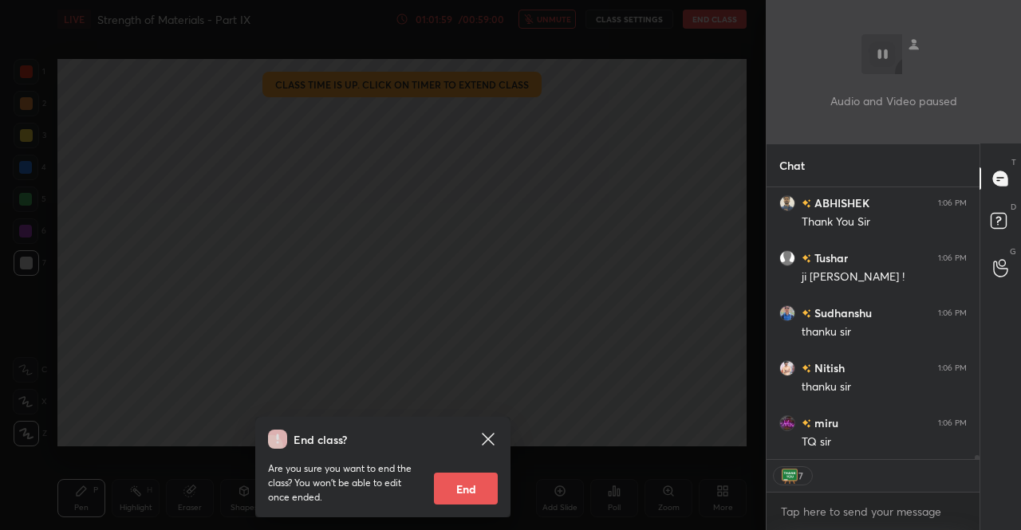
drag, startPoint x: 483, startPoint y: 481, endPoint x: 489, endPoint y: 471, distance: 11.1
click at [485, 479] on button "End" at bounding box center [466, 489] width 64 height 32
type textarea "x"
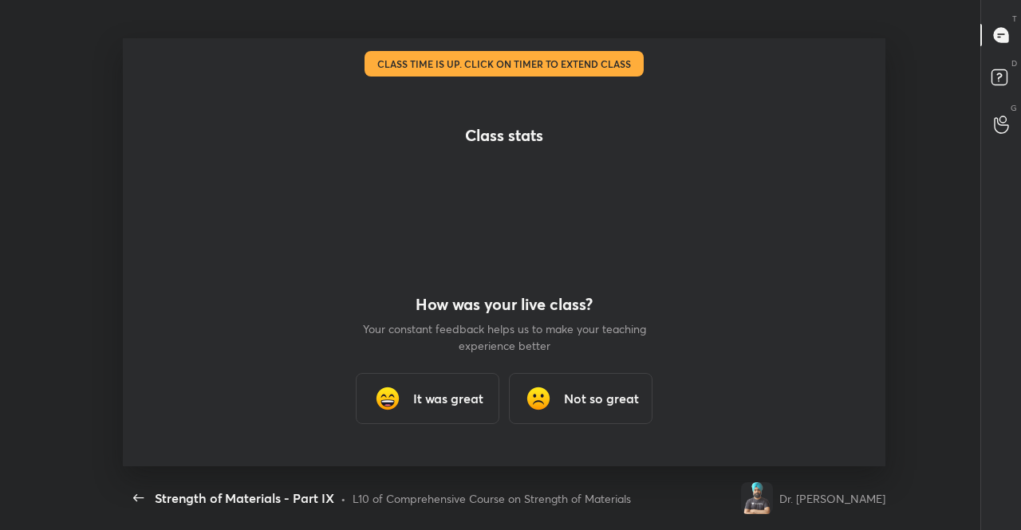
scroll to position [0, 0]
